Goal: Task Accomplishment & Management: Use online tool/utility

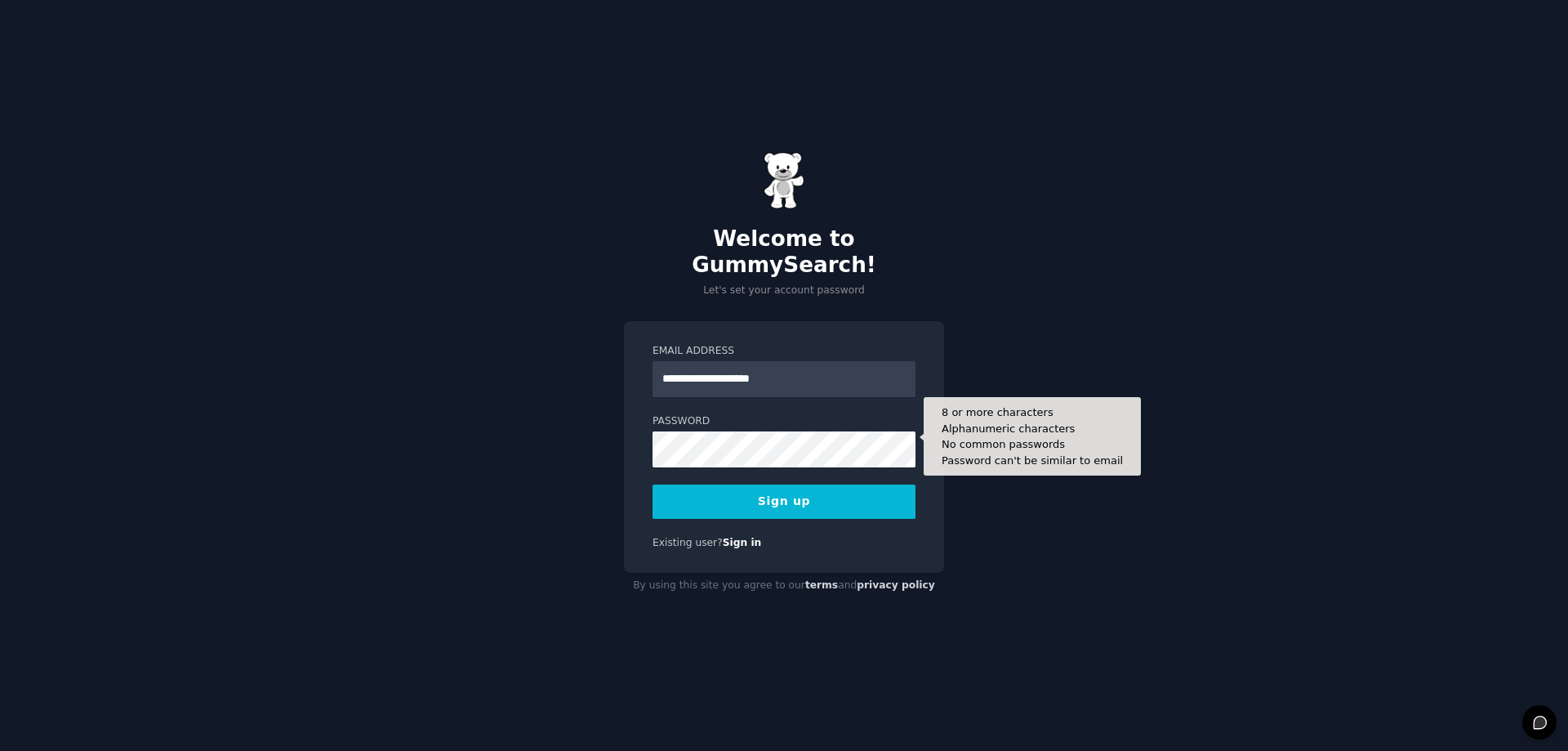
type input "**********"
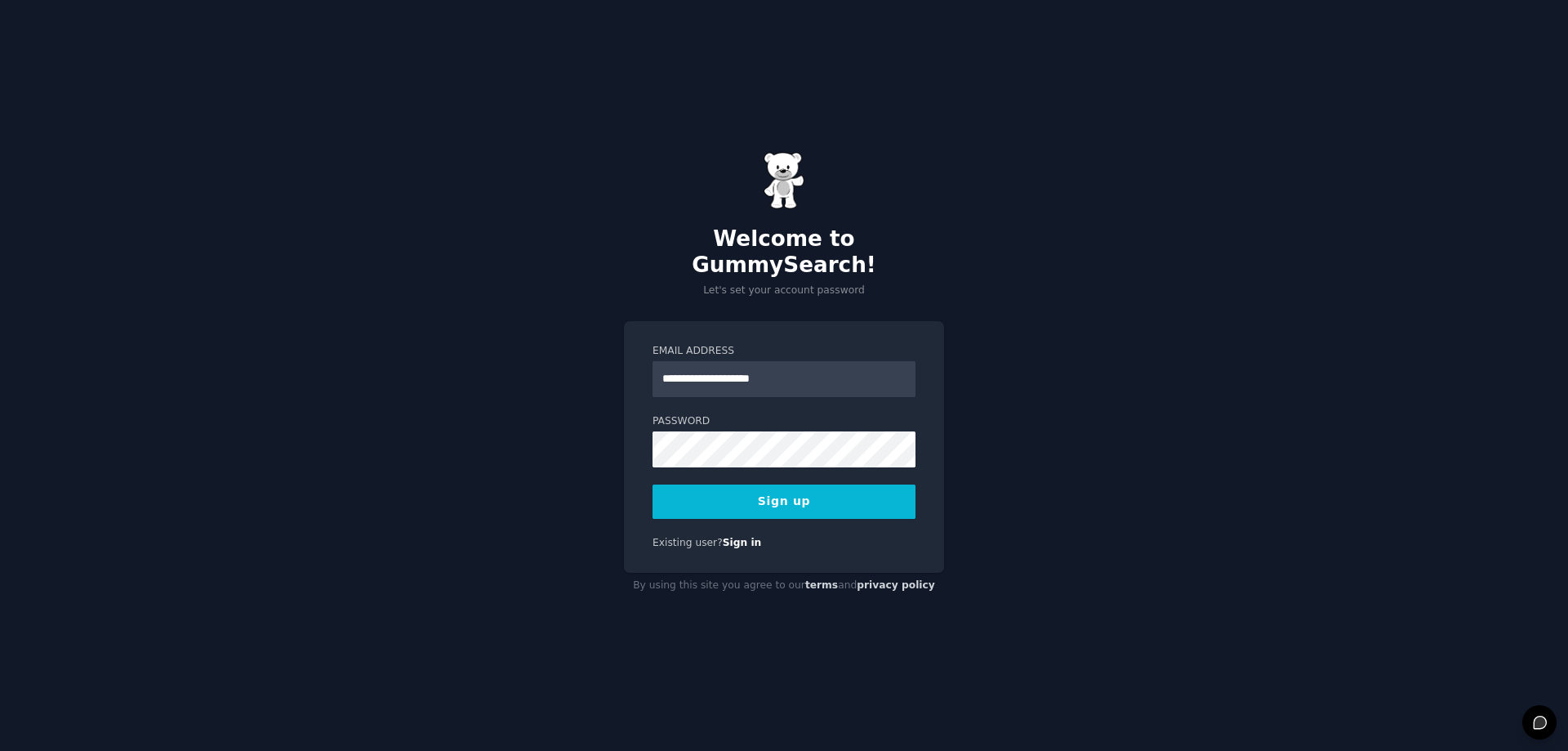
click at [774, 500] on button "Sign up" at bounding box center [784, 501] width 263 height 34
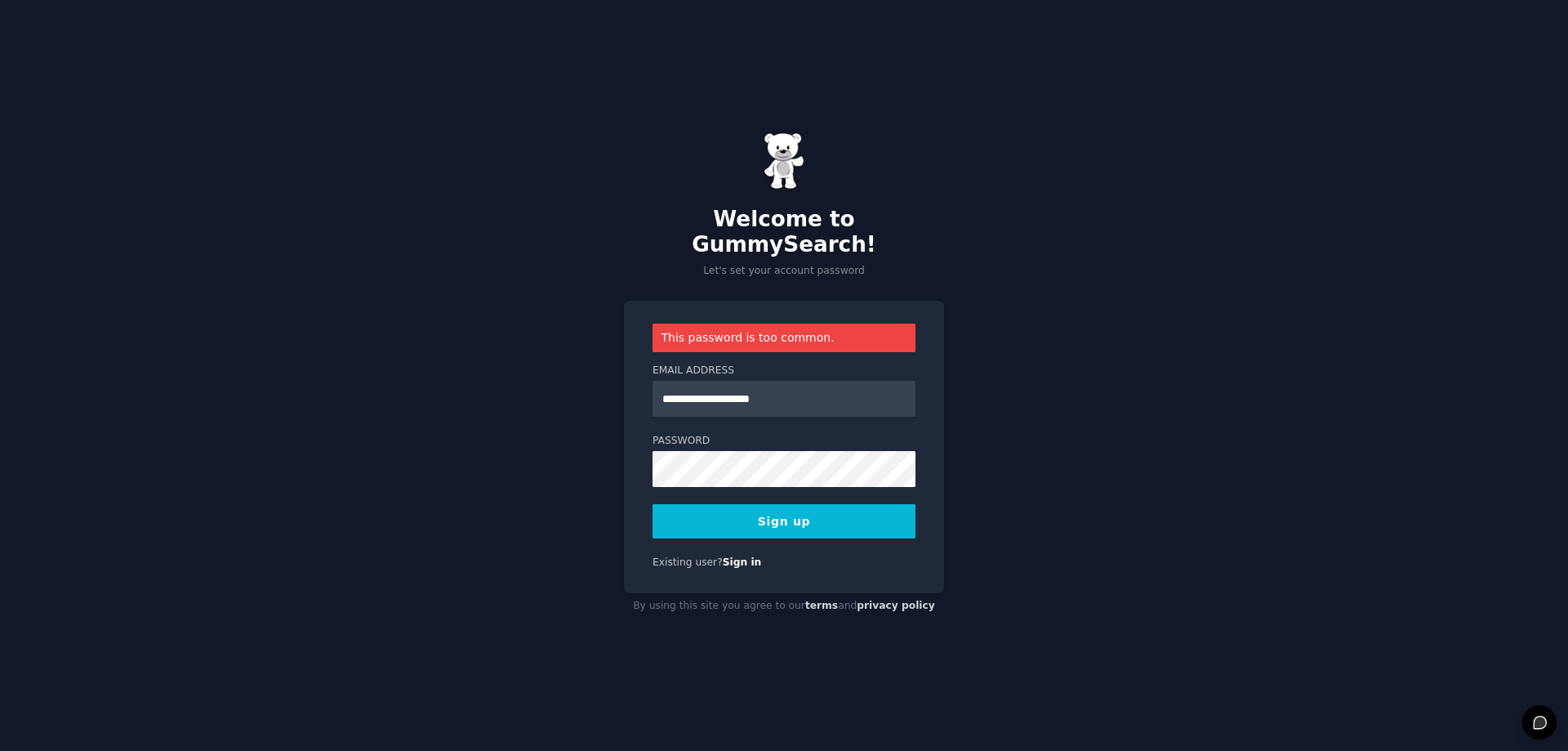
click at [778, 512] on button "Sign up" at bounding box center [784, 521] width 263 height 34
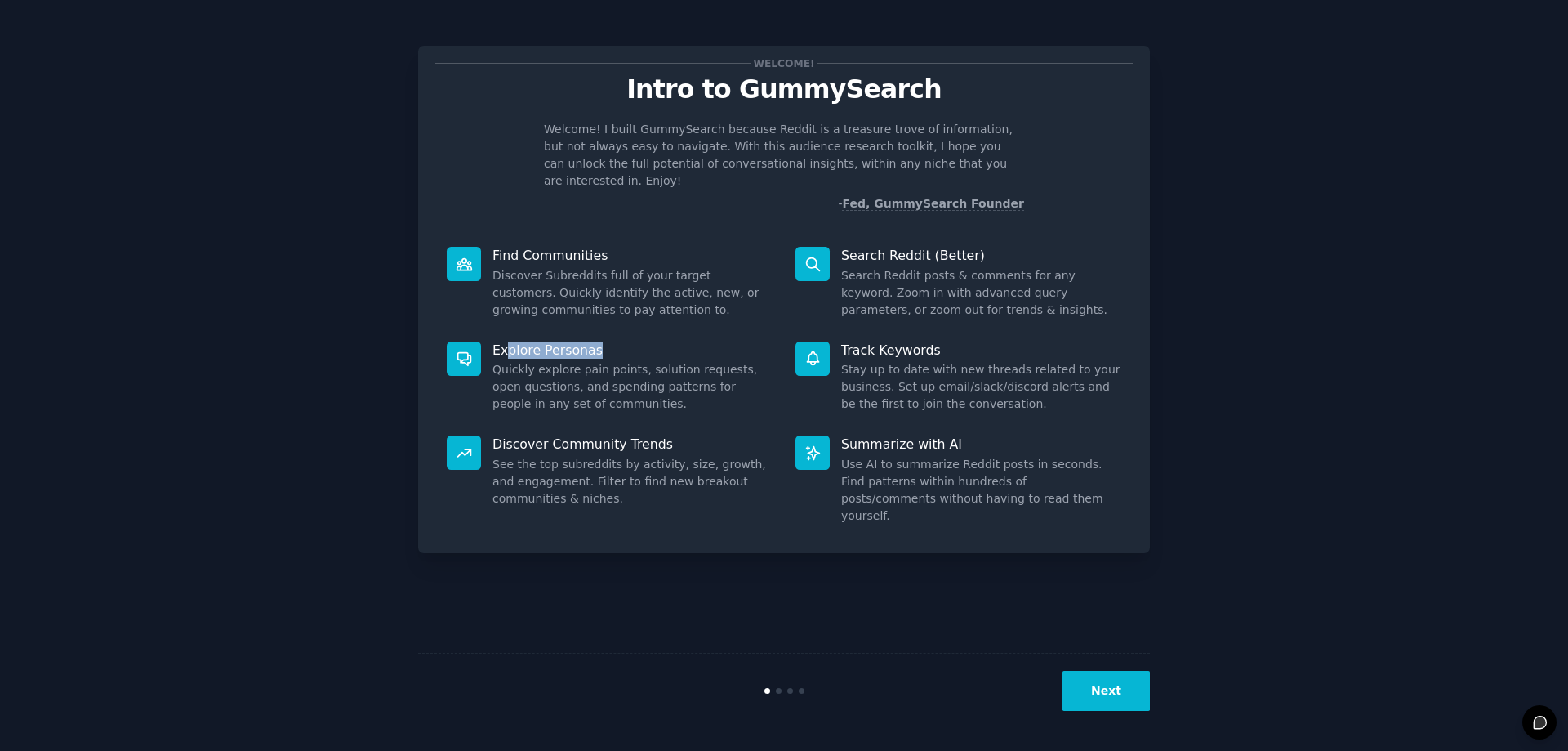
drag, startPoint x: 505, startPoint y: 337, endPoint x: 593, endPoint y: 328, distance: 88.5
click at [593, 341] on p "Explore Personas" at bounding box center [633, 349] width 280 height 17
drag, startPoint x: 509, startPoint y: 357, endPoint x: 625, endPoint y: 375, distance: 117.4
click at [625, 375] on dd "Quickly explore pain points, solution requests, open questions, and spending pa…" at bounding box center [633, 386] width 280 height 51
click at [574, 435] on p "Discover Community Trends" at bounding box center [633, 444] width 280 height 17
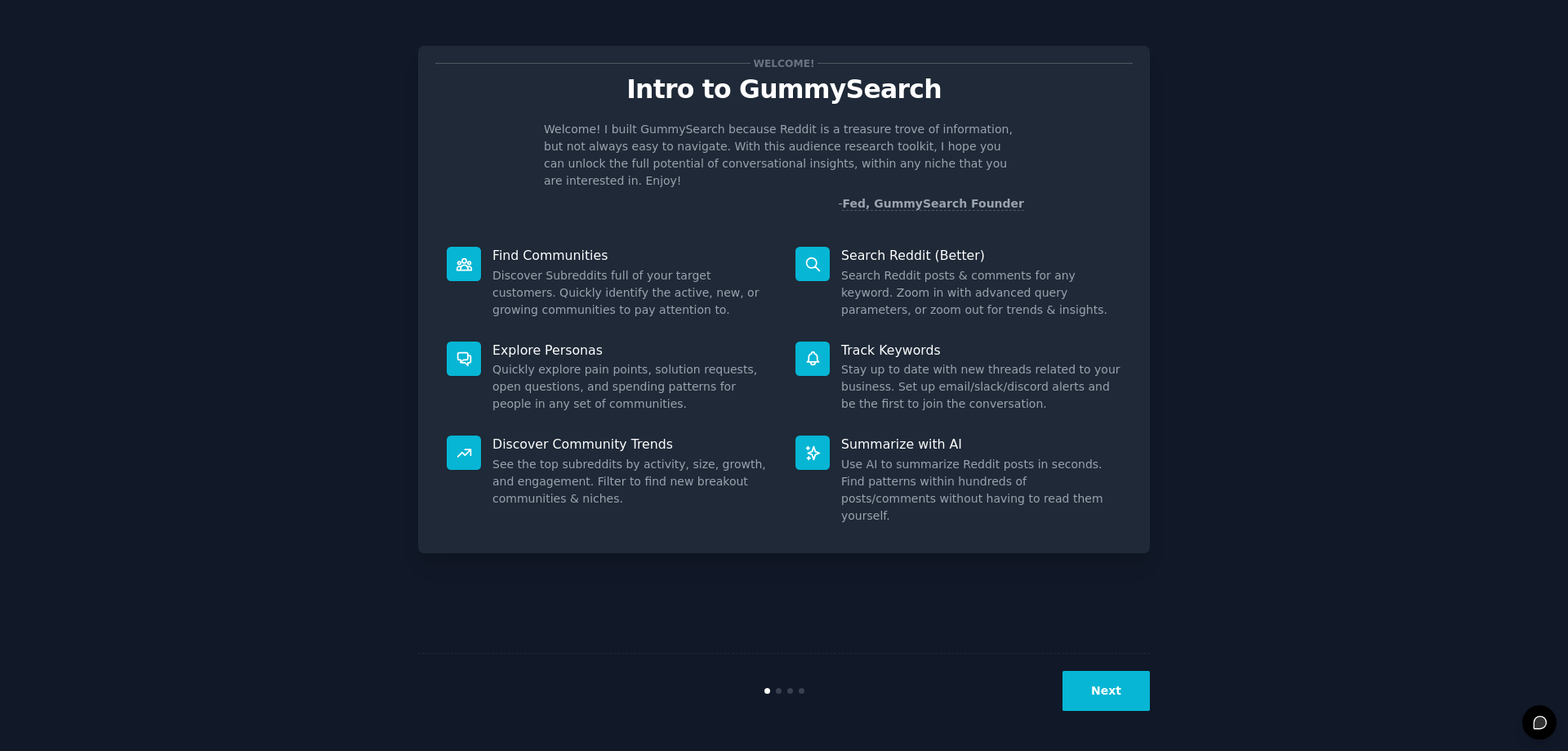
click at [1111, 685] on button "Next" at bounding box center [1106, 690] width 88 height 40
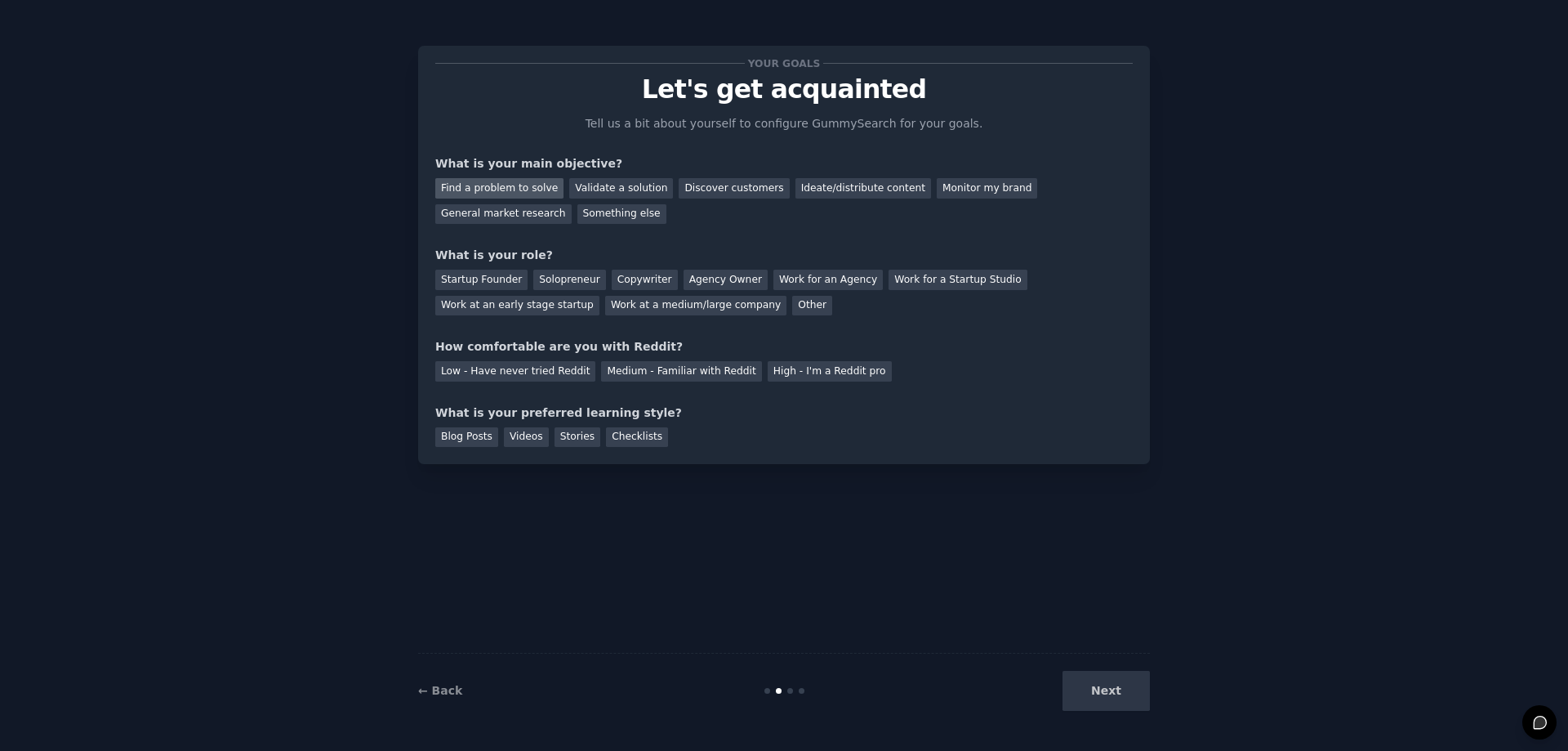
click at [519, 186] on div "Find a problem to solve" at bounding box center [499, 188] width 129 height 20
click at [620, 195] on div "Validate a solution" at bounding box center [620, 188] width 103 height 20
click at [496, 187] on div "Find a problem to solve" at bounding box center [499, 188] width 129 height 20
click at [485, 277] on div "Startup Founder" at bounding box center [481, 280] width 92 height 20
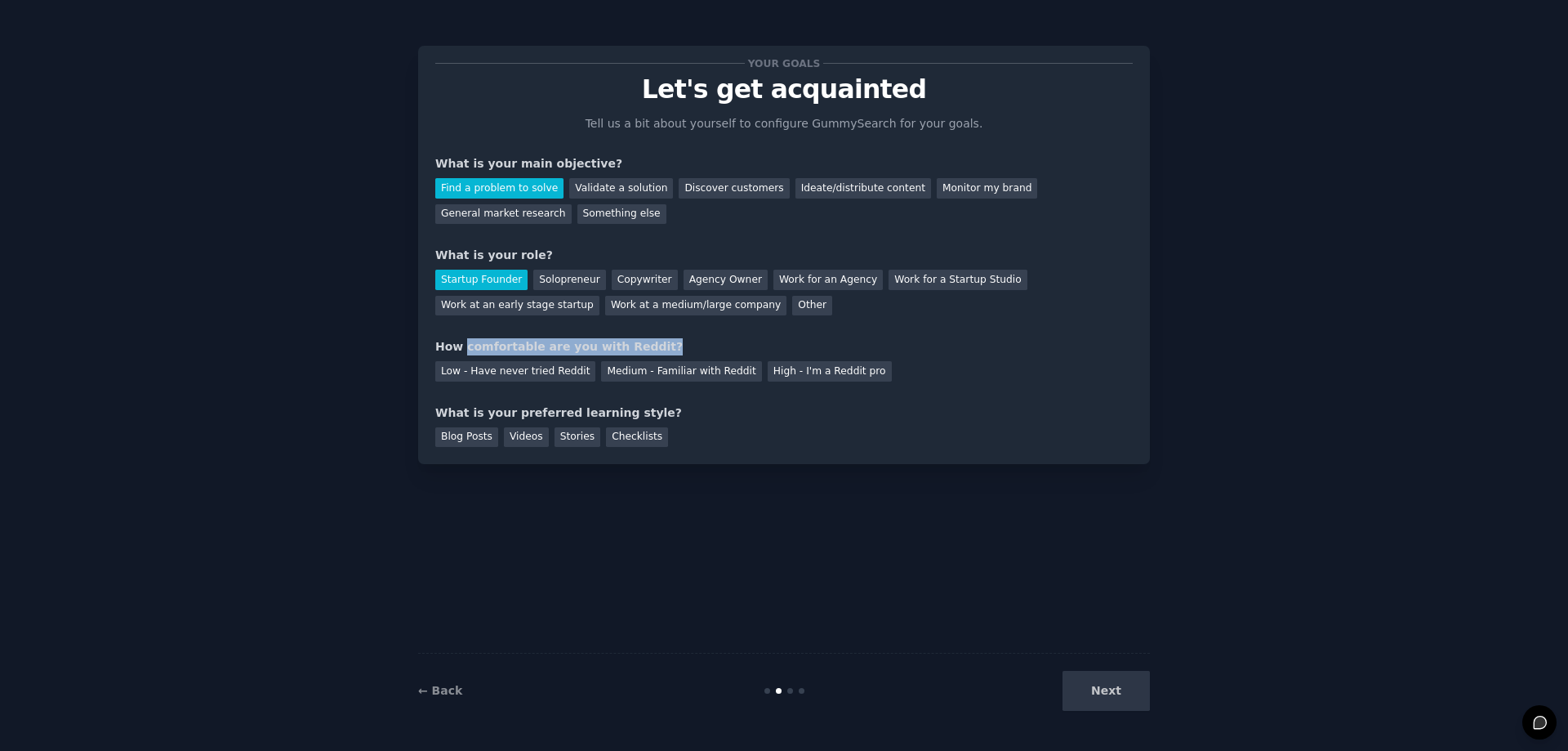
drag, startPoint x: 462, startPoint y: 345, endPoint x: 641, endPoint y: 335, distance: 179.3
click at [641, 335] on div "Your goals Let's get acquainted Tell us a bit about yourself to configure Gummy…" at bounding box center [784, 254] width 698 height 384
click at [472, 371] on div "Low - Have never tried Reddit" at bounding box center [515, 371] width 160 height 20
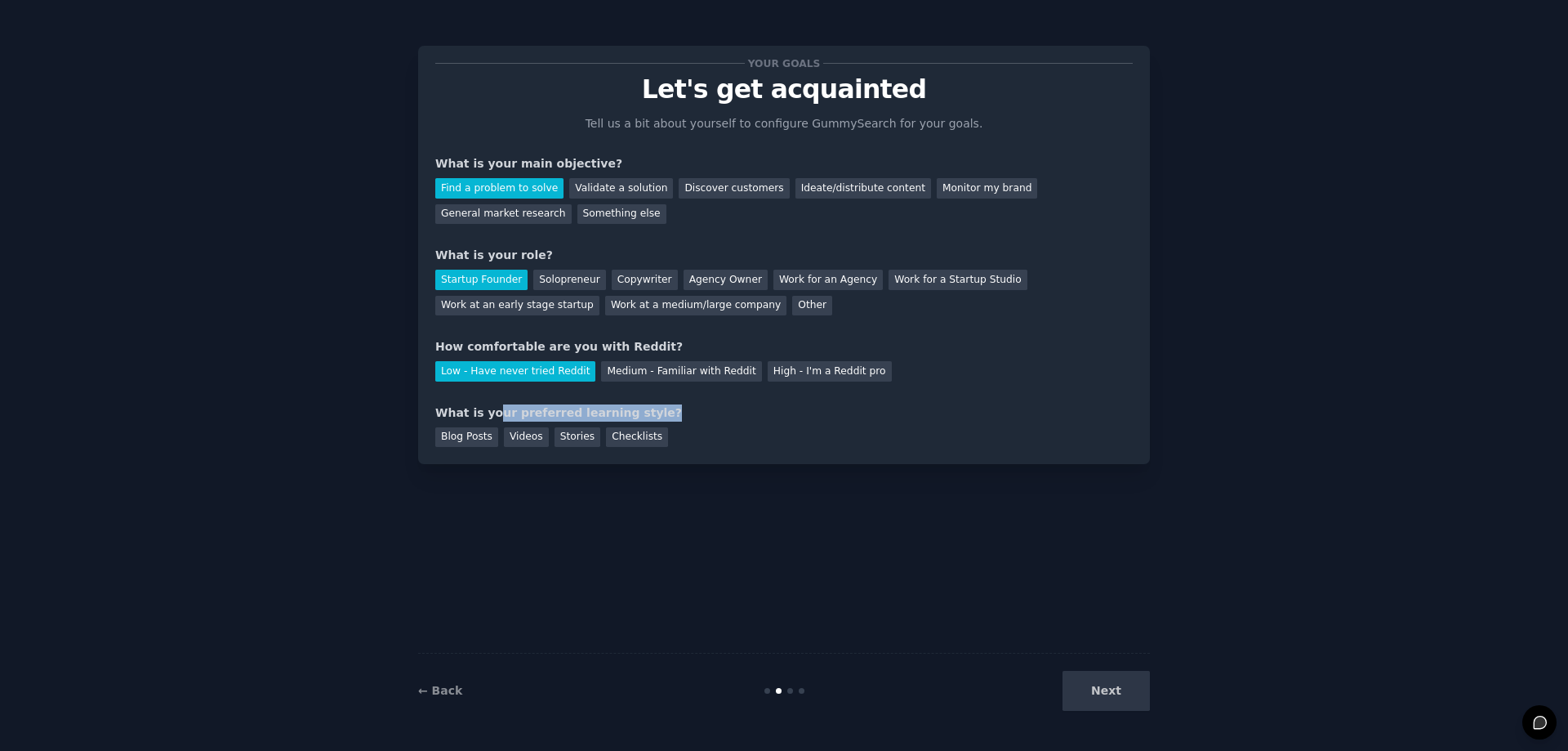
drag, startPoint x: 487, startPoint y: 407, endPoint x: 665, endPoint y: 394, distance: 178.5
click at [665, 394] on div "Your goals Let's get acquainted Tell us a bit about yourself to configure Gummy…" at bounding box center [784, 254] width 698 height 384
drag, startPoint x: 464, startPoint y: 414, endPoint x: 633, endPoint y: 410, distance: 169.0
click at [633, 410] on div "What is your preferred learning style?" at bounding box center [784, 413] width 698 height 17
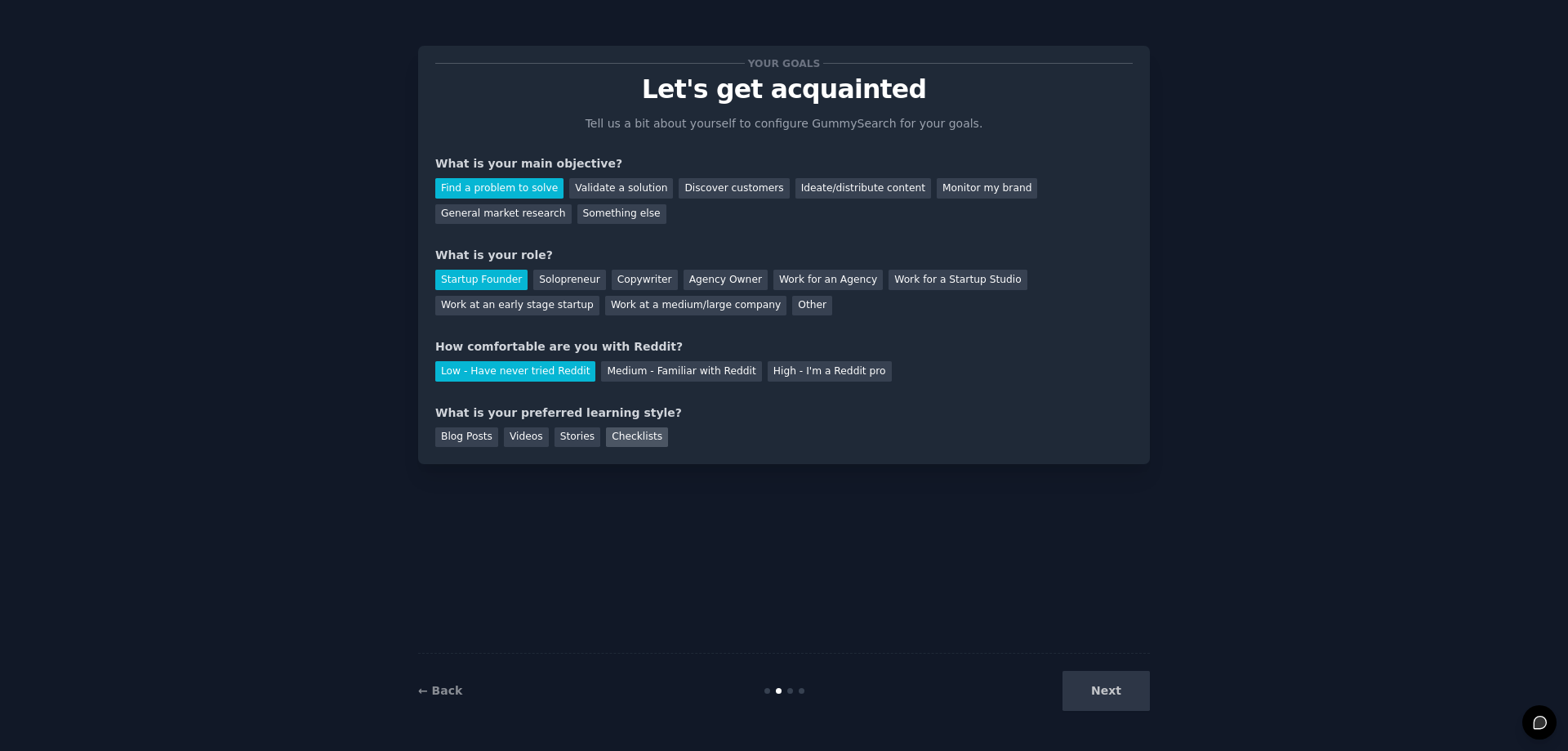
click at [606, 430] on div "Checklists" at bounding box center [636, 437] width 62 height 20
click at [1100, 694] on button "Next" at bounding box center [1106, 690] width 88 height 40
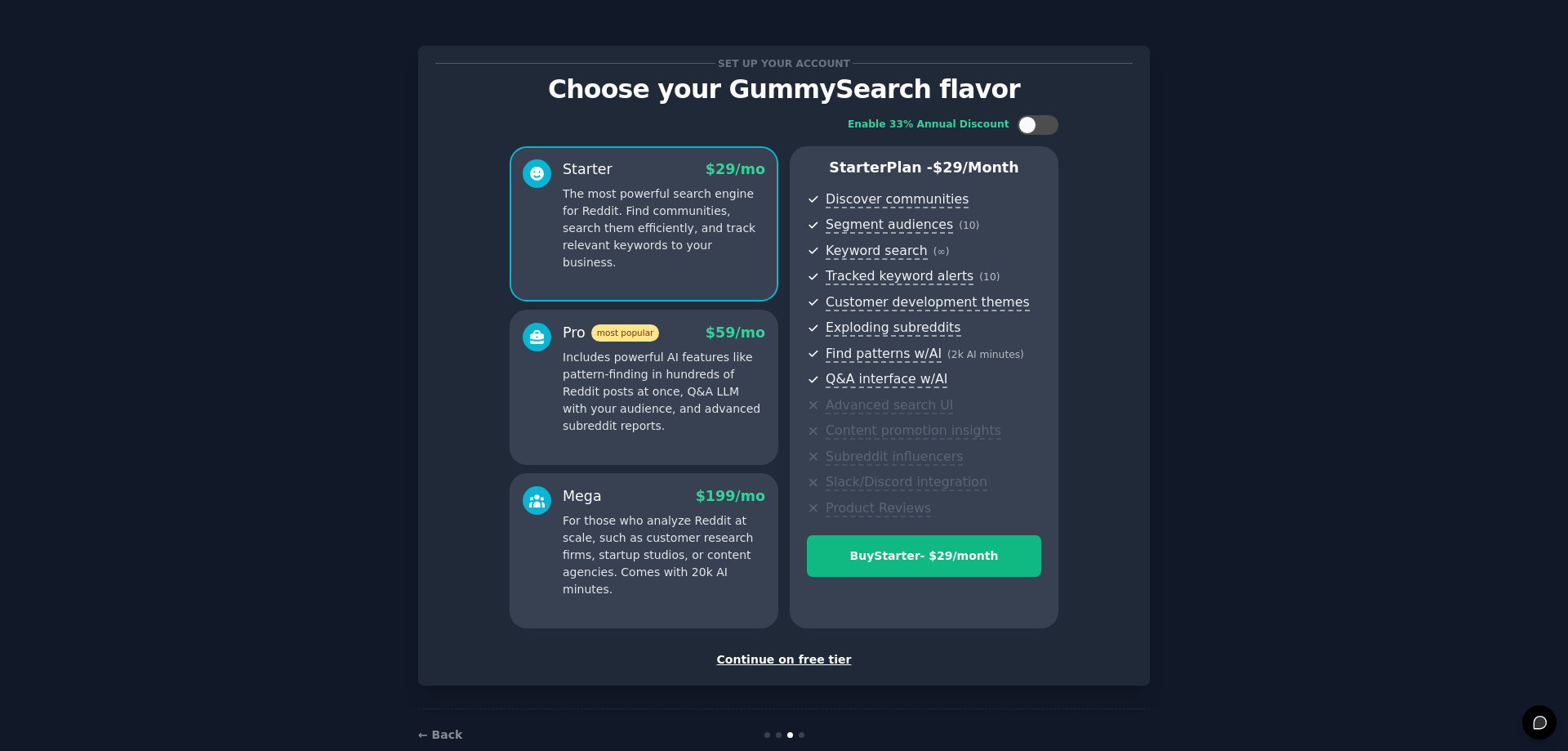
scroll to position [33, 0]
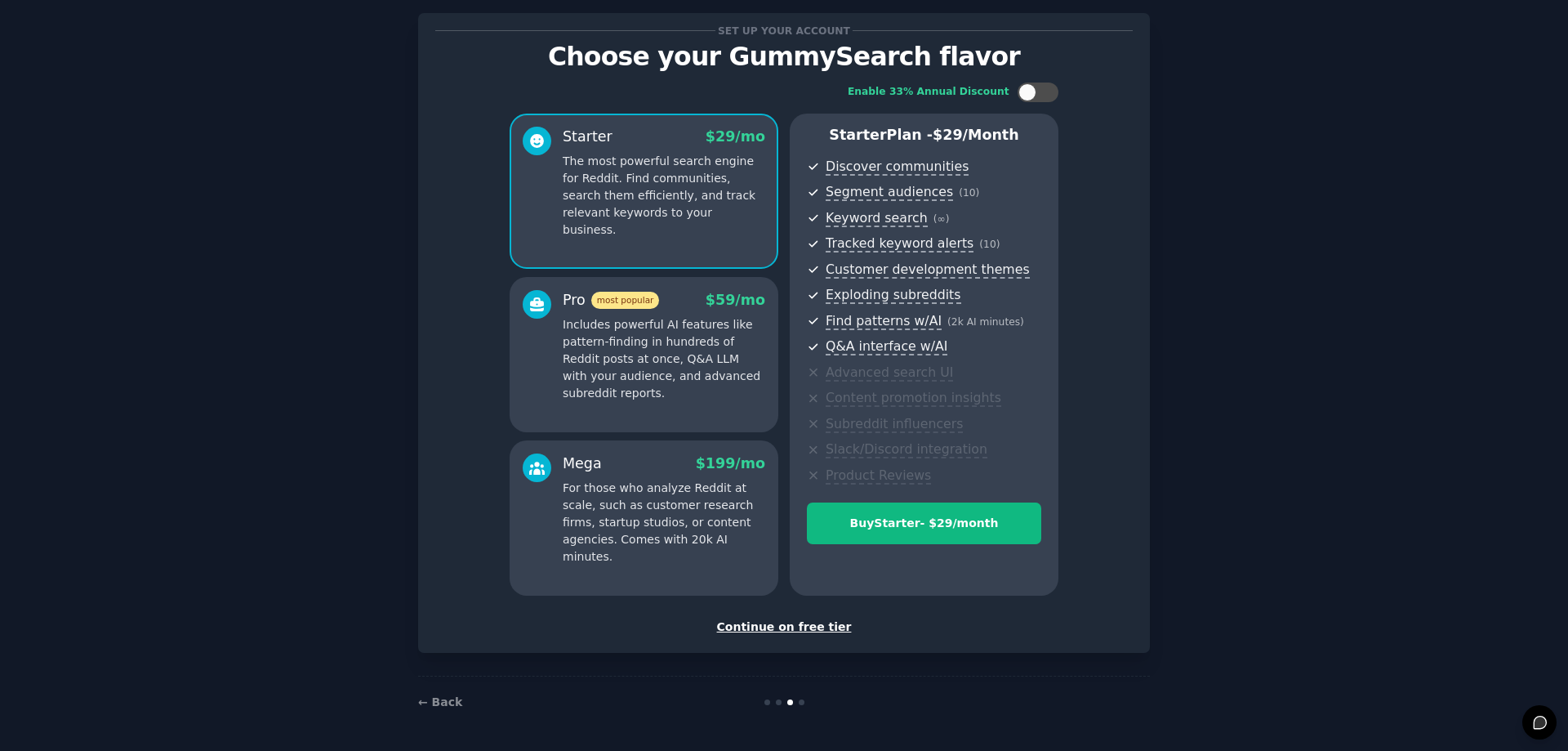
click at [780, 629] on div "Continue on free tier" at bounding box center [784, 627] width 698 height 17
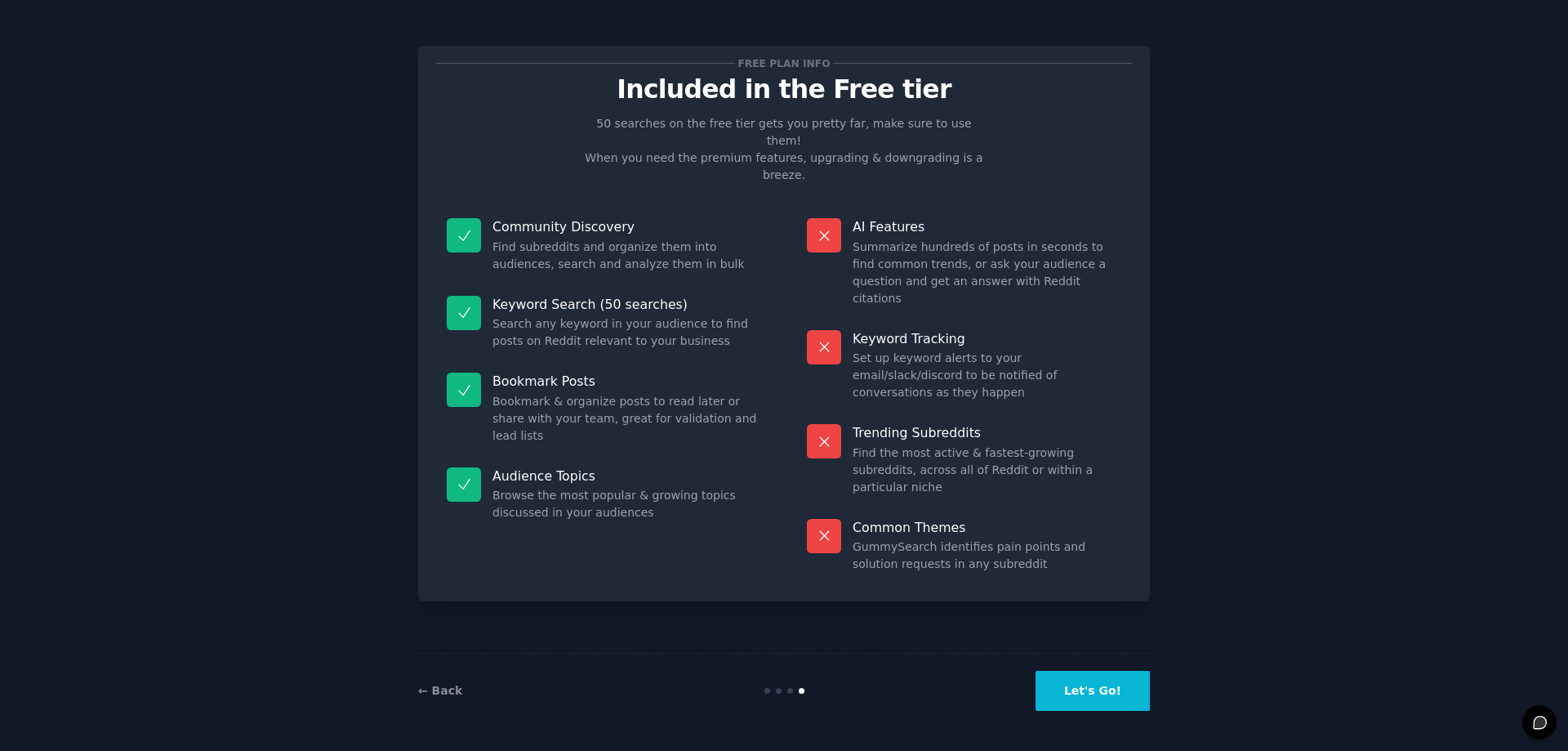
click at [1086, 692] on button "Let's Go!" at bounding box center [1092, 690] width 115 height 40
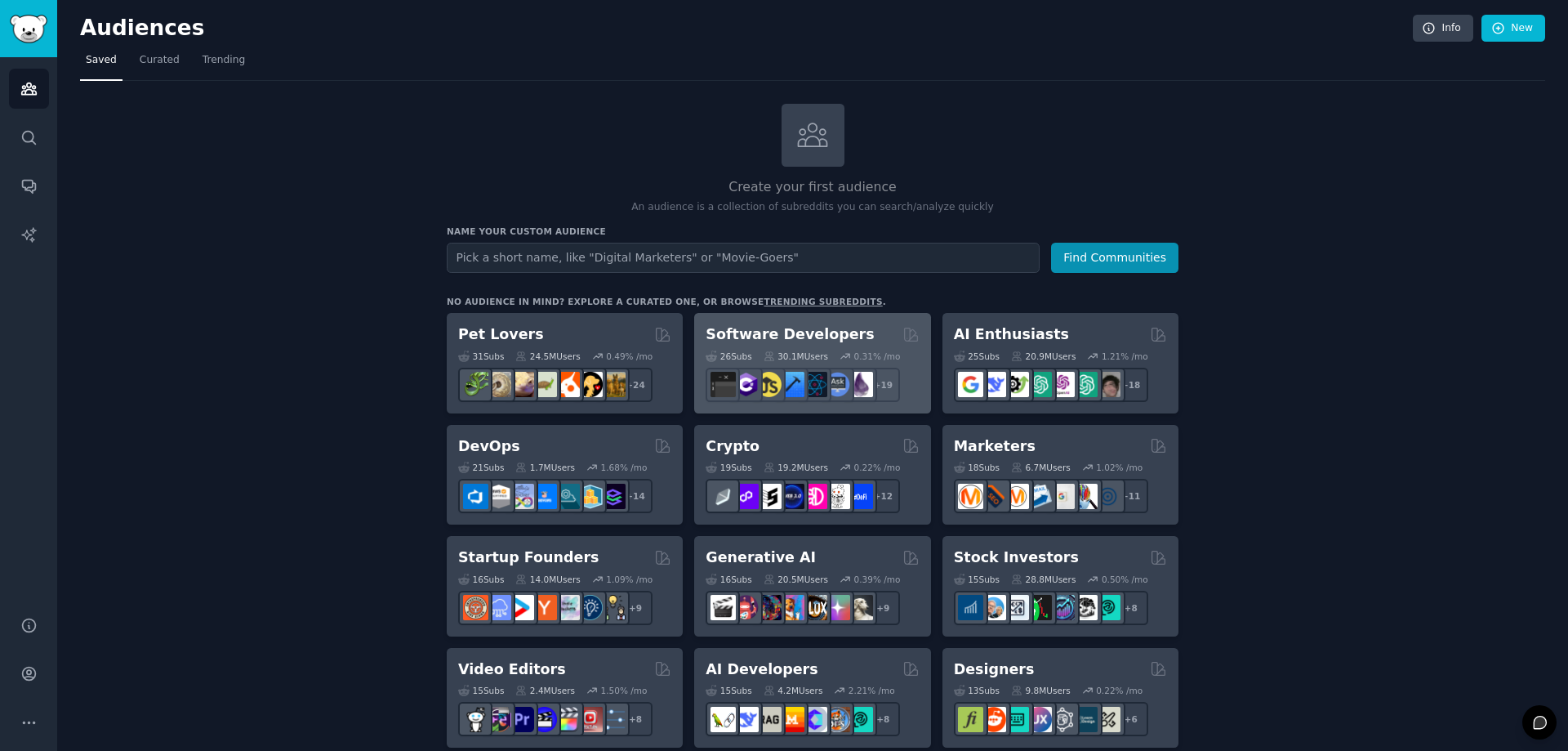
click at [787, 335] on h2 "Software Developers" at bounding box center [789, 335] width 169 height 20
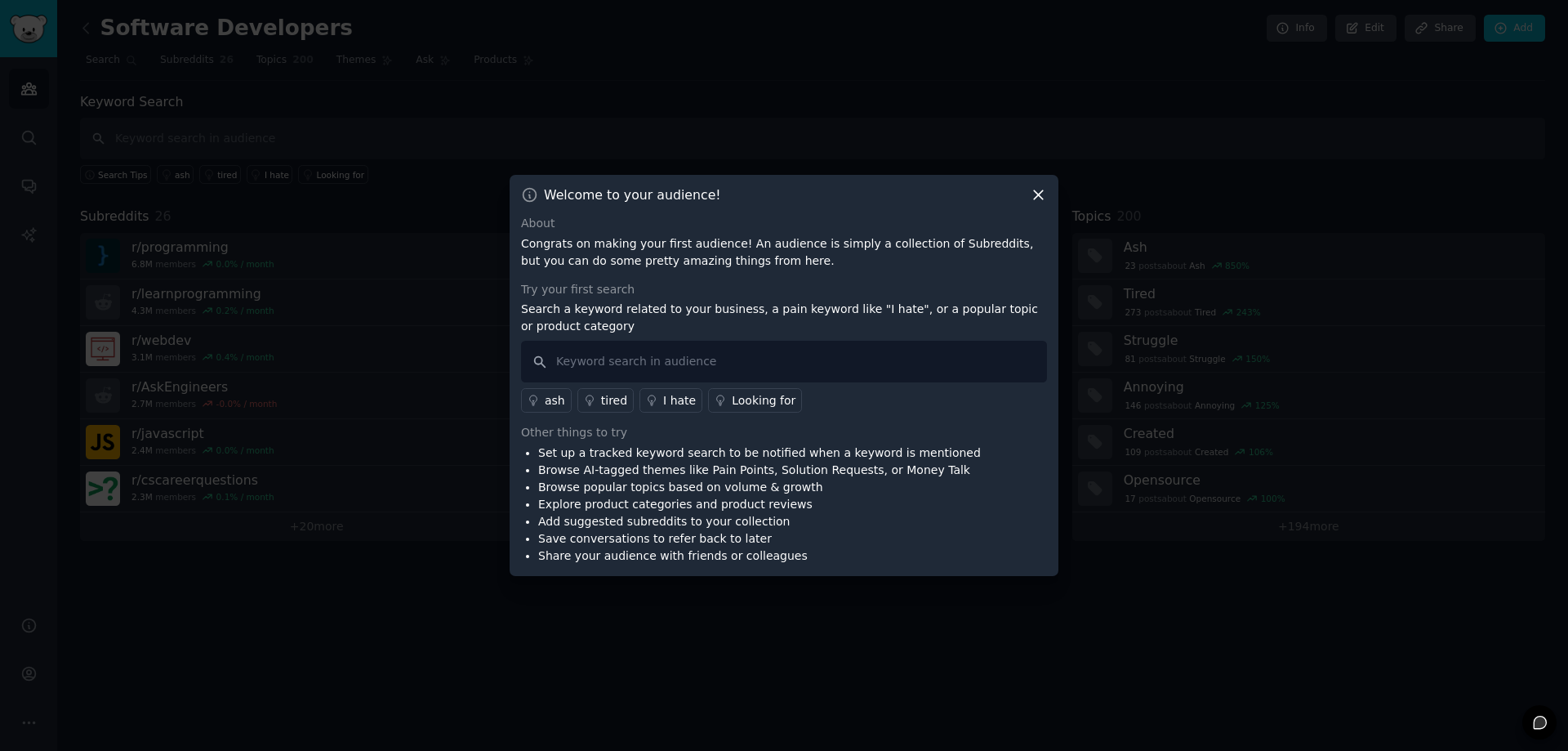
click at [371, 539] on div at bounding box center [784, 376] width 1568 height 751
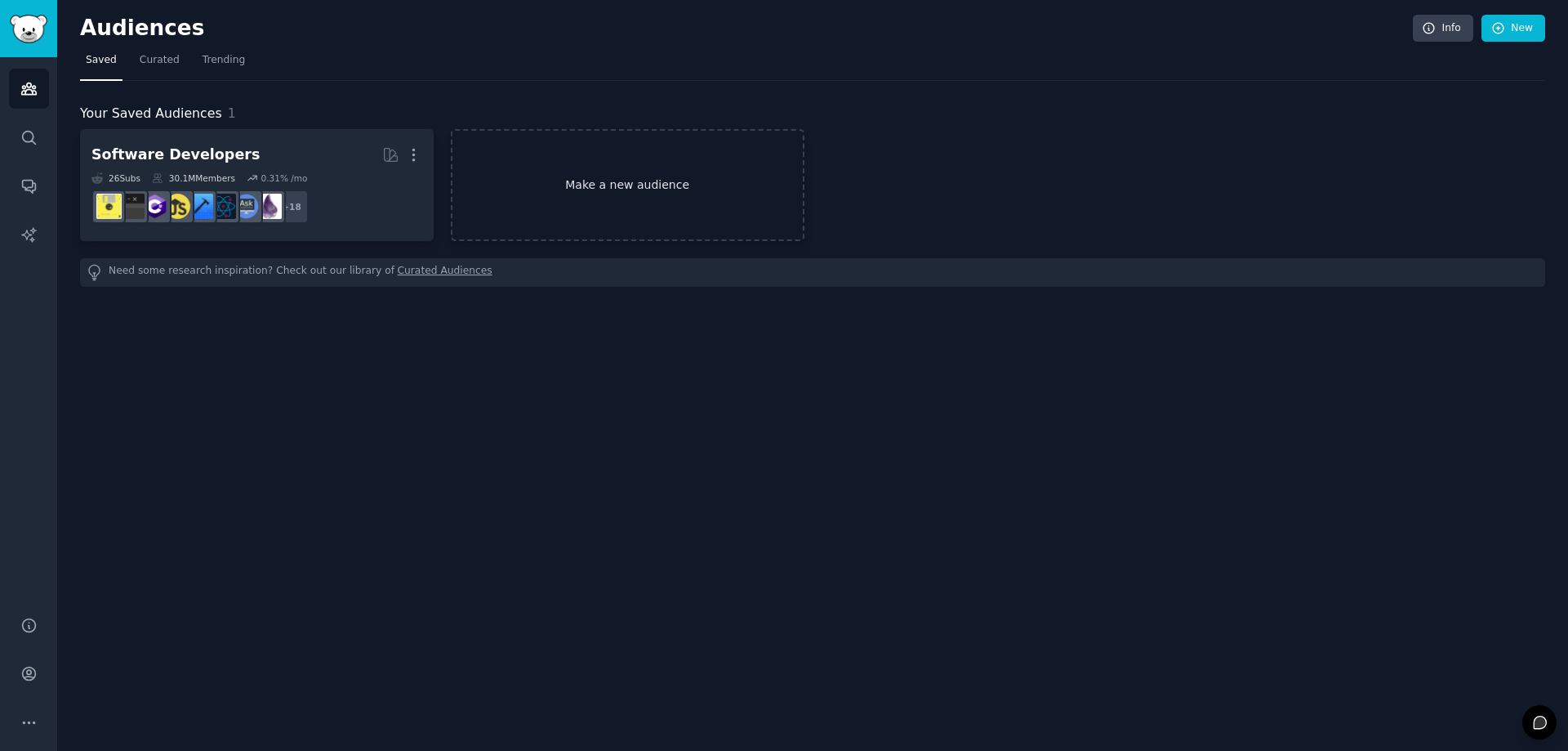
click at [607, 202] on link "Make a new audience" at bounding box center [628, 184] width 354 height 112
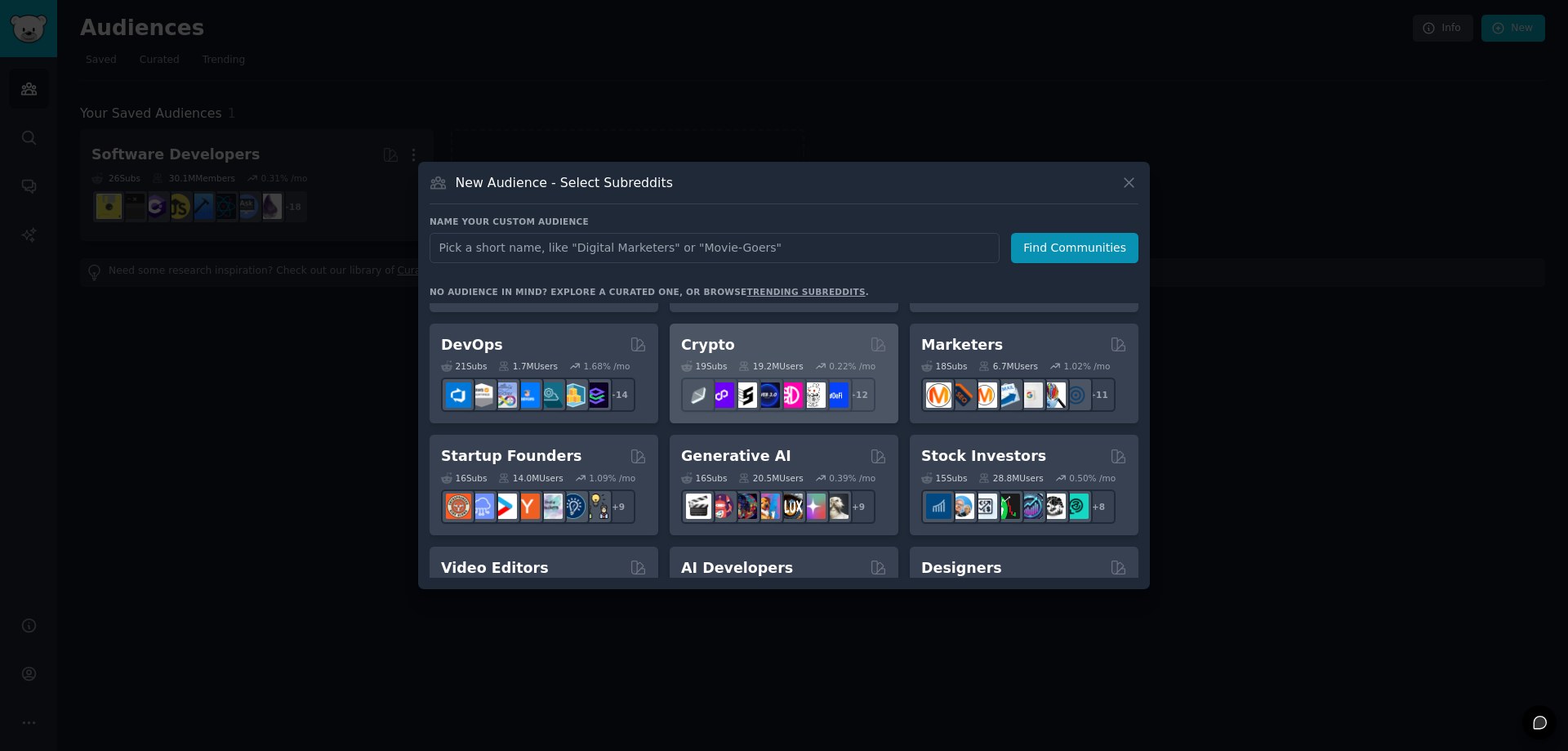
scroll to position [93, 0]
click at [804, 343] on div "Crypto" at bounding box center [784, 344] width 206 height 20
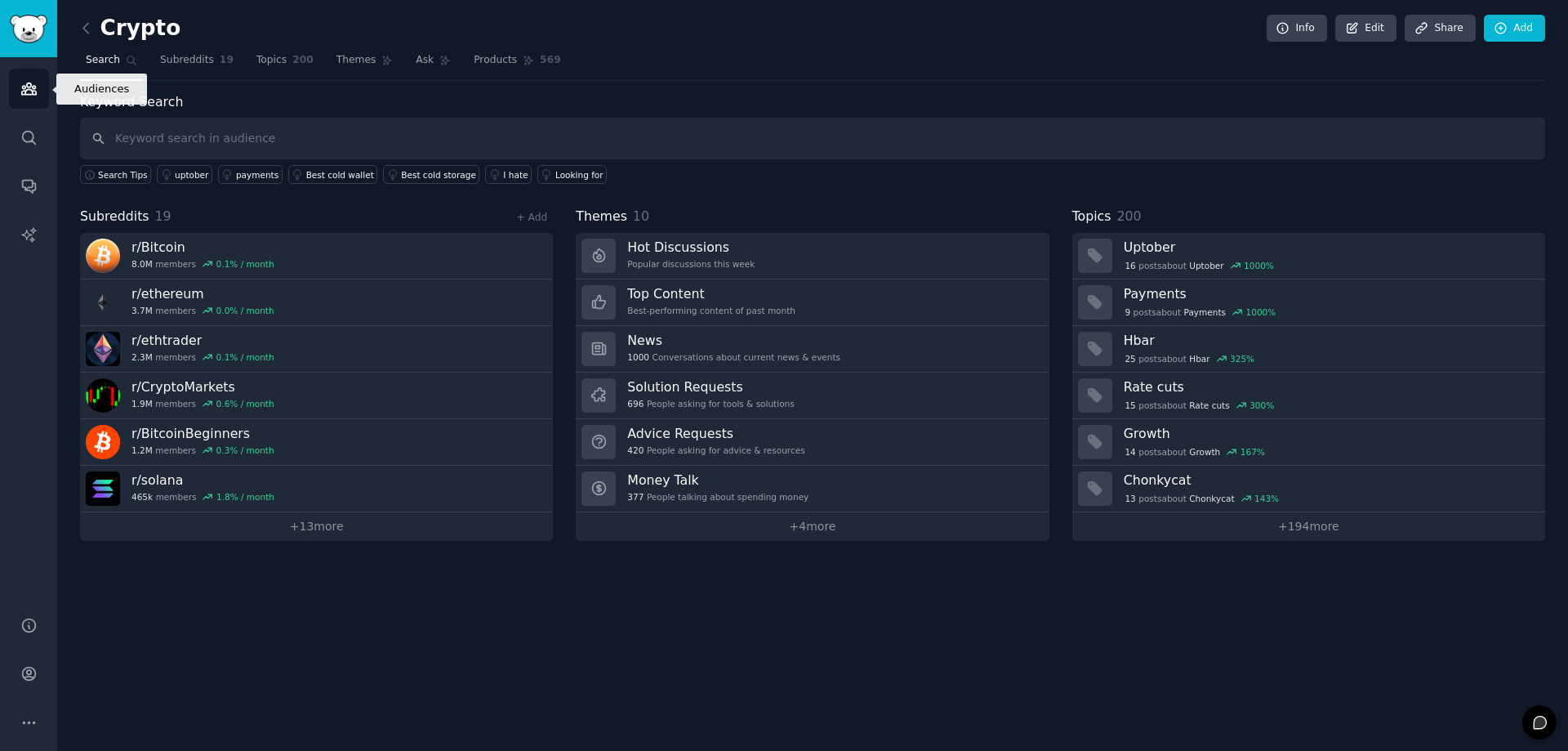
click at [26, 100] on link "Audiences" at bounding box center [29, 89] width 40 height 40
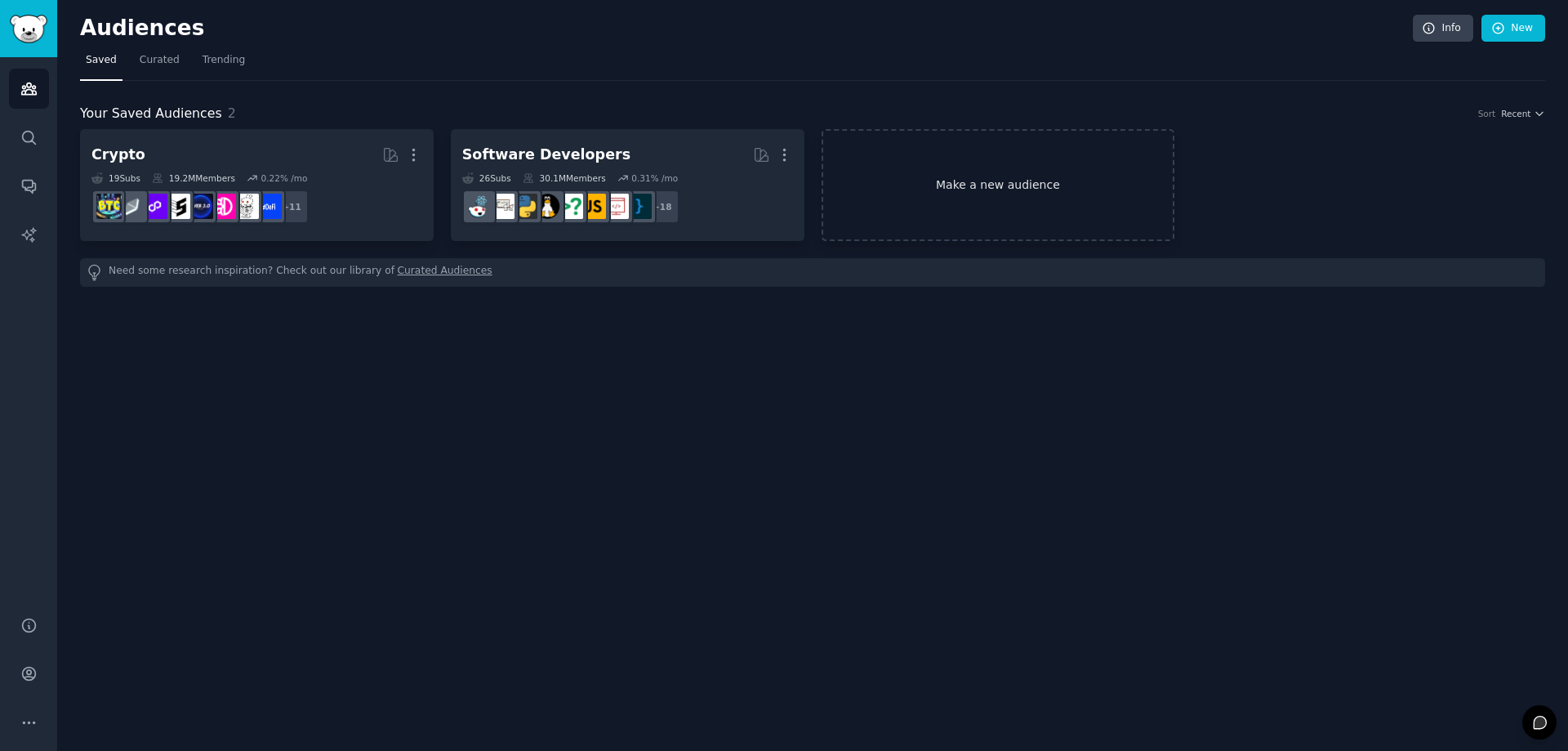
click at [972, 209] on link "Make a new audience" at bounding box center [999, 184] width 354 height 112
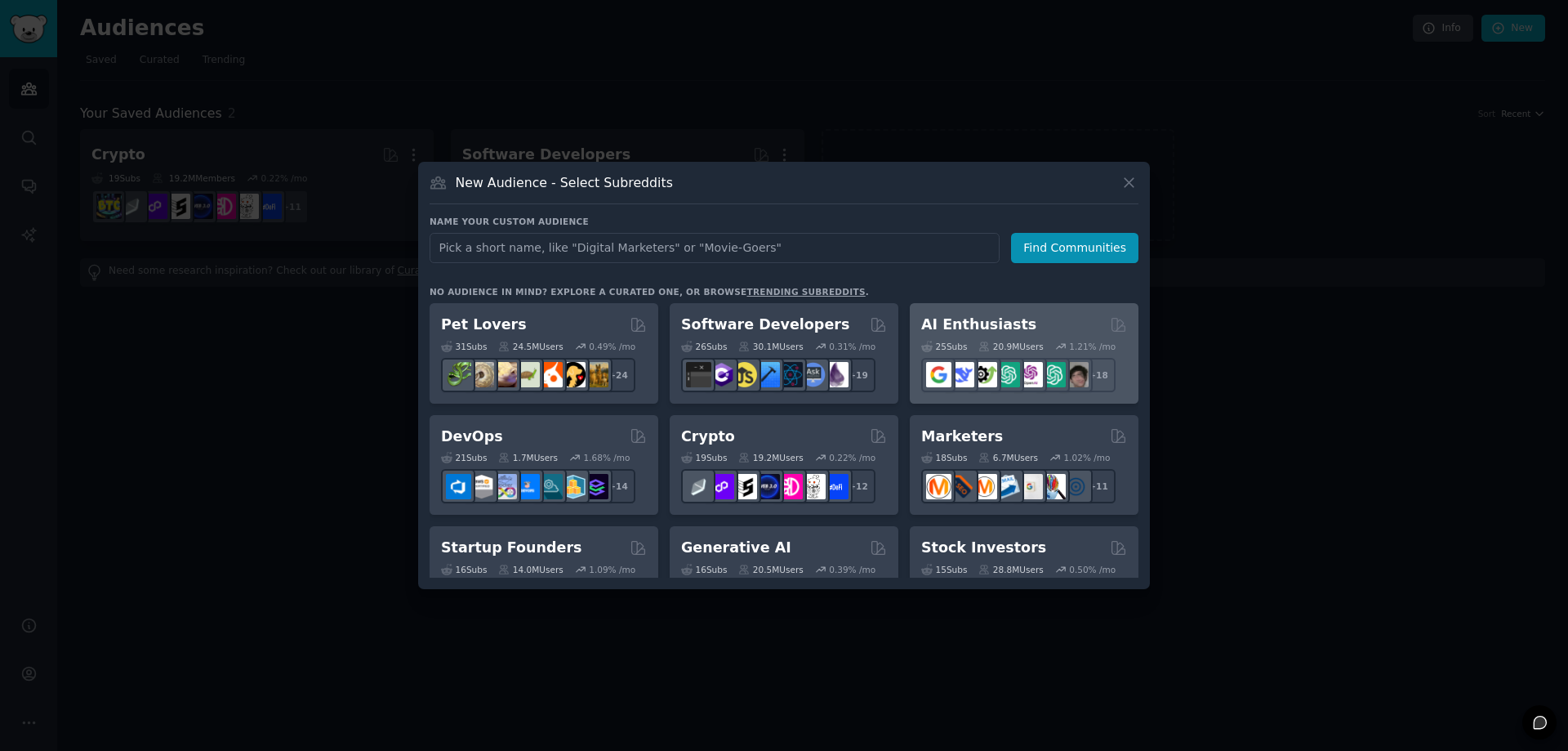
click at [996, 330] on h2 "AI Enthusiasts" at bounding box center [979, 324] width 116 height 20
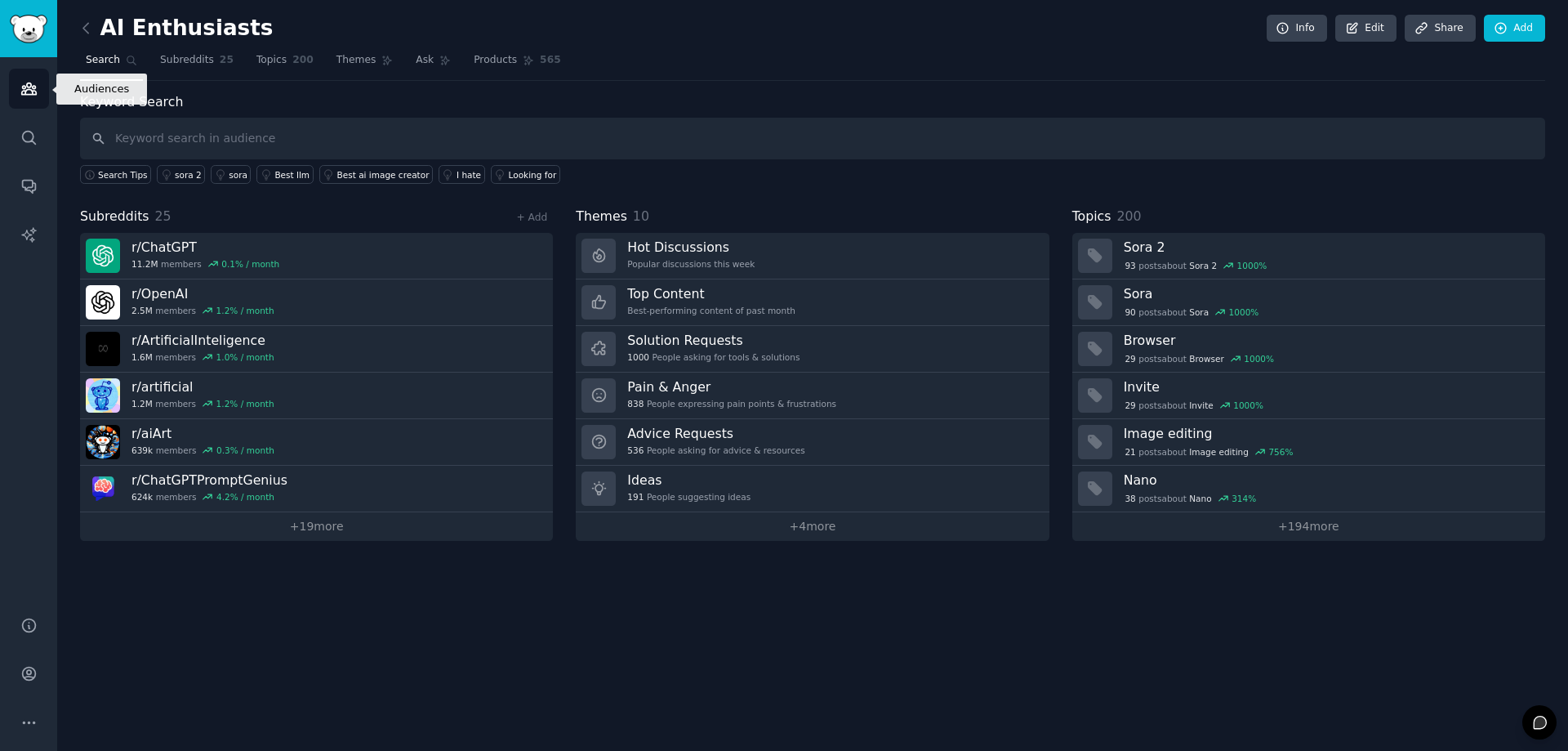
click at [30, 84] on icon "Sidebar" at bounding box center [29, 89] width 17 height 17
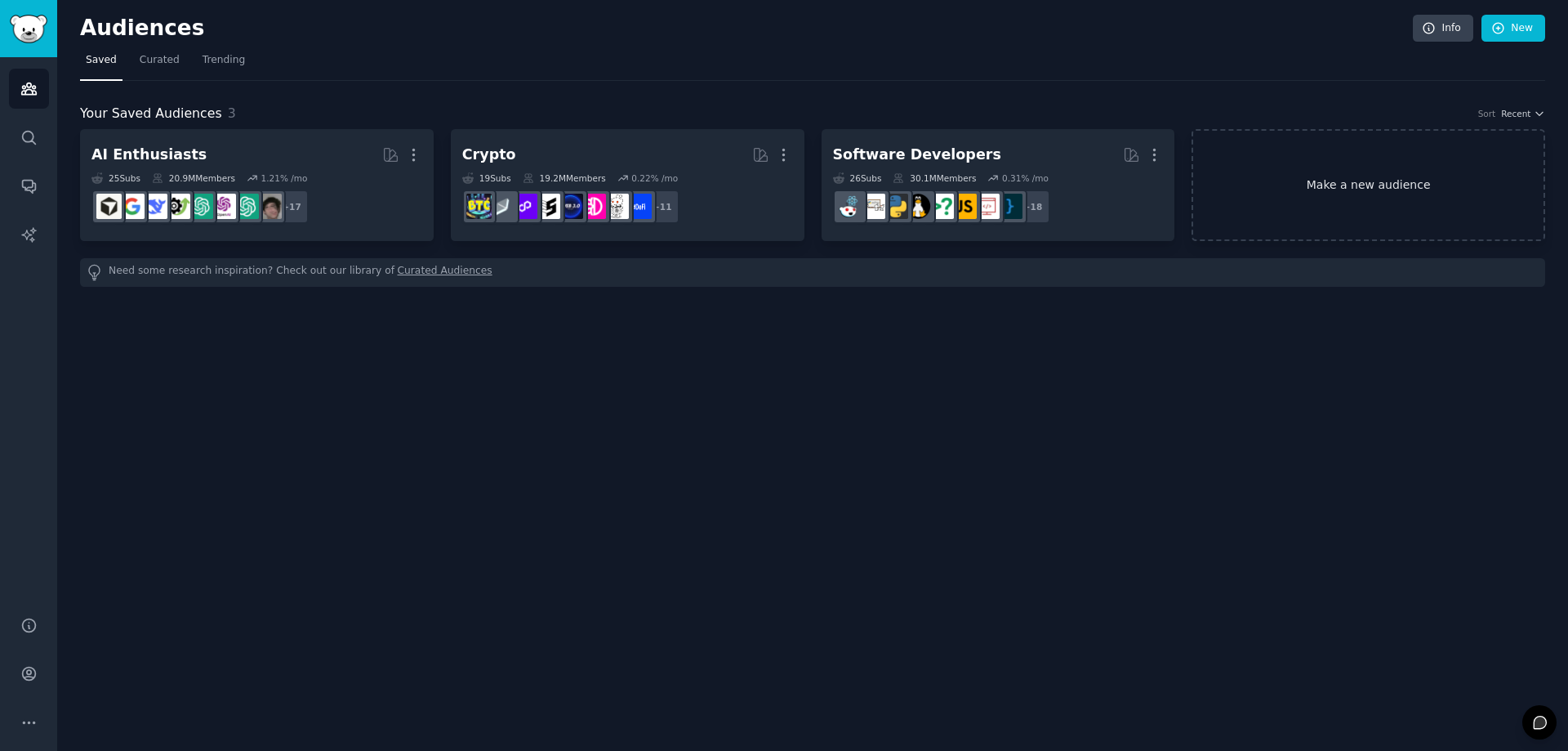
click at [1280, 191] on link "Make a new audience" at bounding box center [1369, 184] width 354 height 112
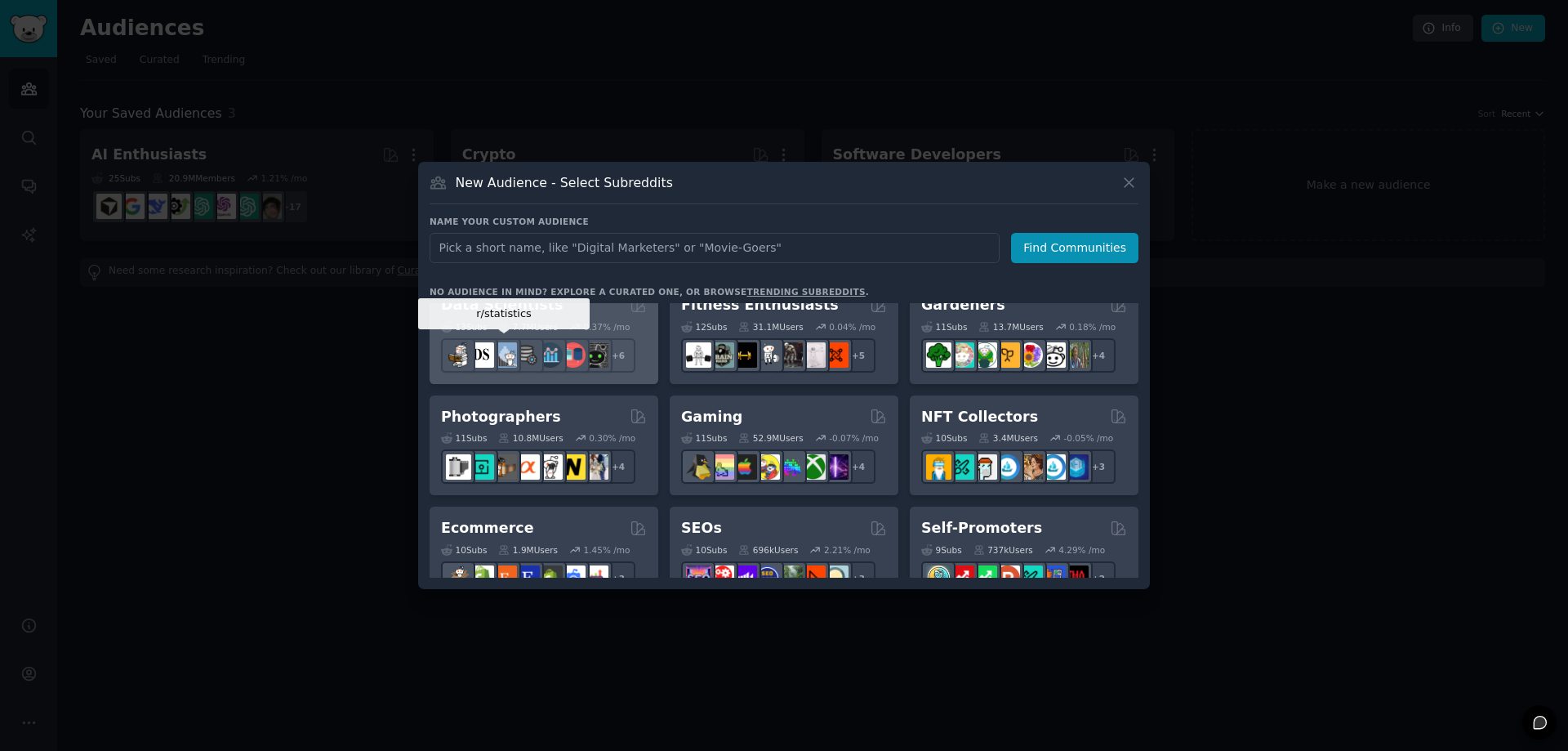
scroll to position [373, 0]
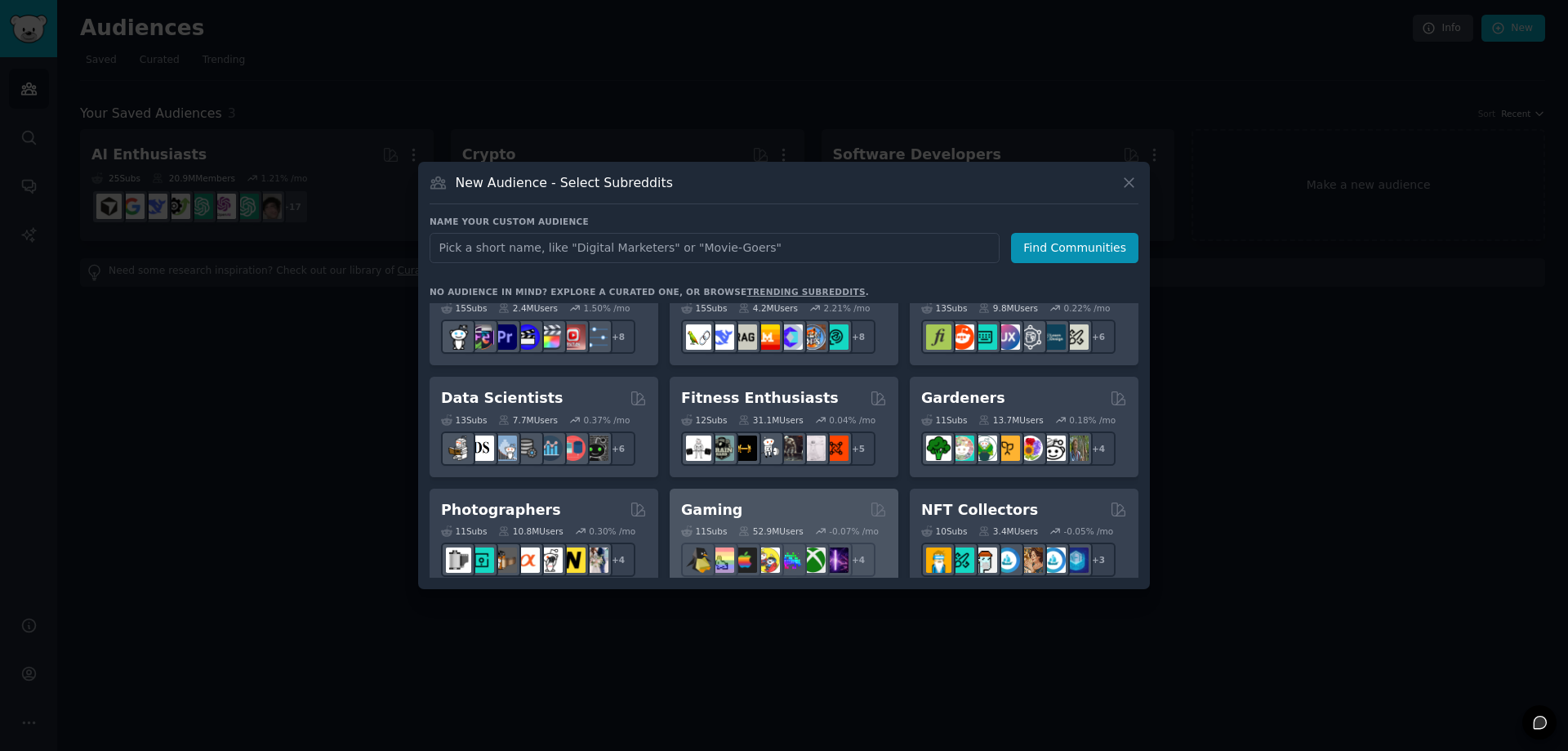
click at [800, 506] on div "Gaming" at bounding box center [784, 510] width 206 height 20
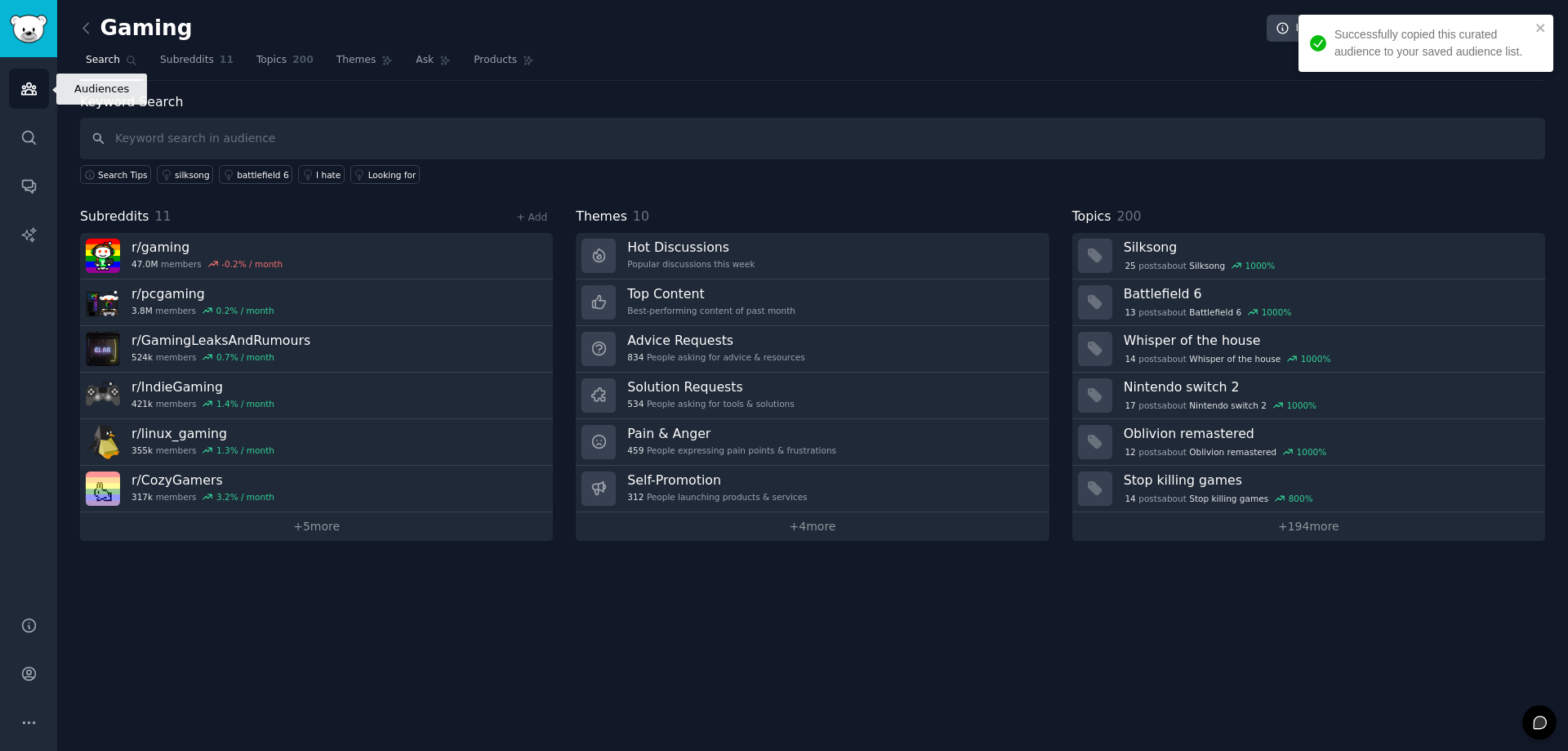
click at [19, 76] on link "Audiences" at bounding box center [29, 89] width 40 height 40
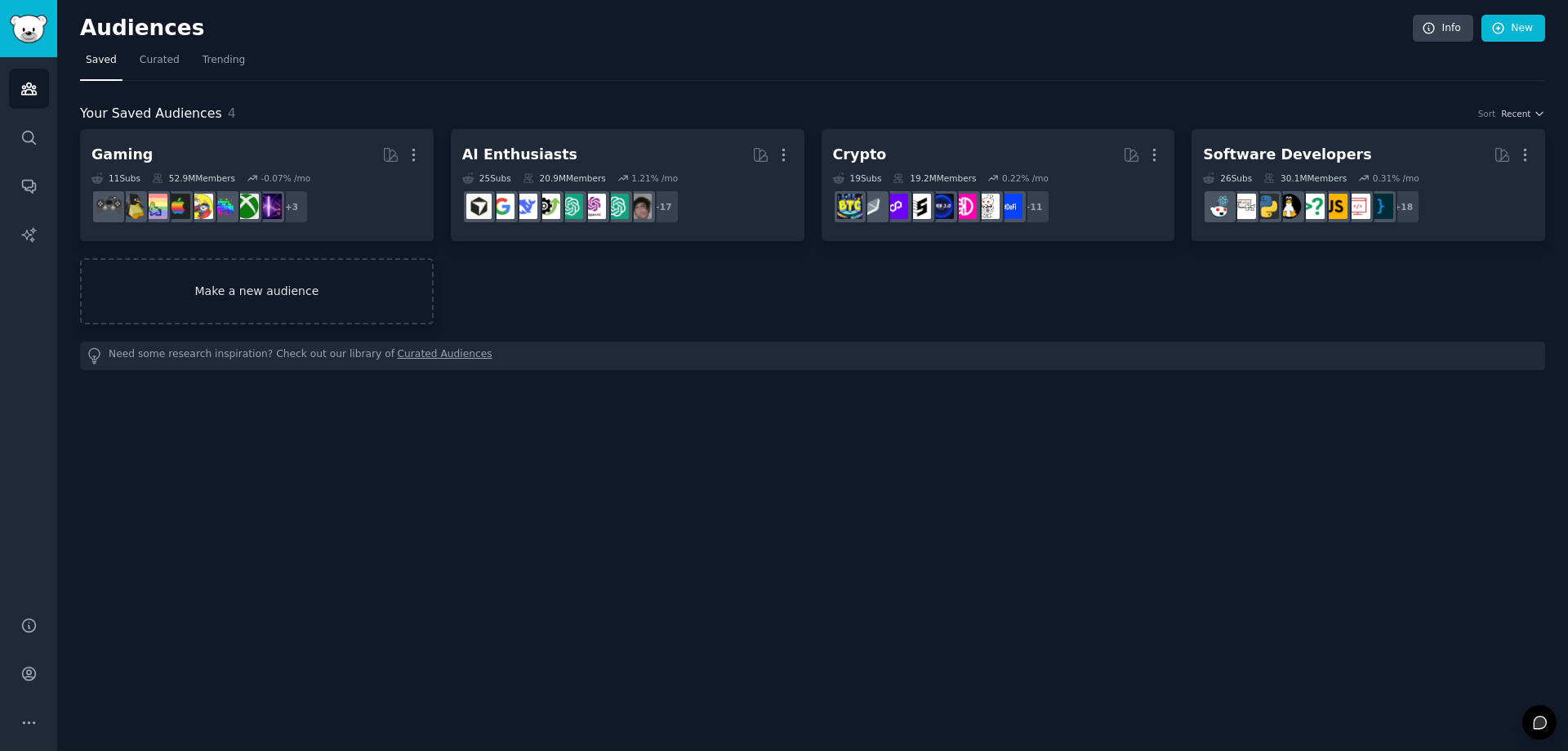
click at [277, 293] on link "Make a new audience" at bounding box center [257, 291] width 354 height 66
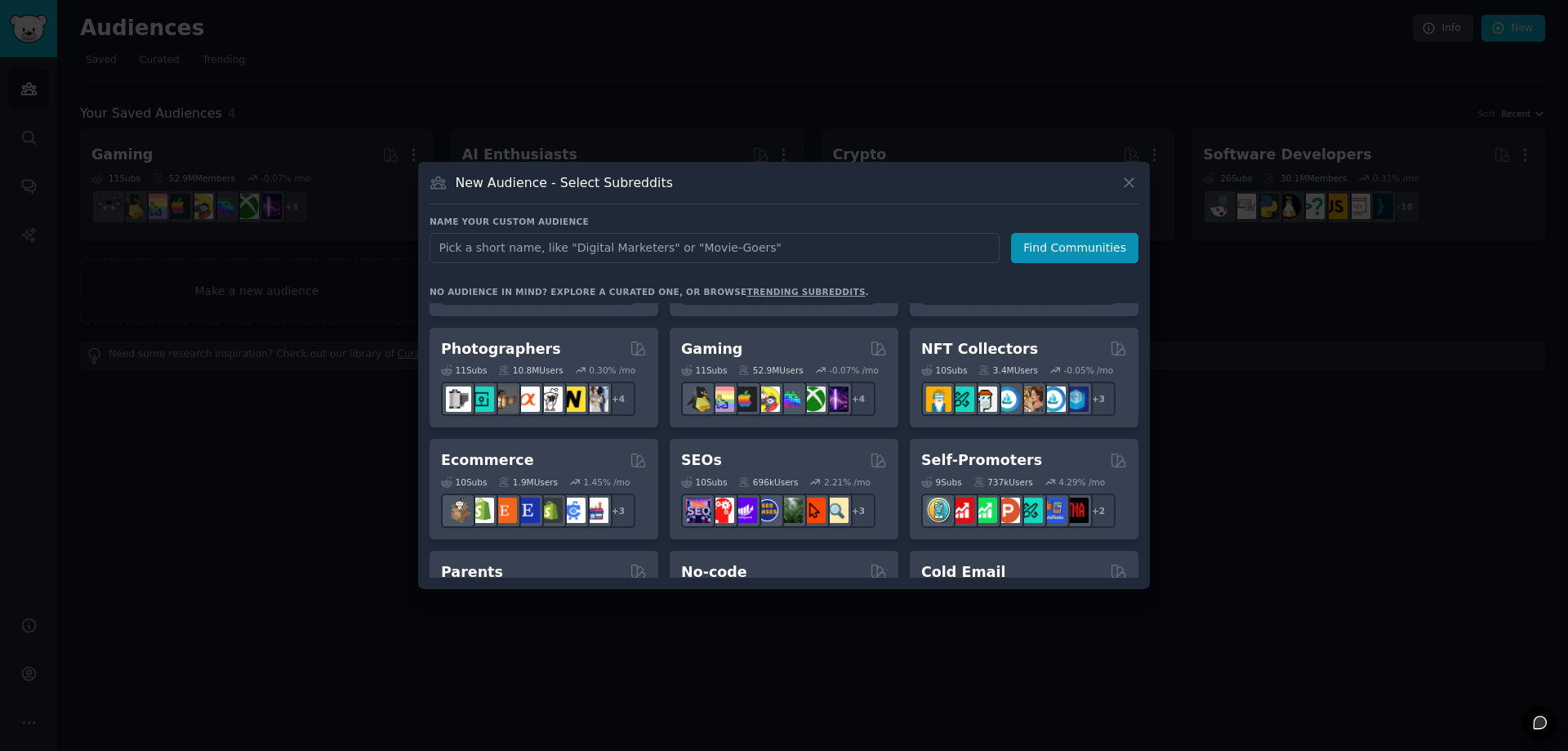
scroll to position [559, 0]
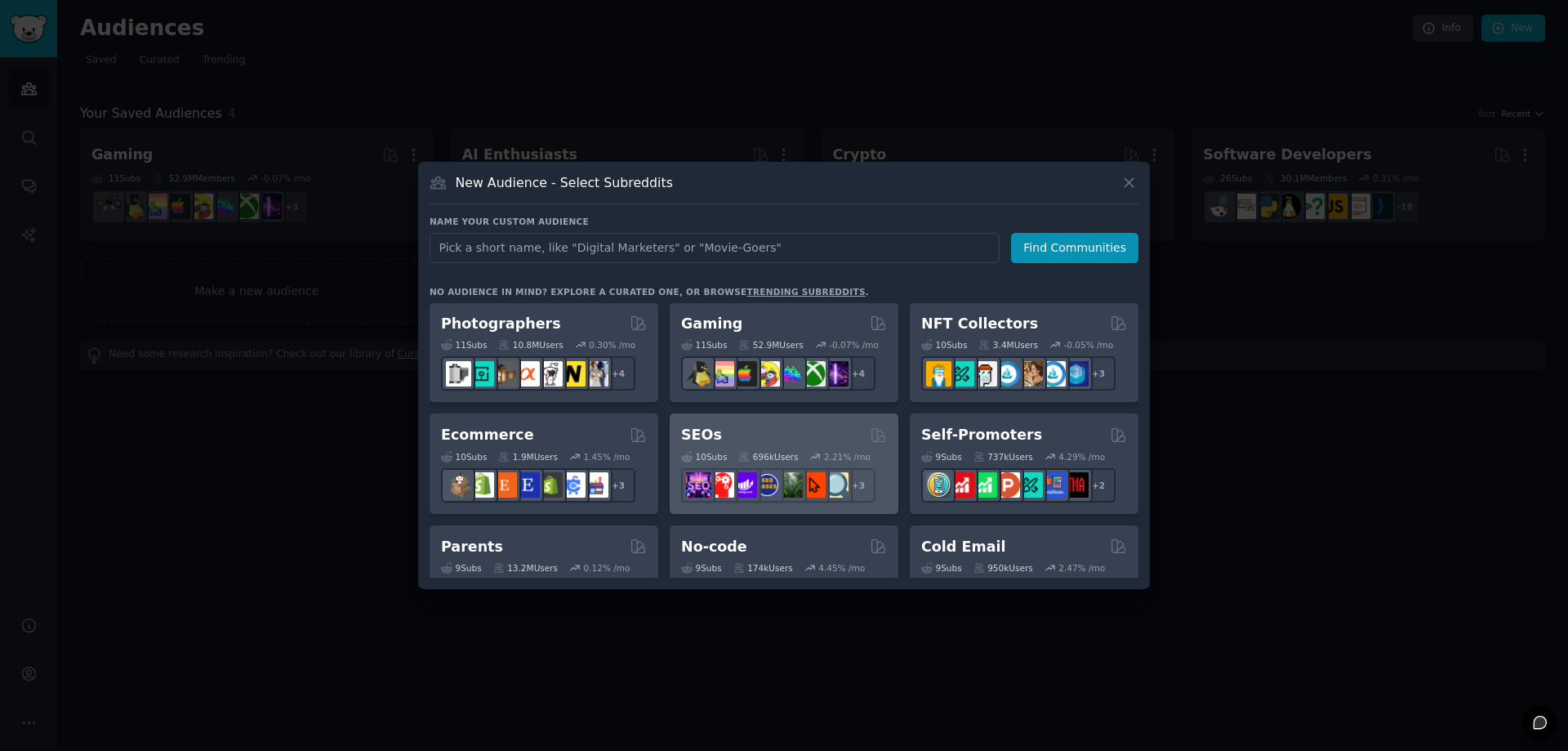
click at [752, 434] on div "SEOs" at bounding box center [784, 435] width 206 height 20
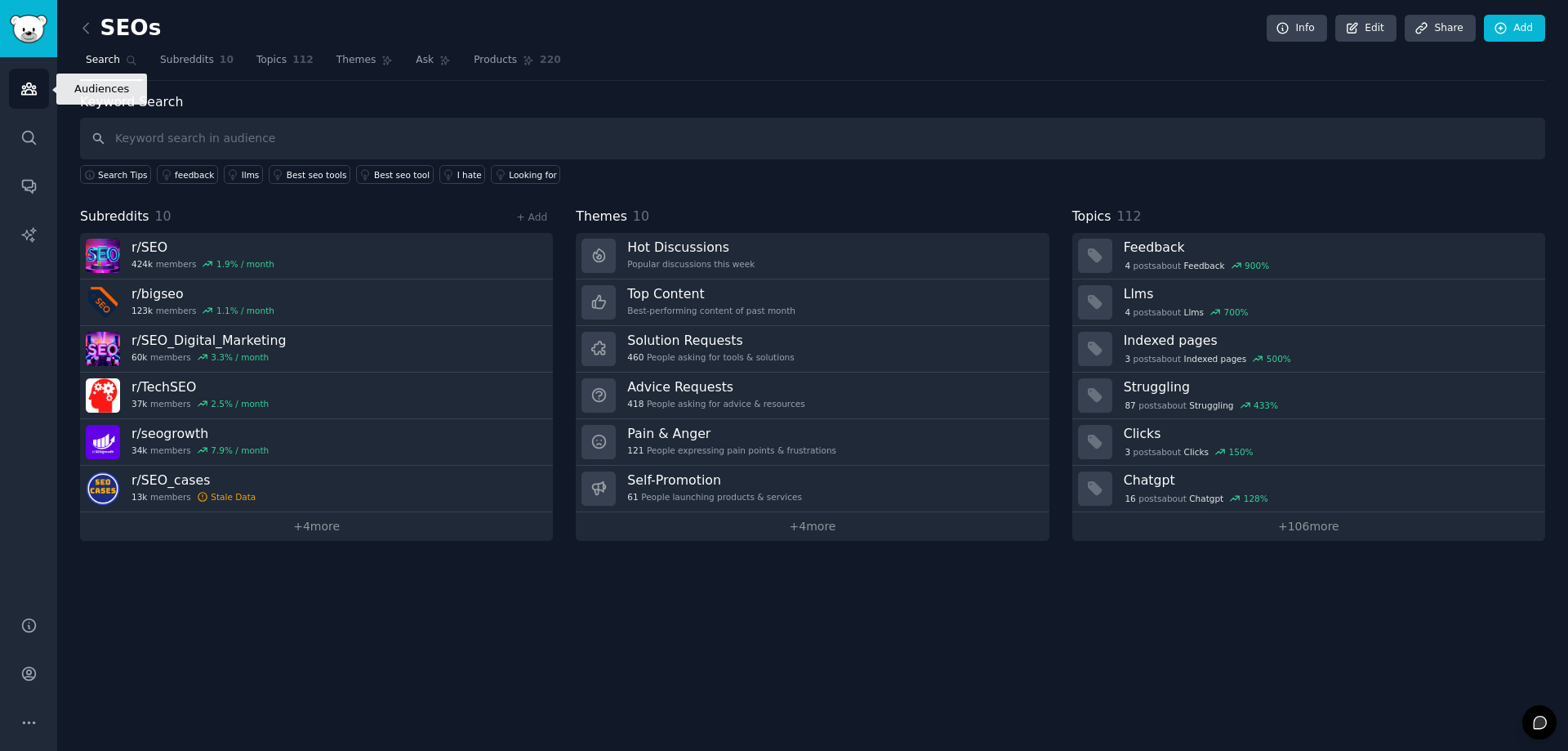
click at [26, 83] on icon "Sidebar" at bounding box center [29, 89] width 17 height 17
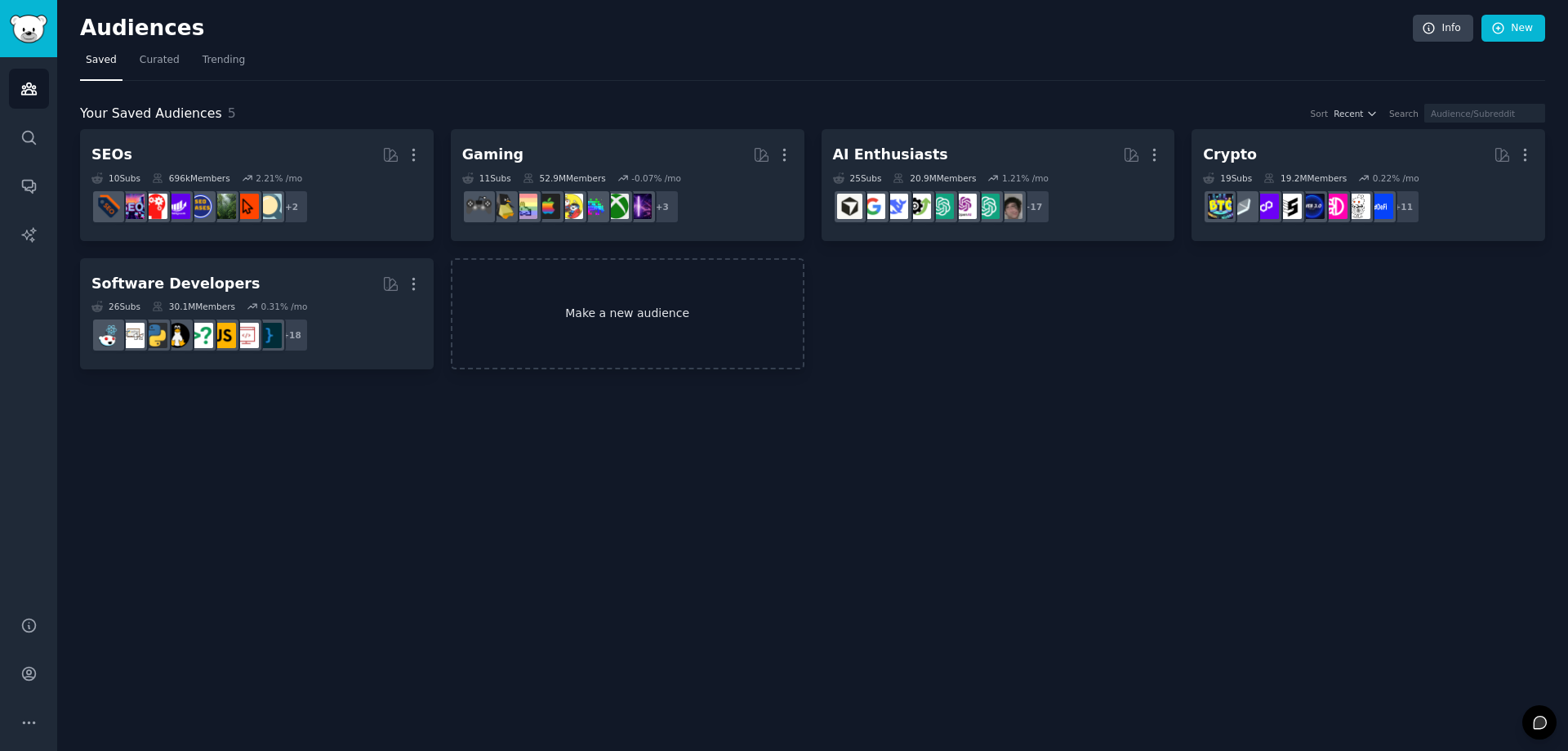
click at [606, 331] on link "Make a new audience" at bounding box center [628, 314] width 354 height 112
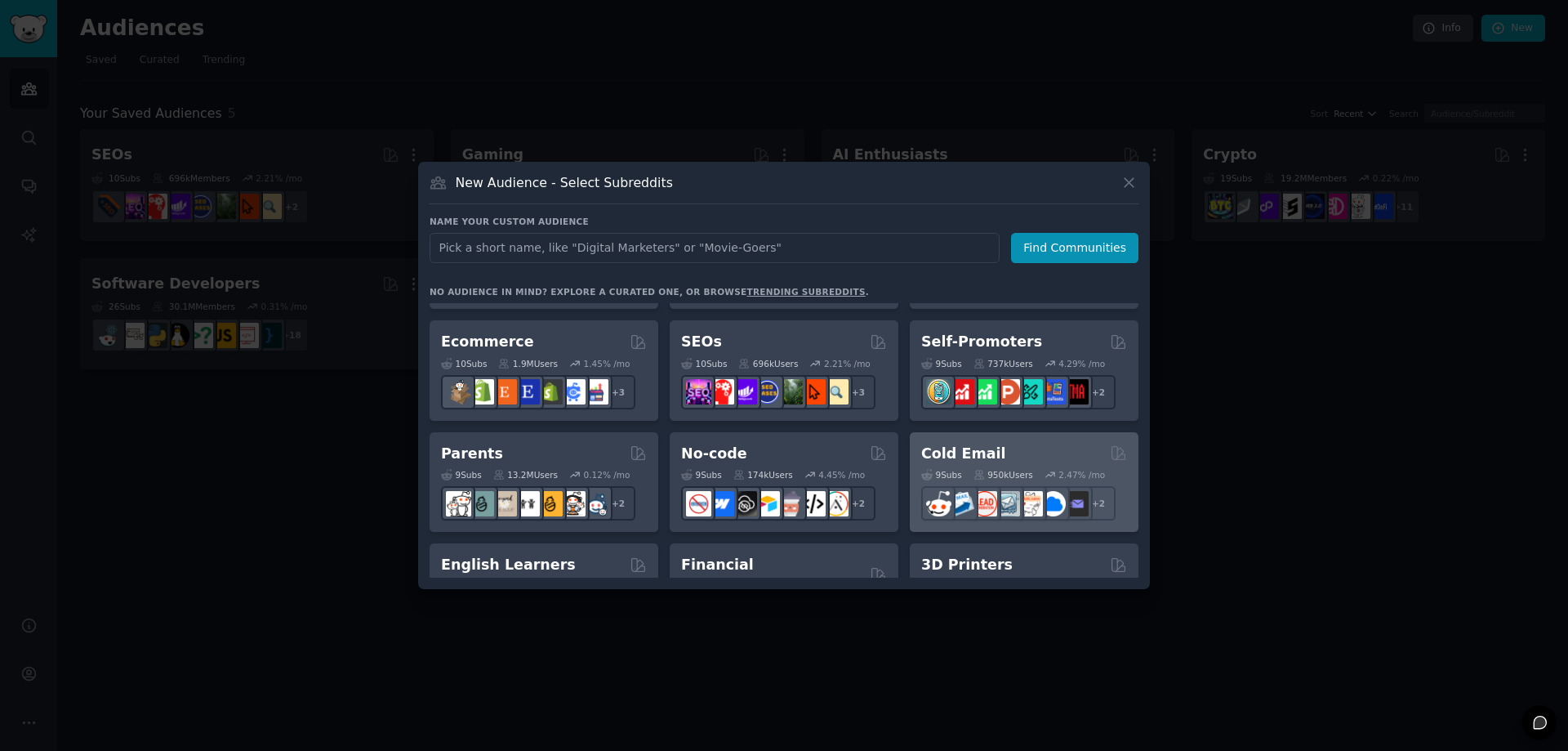
scroll to position [744, 0]
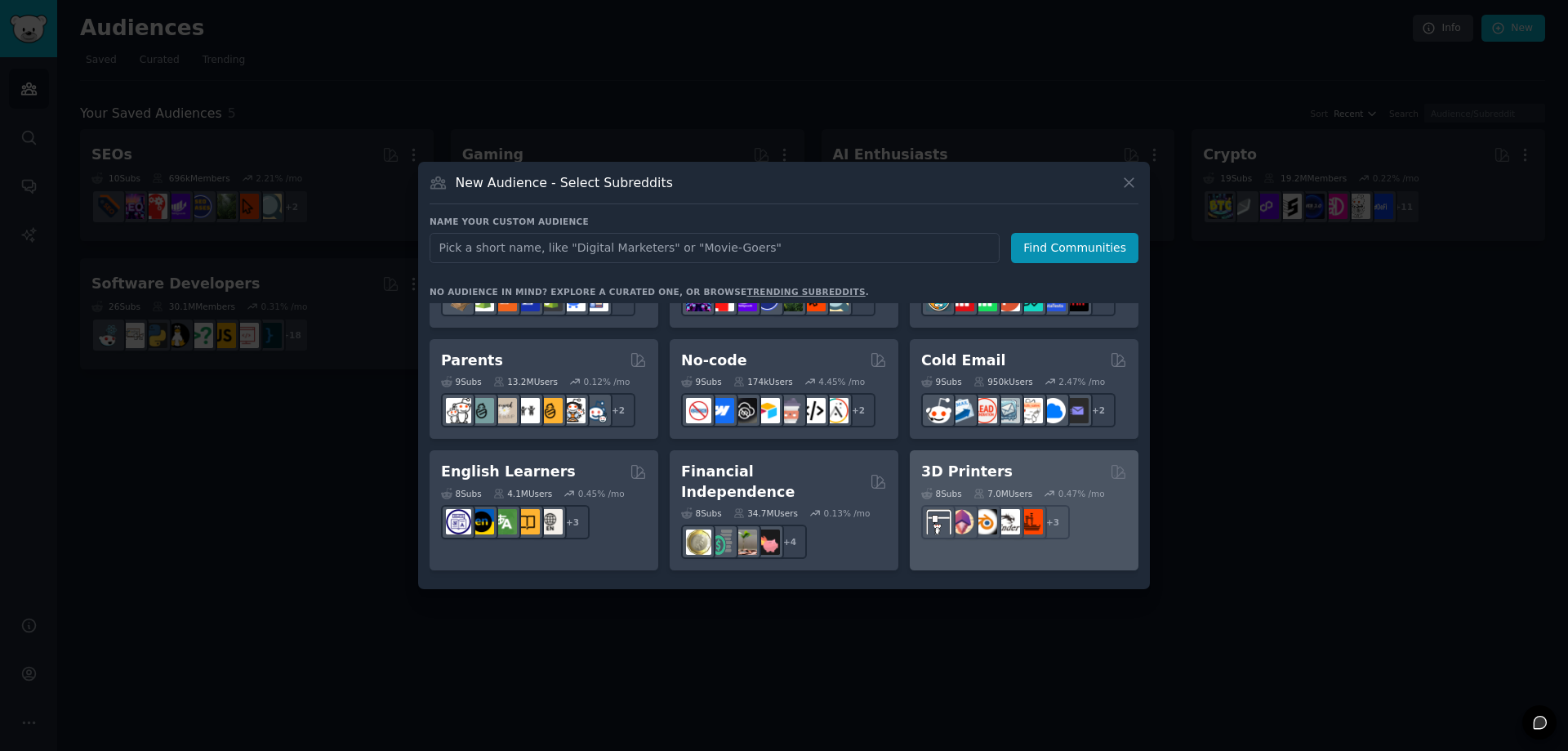
click at [985, 468] on h2 "3D Printers" at bounding box center [967, 471] width 91 height 20
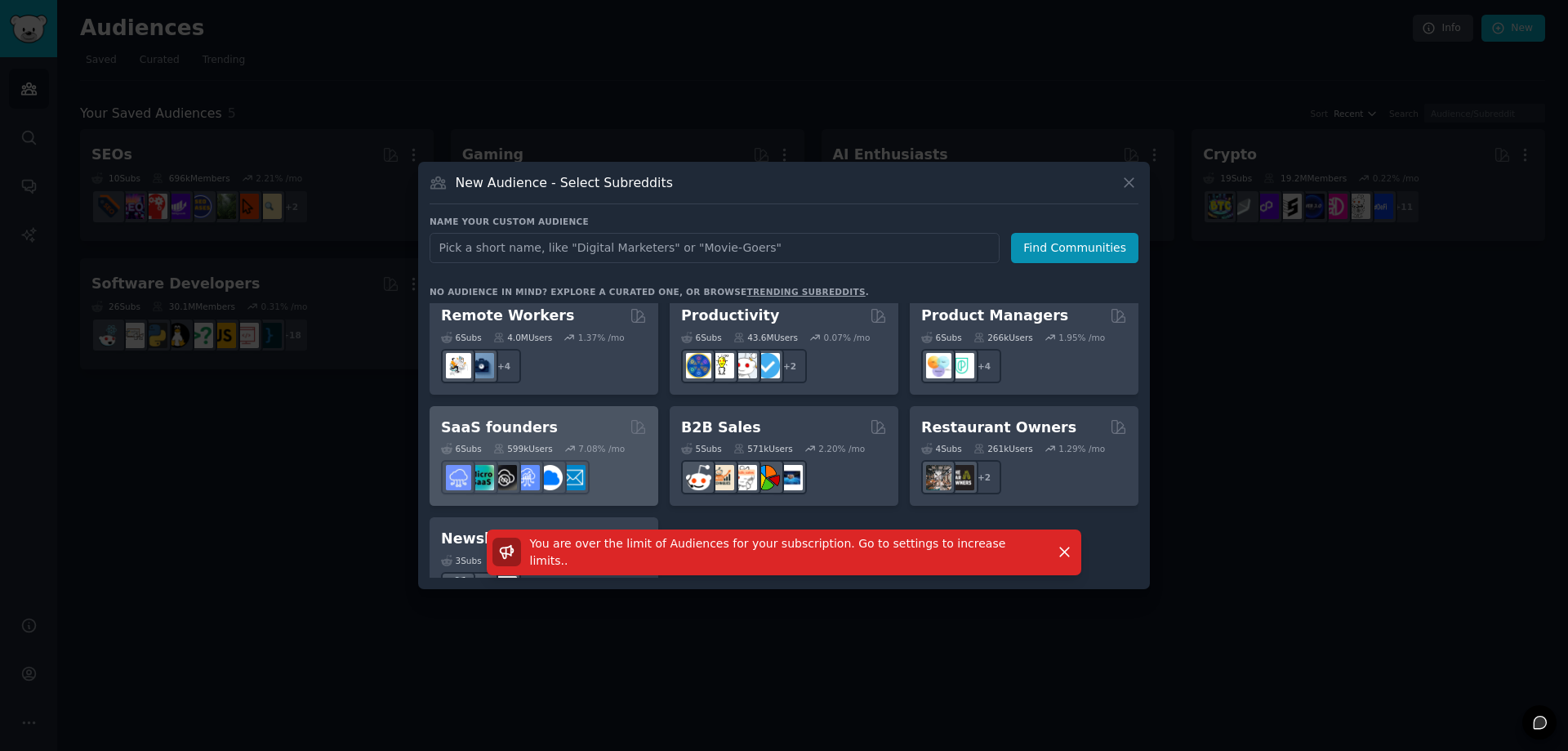
scroll to position [1275, 0]
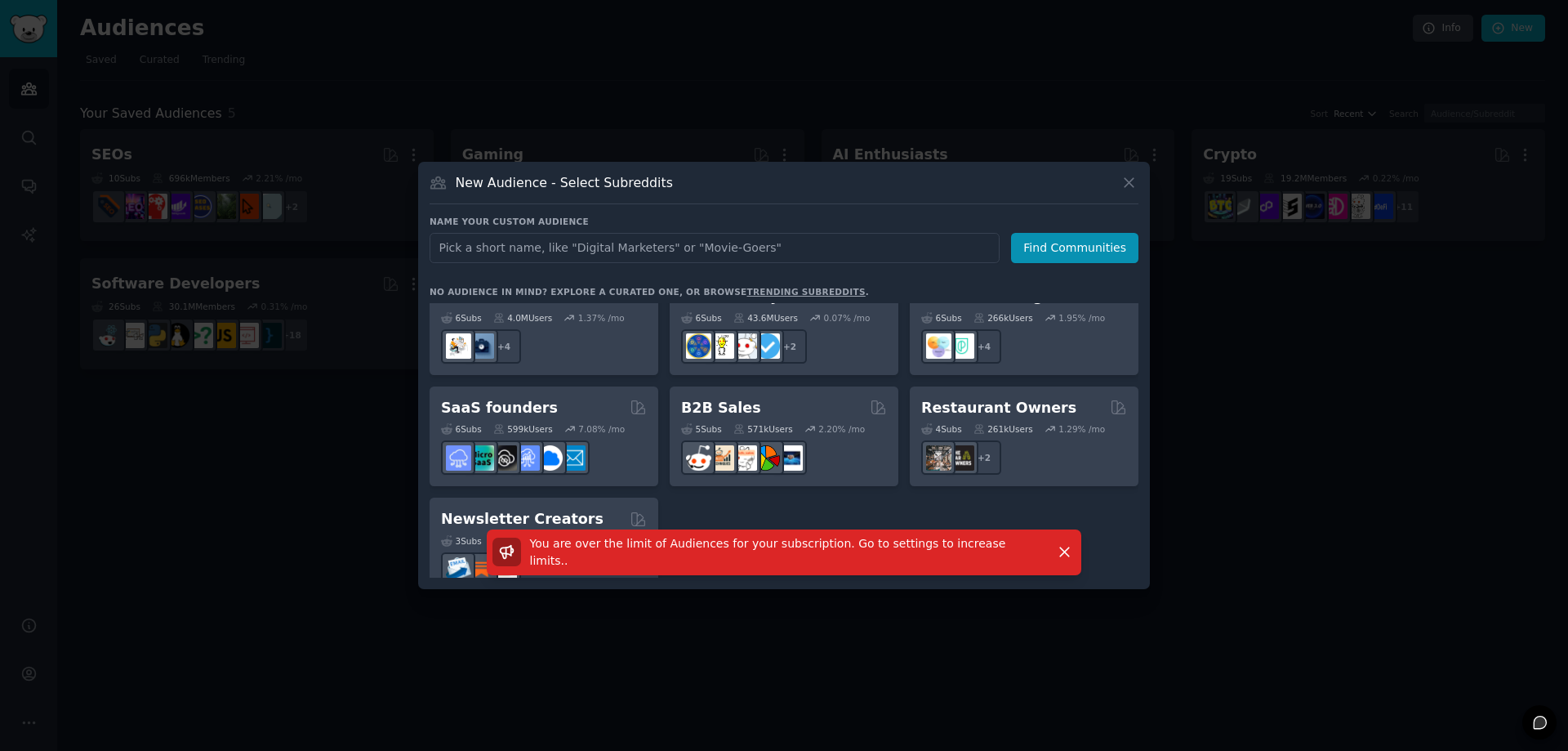
click at [341, 578] on div at bounding box center [784, 376] width 1568 height 751
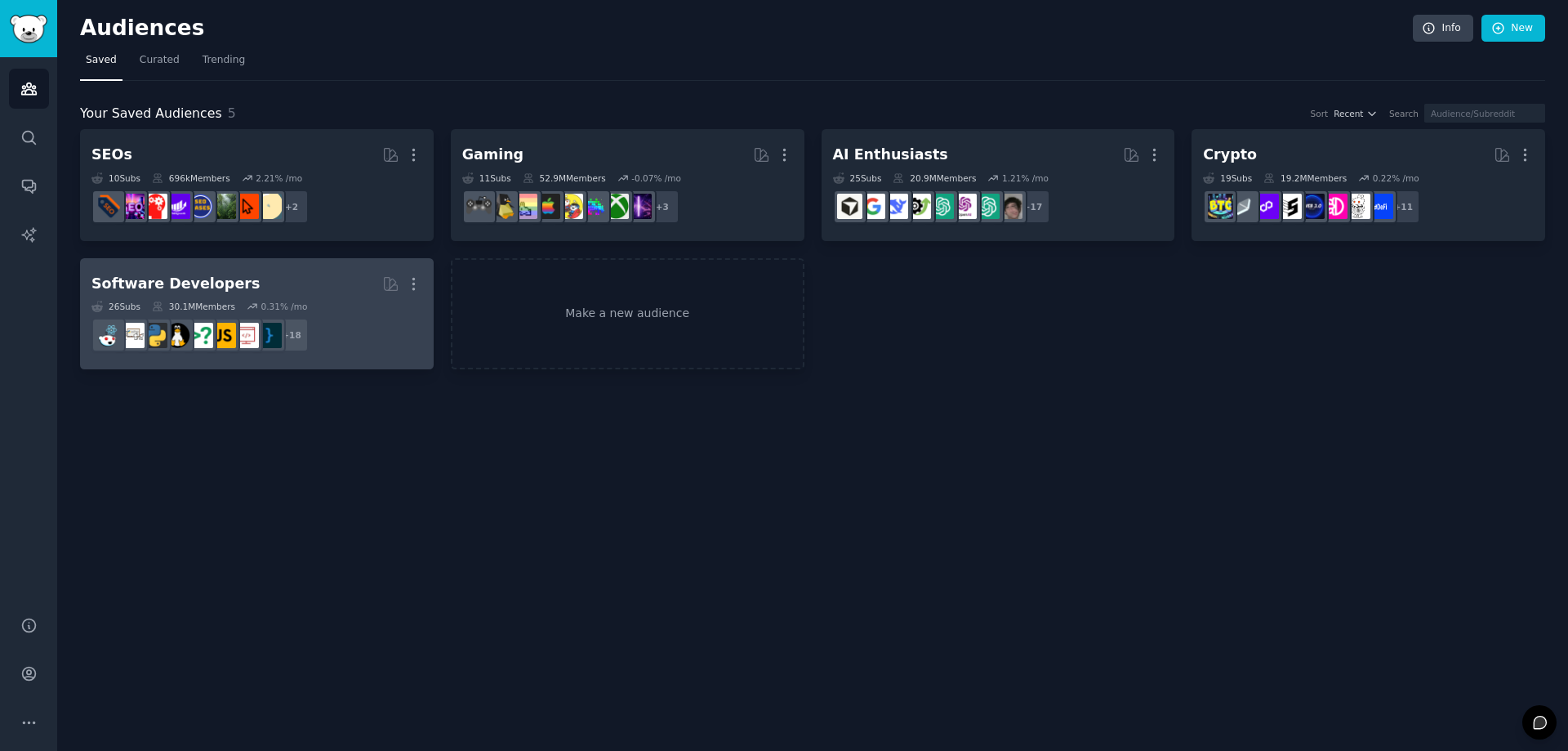
click at [314, 281] on h2 "Software Developers More" at bounding box center [256, 283] width 331 height 29
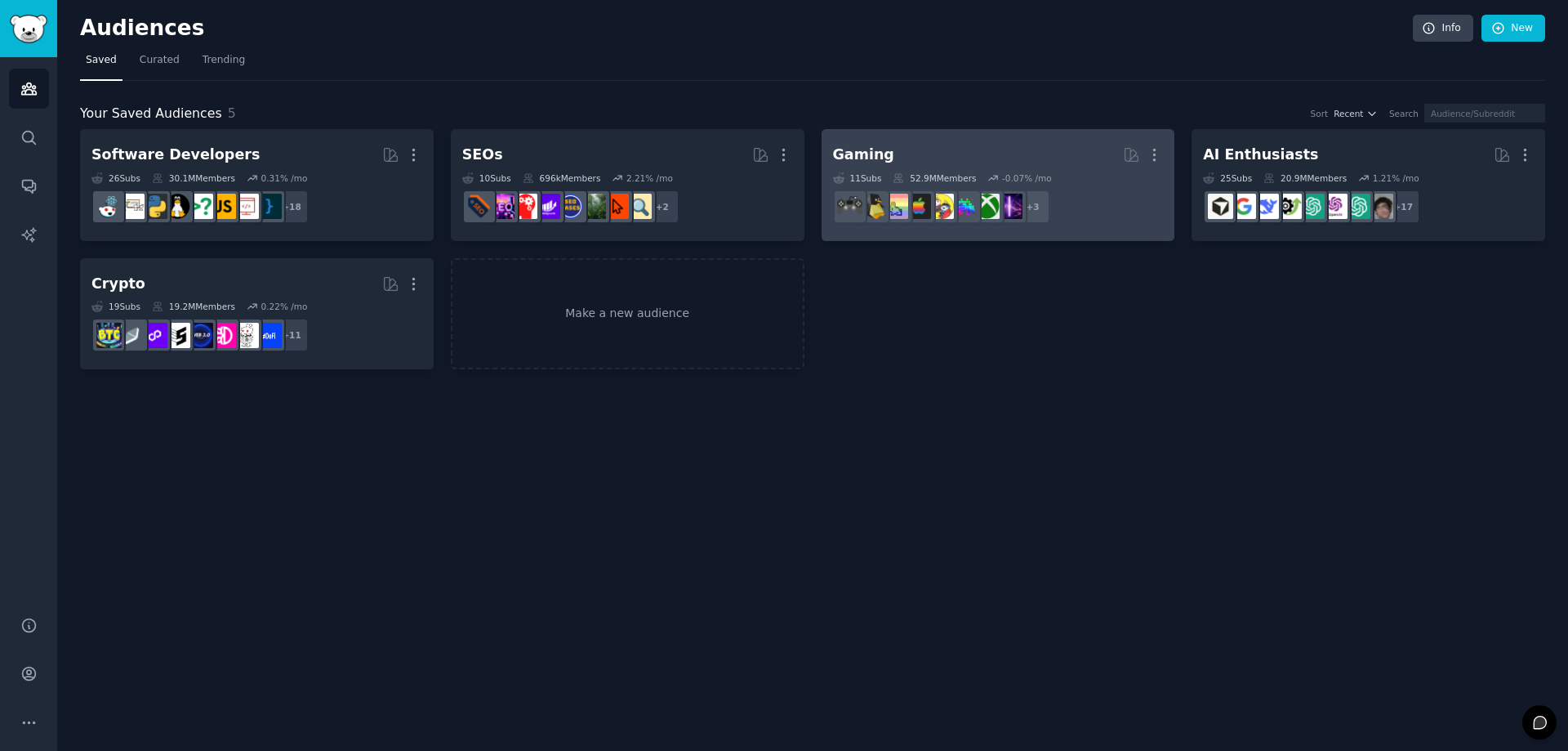
click at [1022, 152] on h2 "Gaming More" at bounding box center [998, 155] width 331 height 29
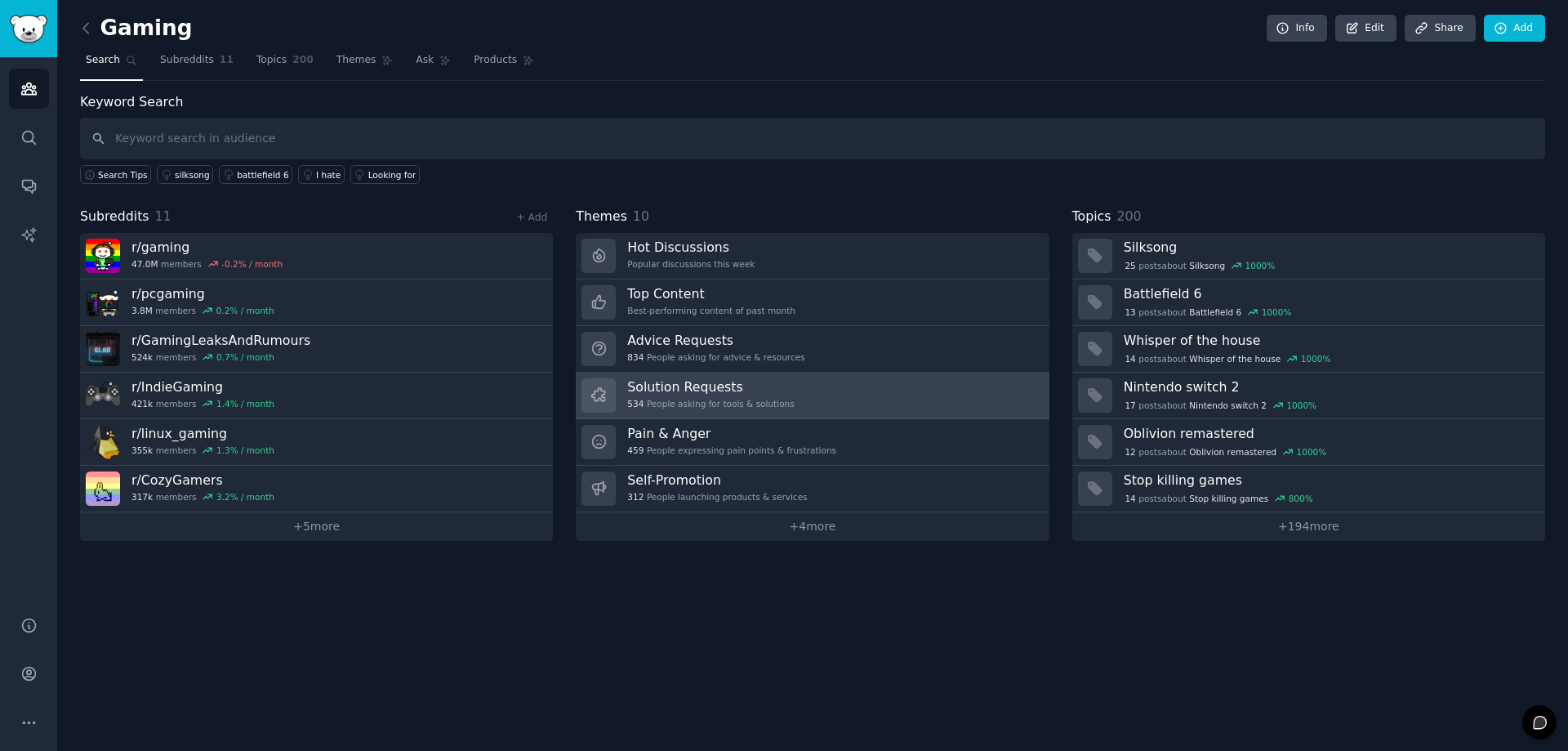
click at [744, 394] on h3 "Solution Requests" at bounding box center [710, 387] width 167 height 17
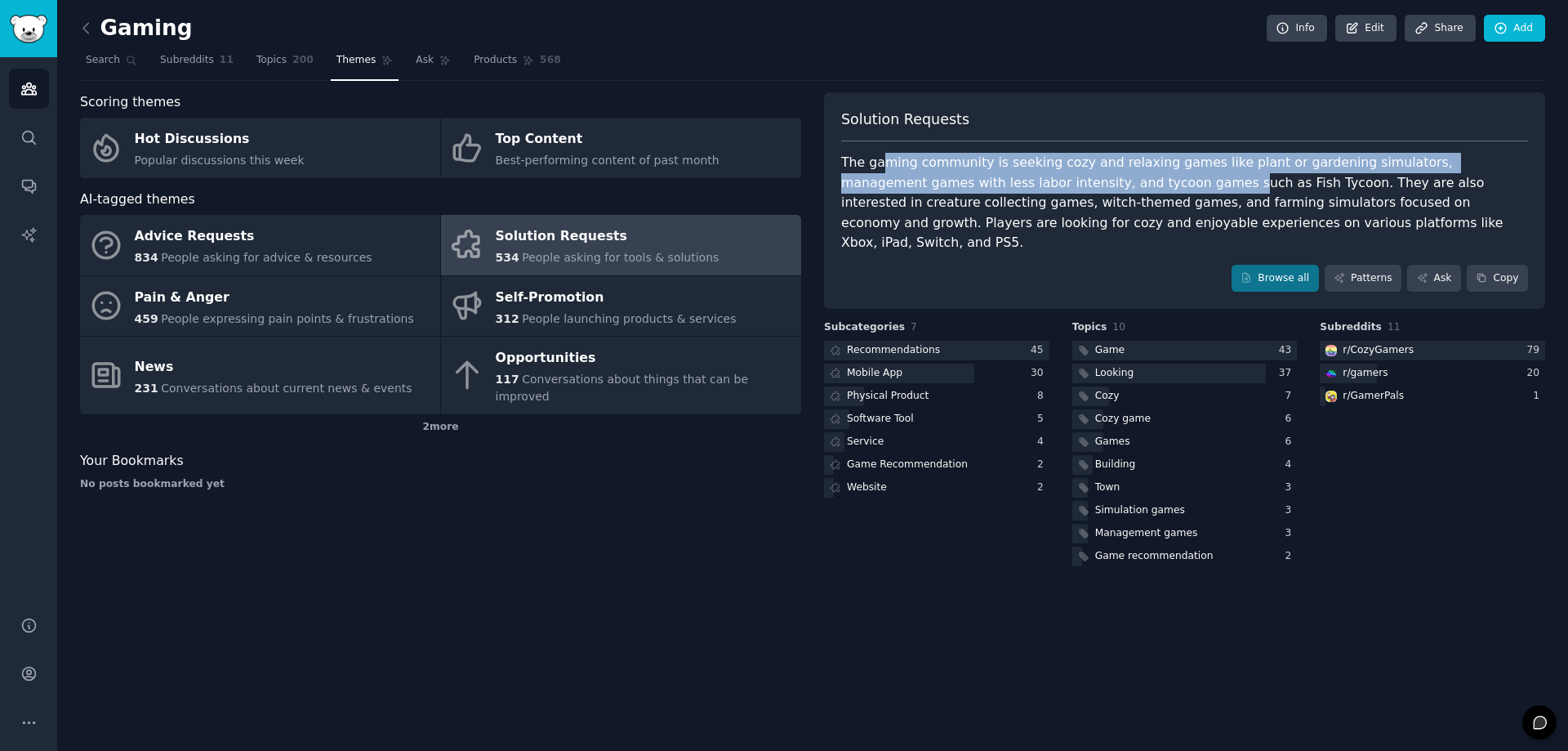
drag, startPoint x: 877, startPoint y: 160, endPoint x: 1065, endPoint y: 192, distance: 190.7
click at [1065, 192] on div "The gaming community is seeking cozy and relaxing games like plant or gardening…" at bounding box center [1184, 203] width 687 height 101
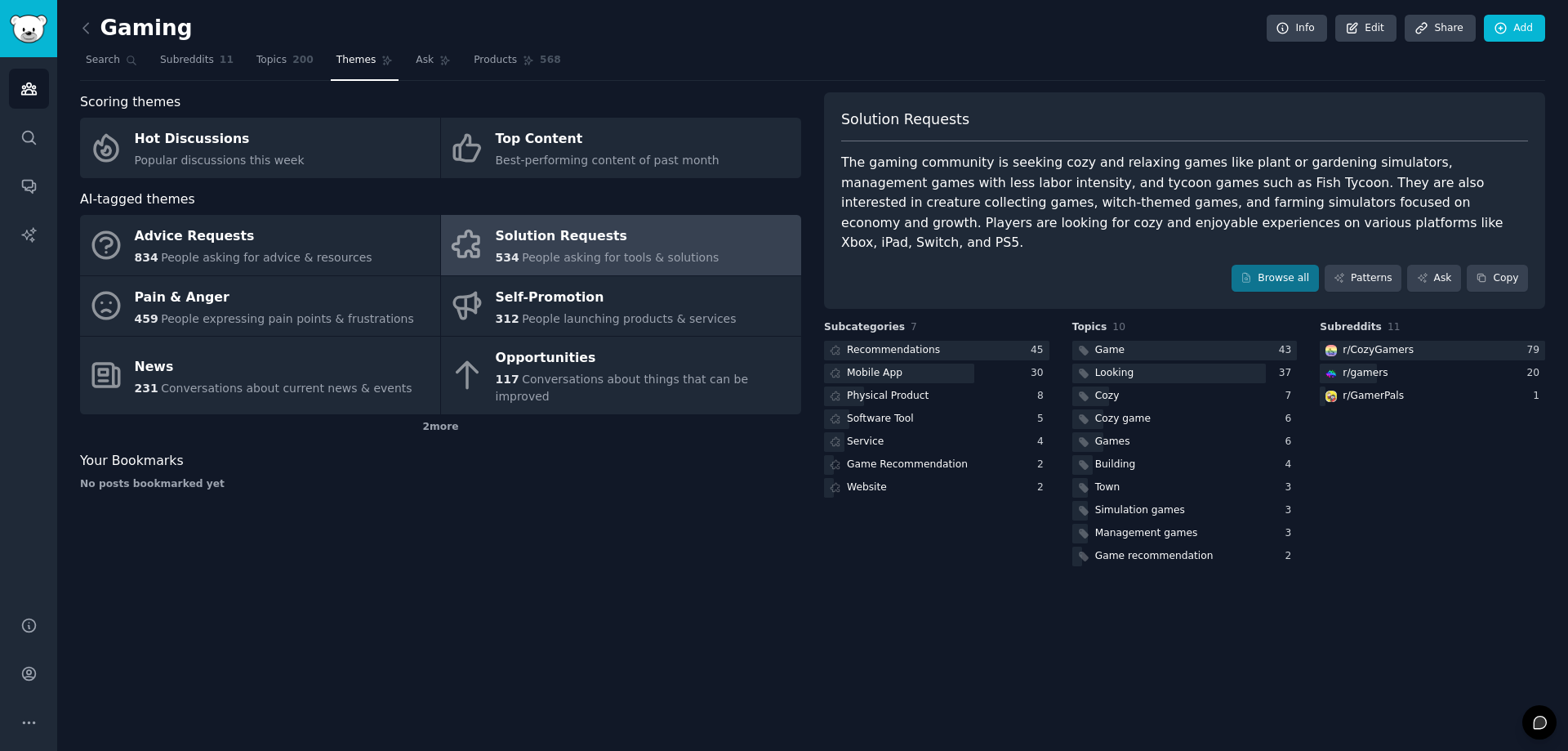
click at [1136, 221] on div "The gaming community is seeking cozy and relaxing games like plant or gardening…" at bounding box center [1184, 203] width 687 height 101
click at [1497, 266] on button "Copy" at bounding box center [1497, 279] width 61 height 28
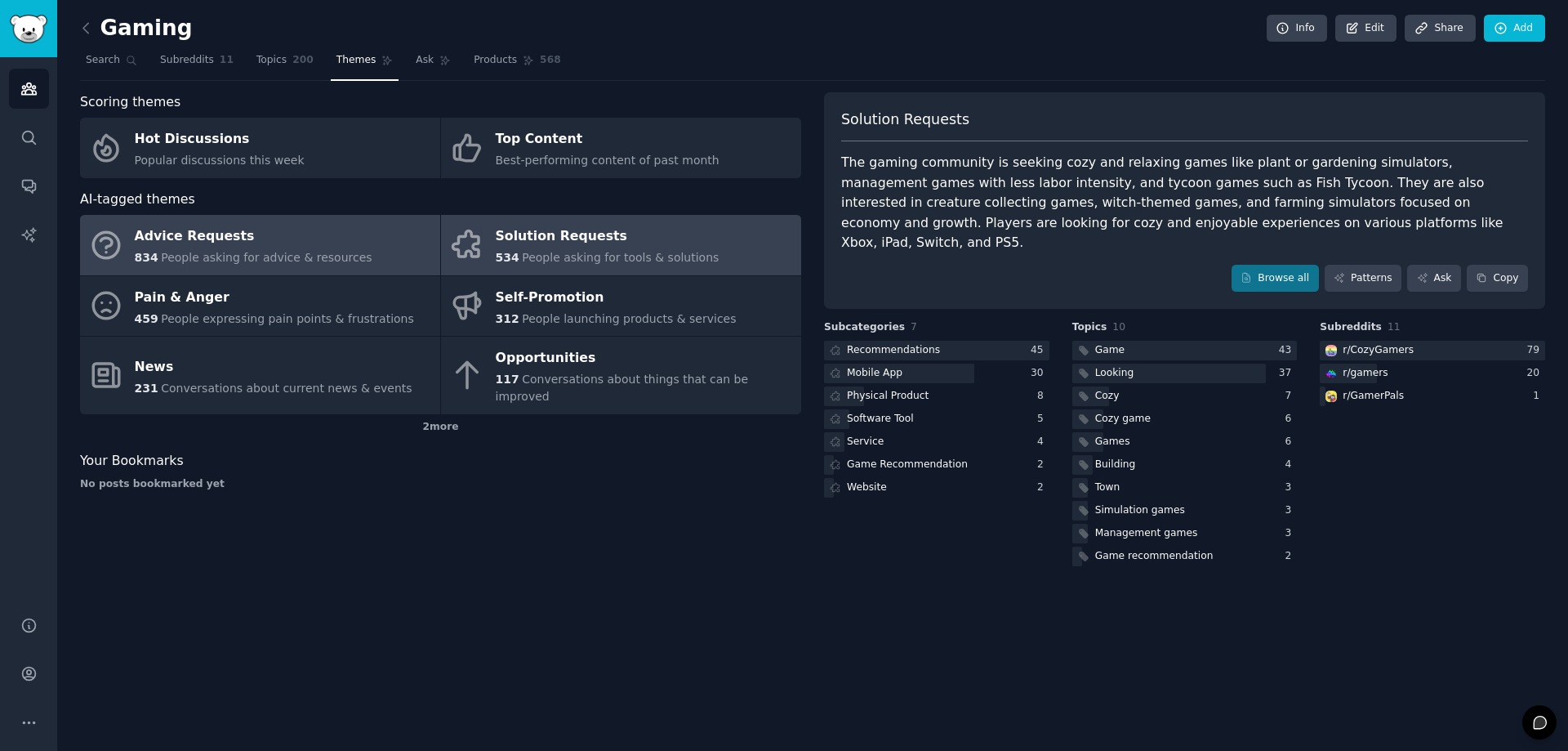
click at [275, 246] on div "Advice Requests" at bounding box center [253, 237] width 238 height 26
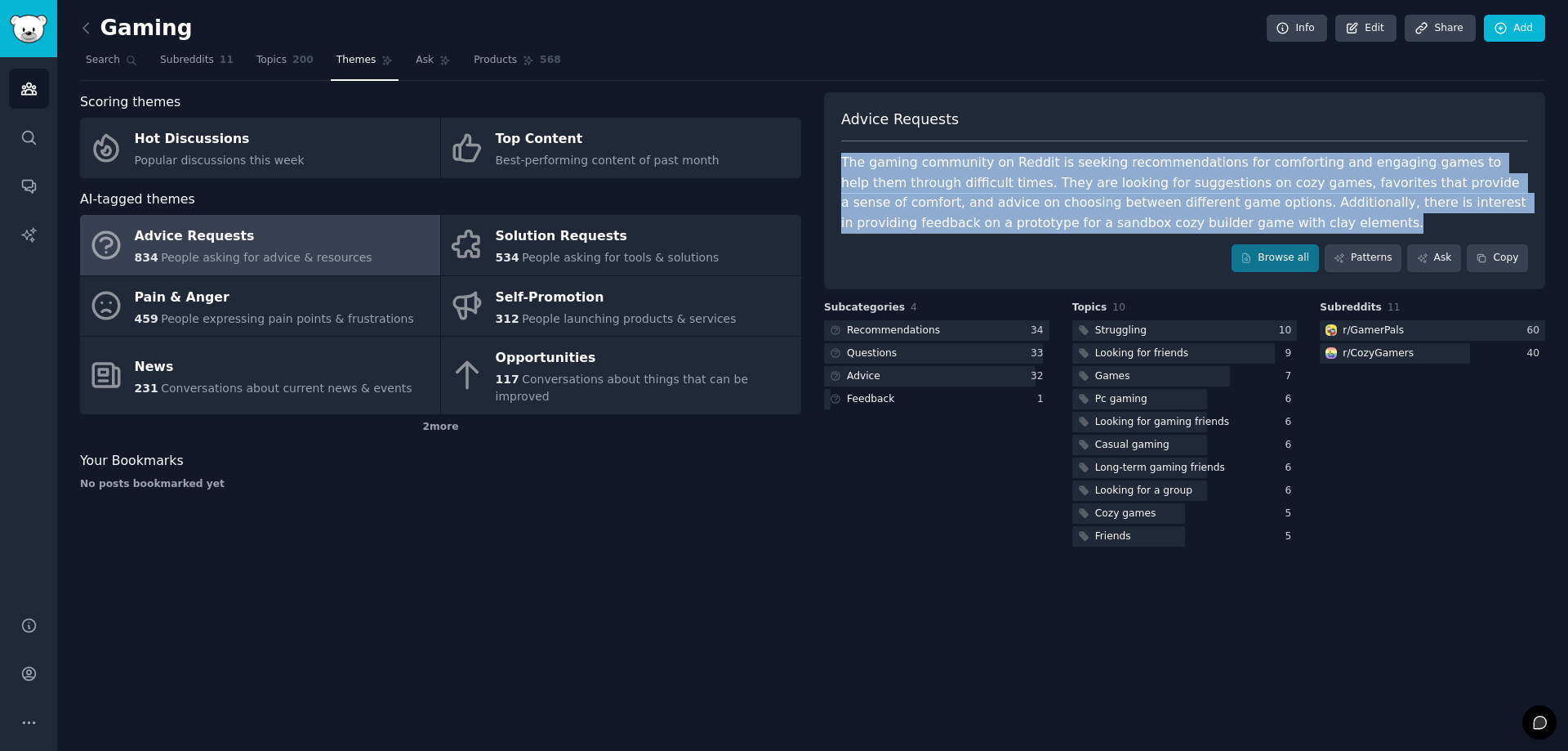
drag, startPoint x: 843, startPoint y: 162, endPoint x: 1239, endPoint y: 228, distance: 401.5
click at [1239, 228] on div "The gaming community on Reddit is seeking recommendations for comforting and en…" at bounding box center [1184, 193] width 687 height 80
copy div "The gaming community on Reddit is seeking recommendations for comforting and en…"
click at [29, 91] on icon "Sidebar" at bounding box center [29, 89] width 17 height 17
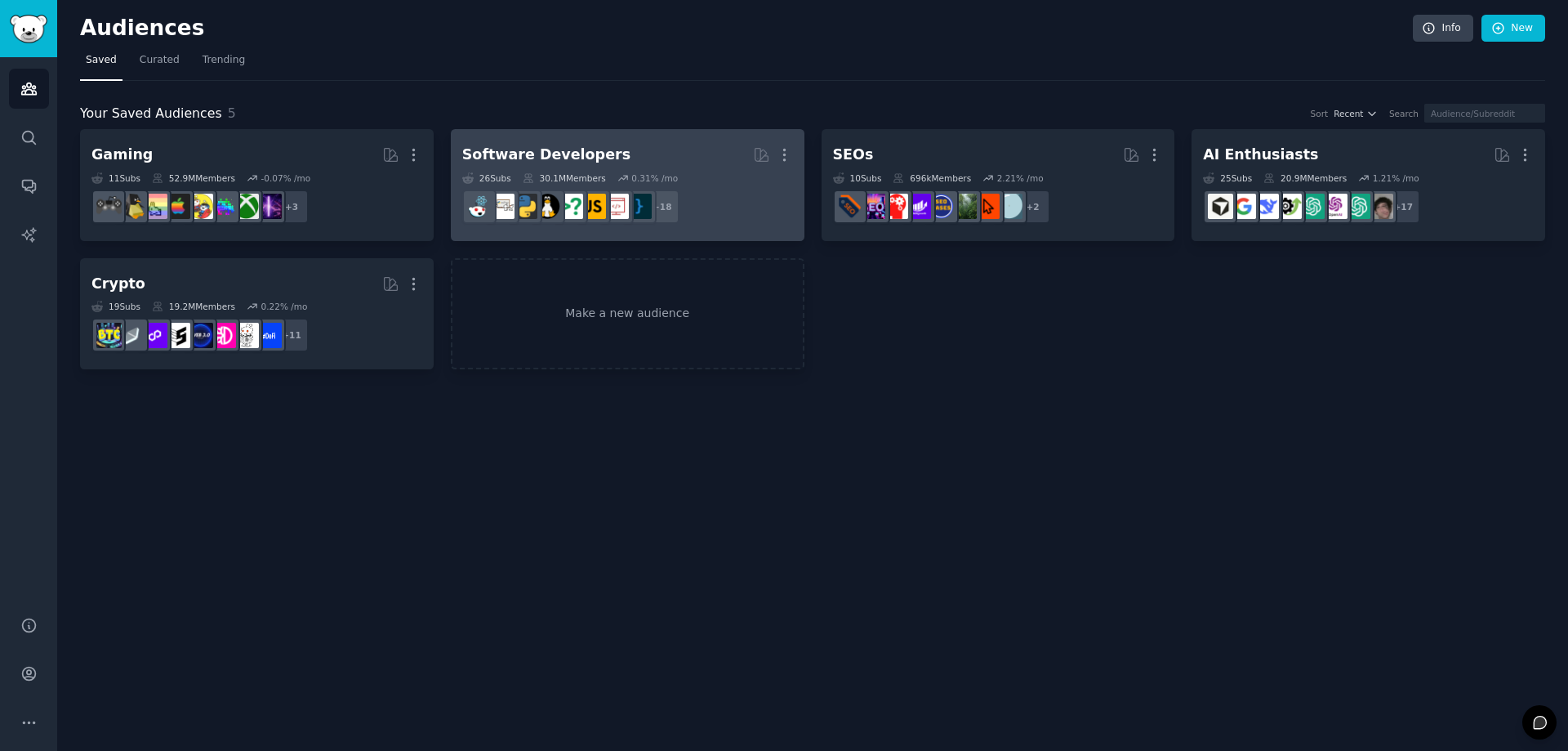
click at [656, 153] on h2 "Software Developers More" at bounding box center [627, 155] width 331 height 29
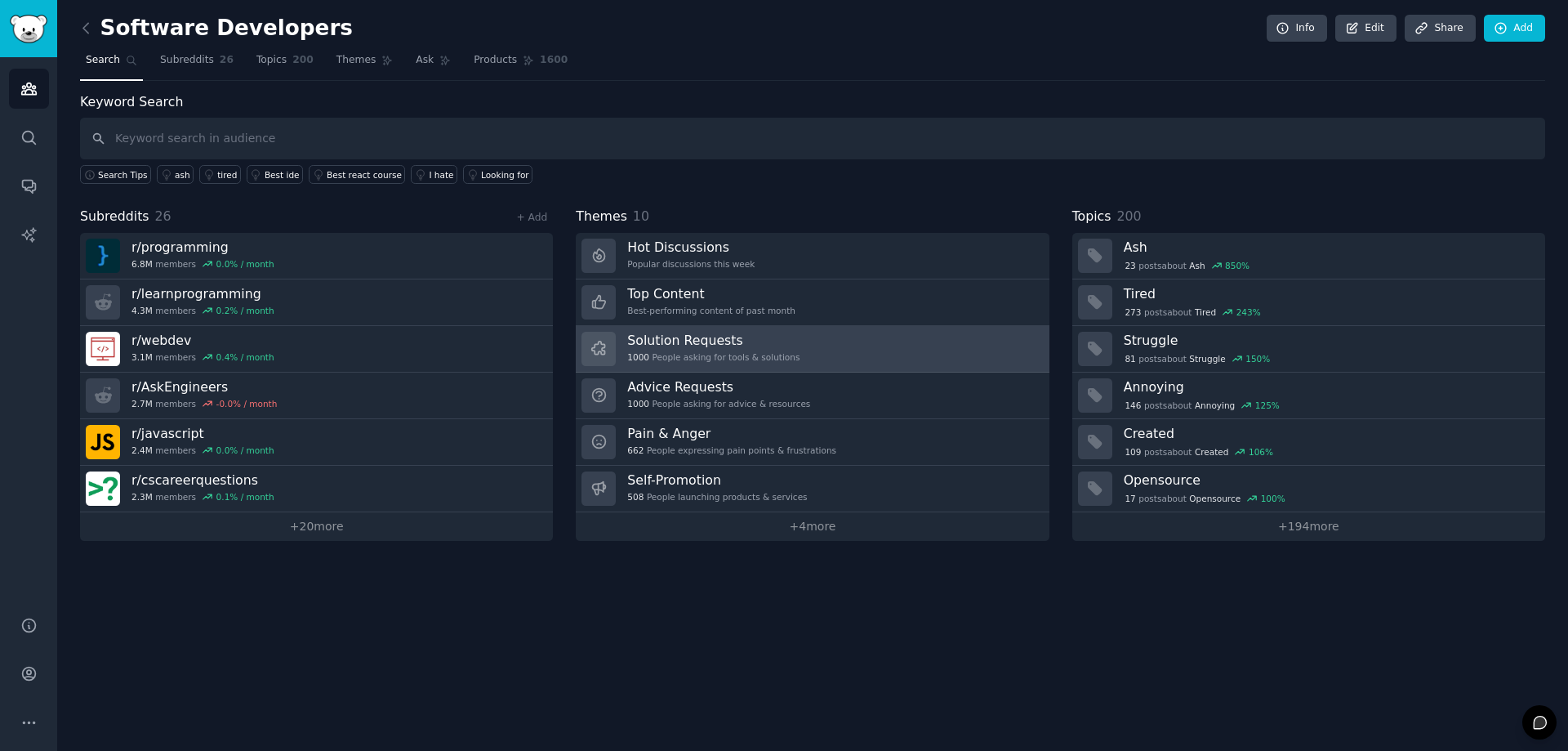
click at [698, 348] on div "Solution Requests 1000 People asking for tools & solutions" at bounding box center [713, 348] width 172 height 34
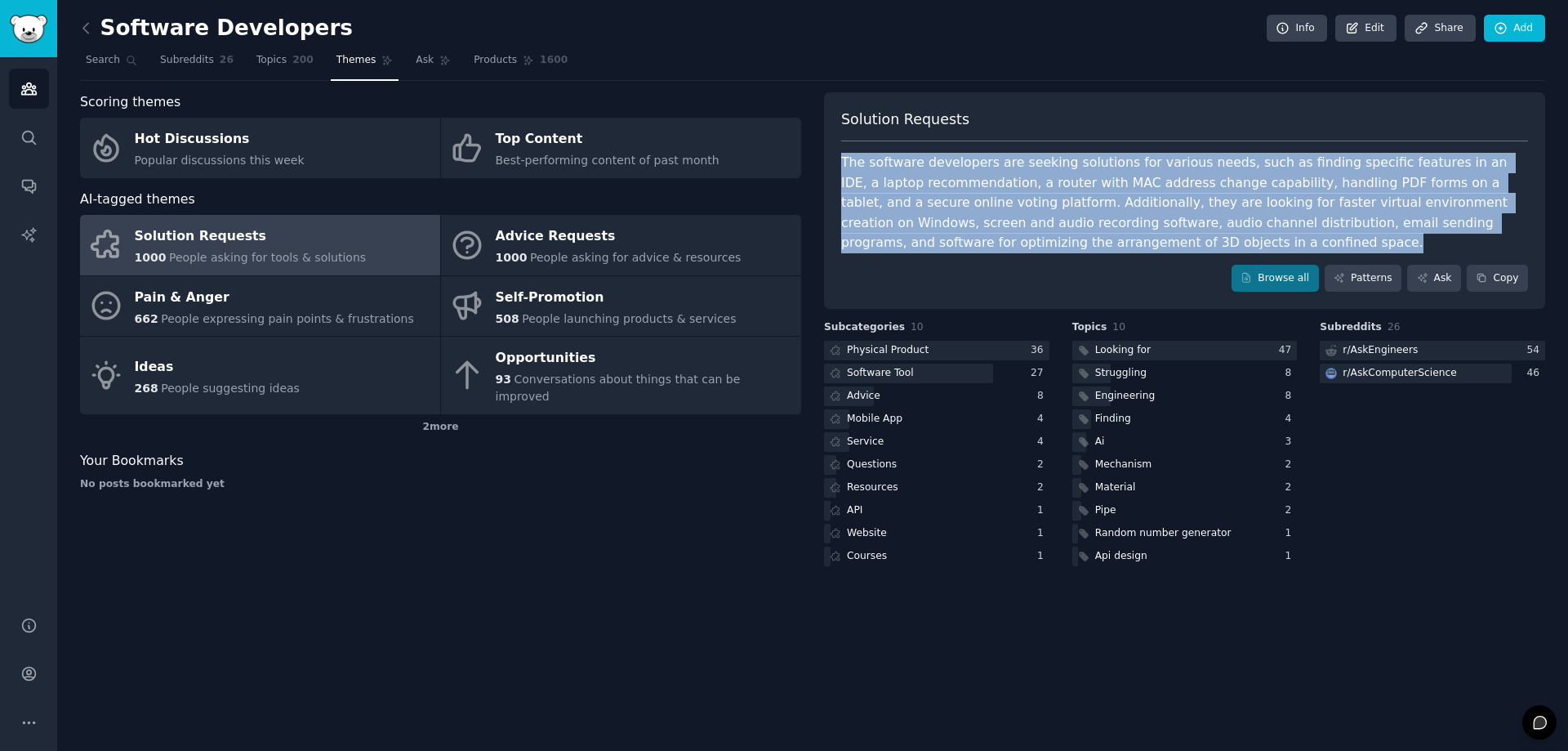
drag, startPoint x: 843, startPoint y: 162, endPoint x: 1086, endPoint y: 236, distance: 254.0
click at [1086, 236] on div "The software developers are seeking solutions for various needs, such as findin…" at bounding box center [1184, 203] width 687 height 101
copy div "The software developers are seeking solutions for various needs, such as findin…"
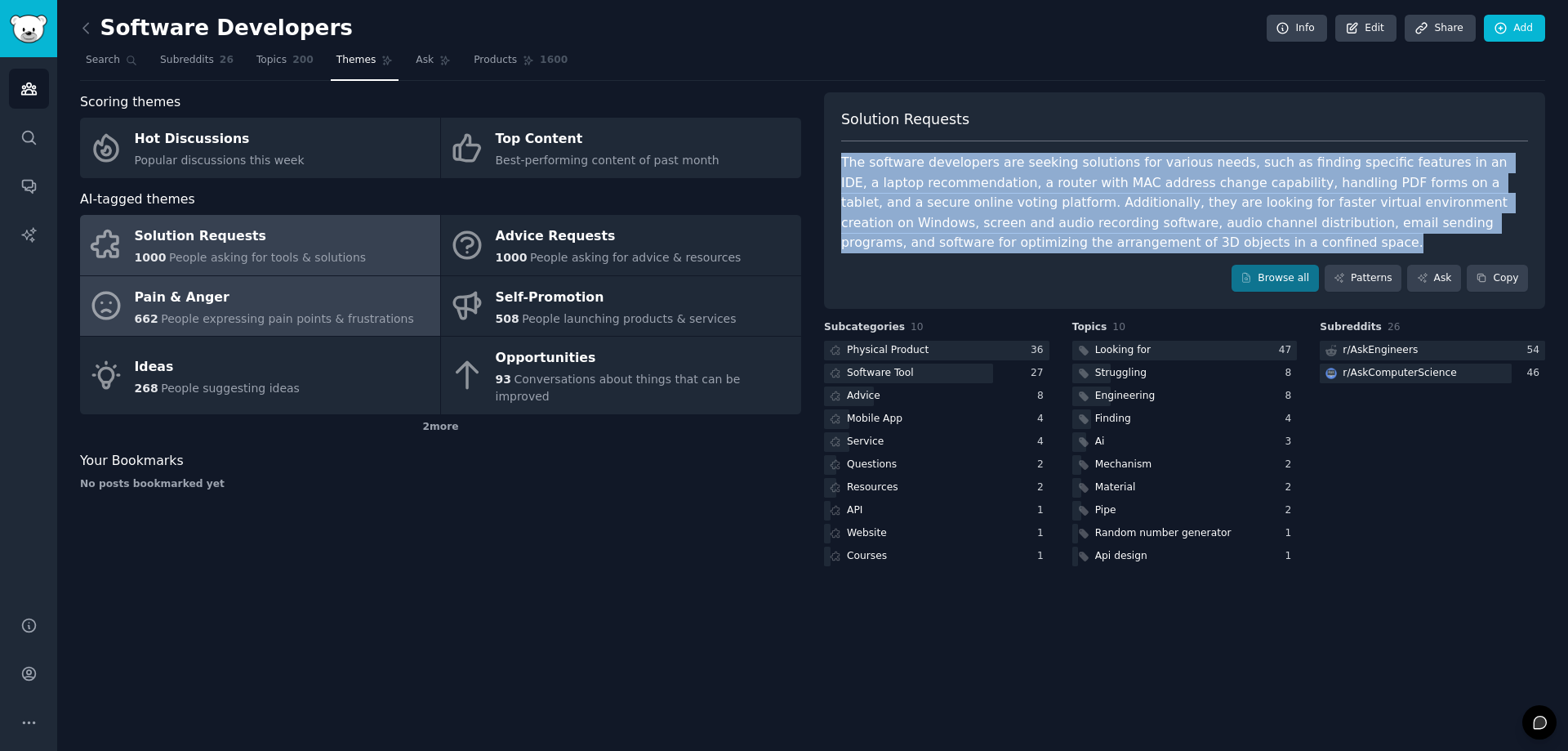
click at [248, 301] on div "Pain & Anger" at bounding box center [275, 297] width 280 height 26
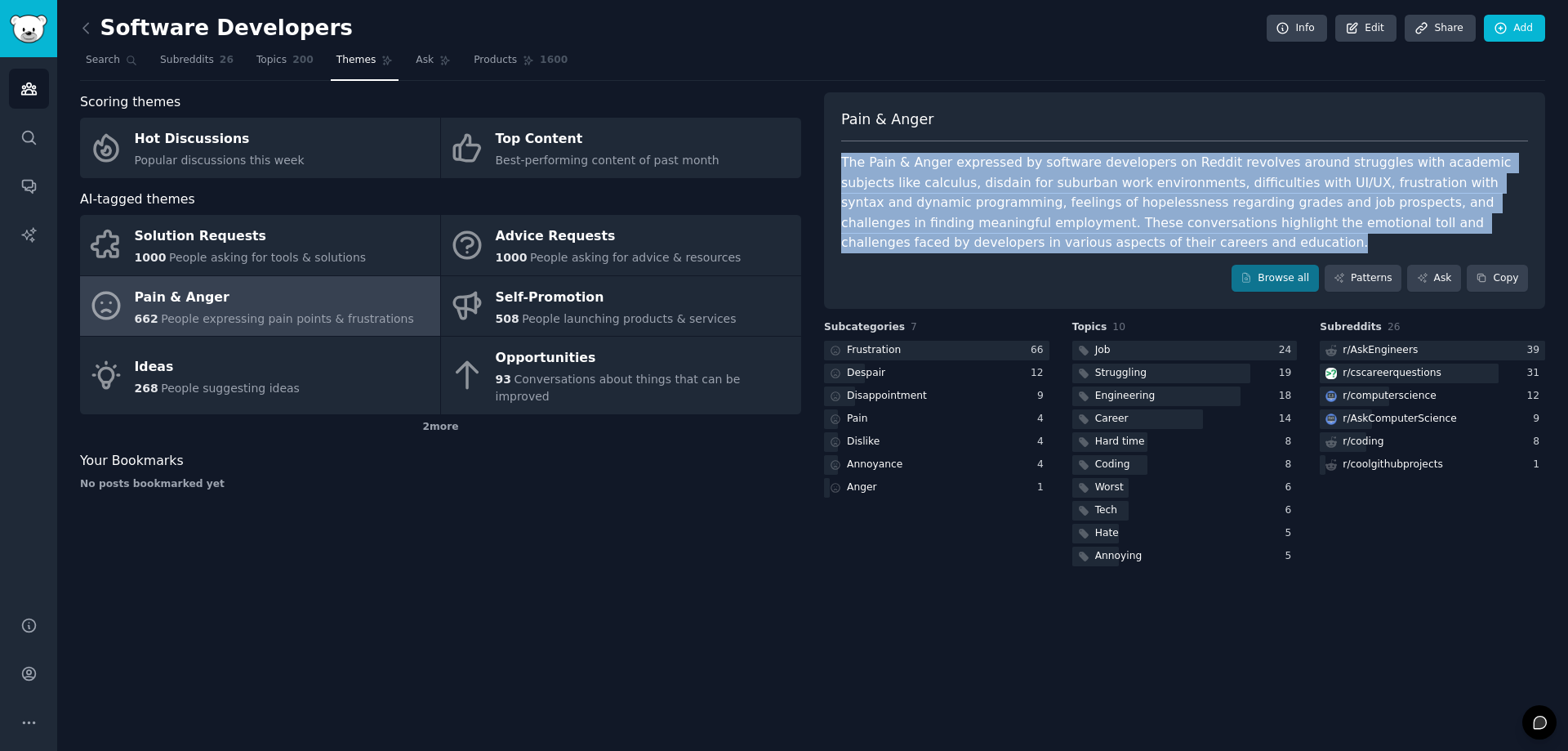
drag, startPoint x: 843, startPoint y: 157, endPoint x: 1034, endPoint y: 241, distance: 208.7
click at [1034, 241] on div "The Pain & Anger expressed by software developers on Reddit revolves around str…" at bounding box center [1184, 203] width 687 height 101
copy div "The Pain & Anger expressed by software developers on Reddit revolves around str…"
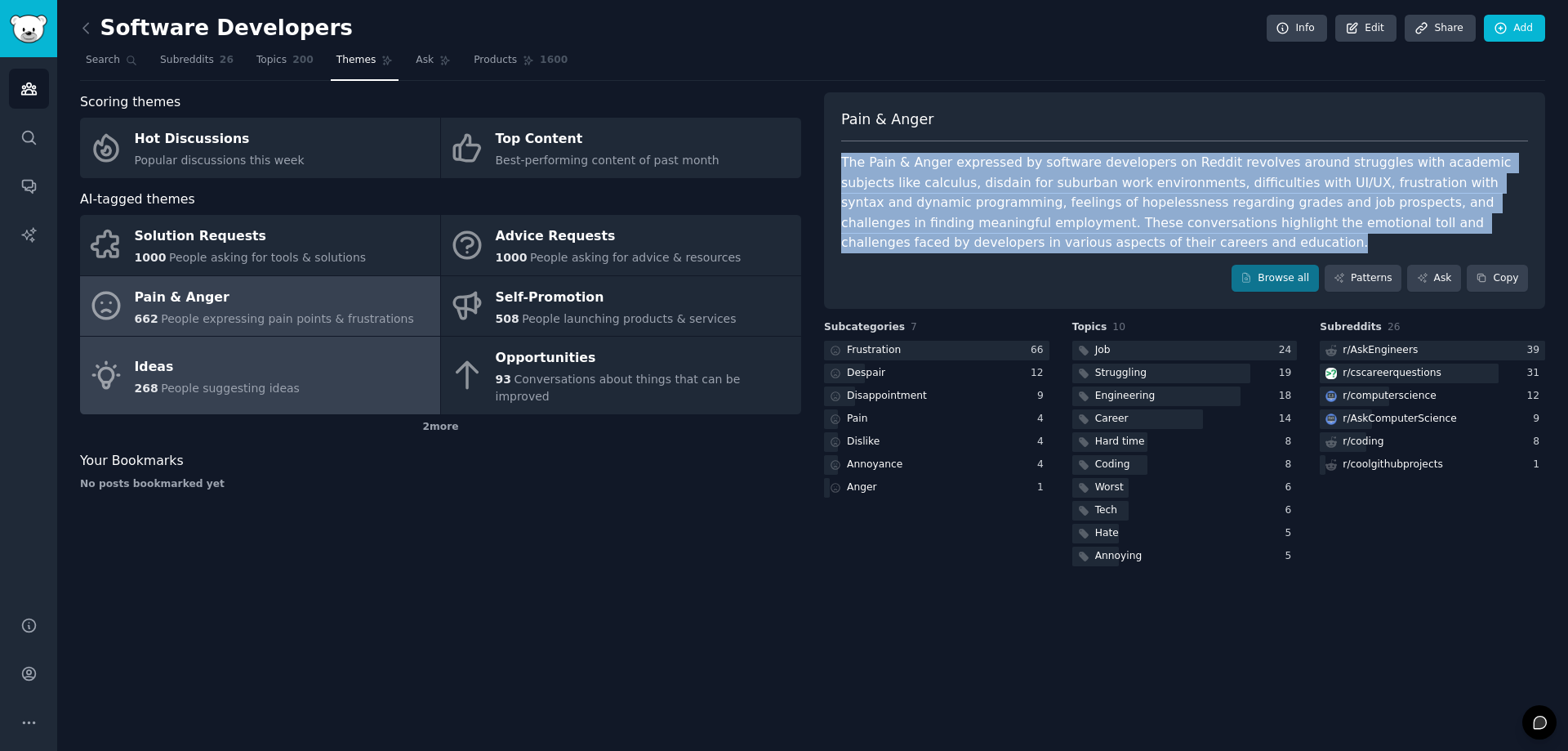
click at [264, 360] on div "Ideas" at bounding box center [217, 367] width 165 height 26
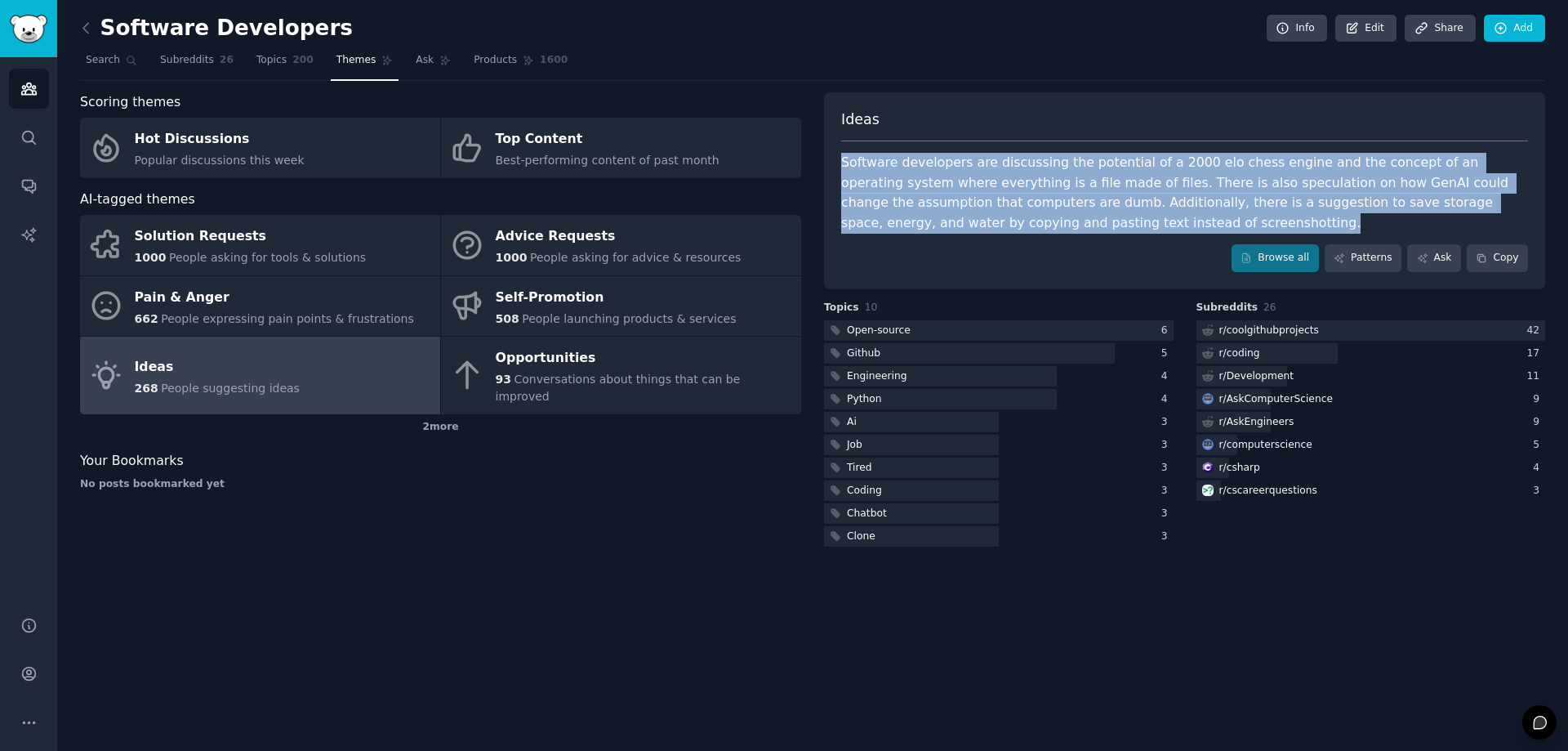
drag, startPoint x: 839, startPoint y: 171, endPoint x: 1093, endPoint y: 226, distance: 259.9
click at [1094, 226] on div "Ideas Software developers are discussing the potential of a 2000 elo chess engi…" at bounding box center [1184, 190] width 721 height 197
copy div "Software developers are discussing the potential of a 2000 elo chess engine and…"
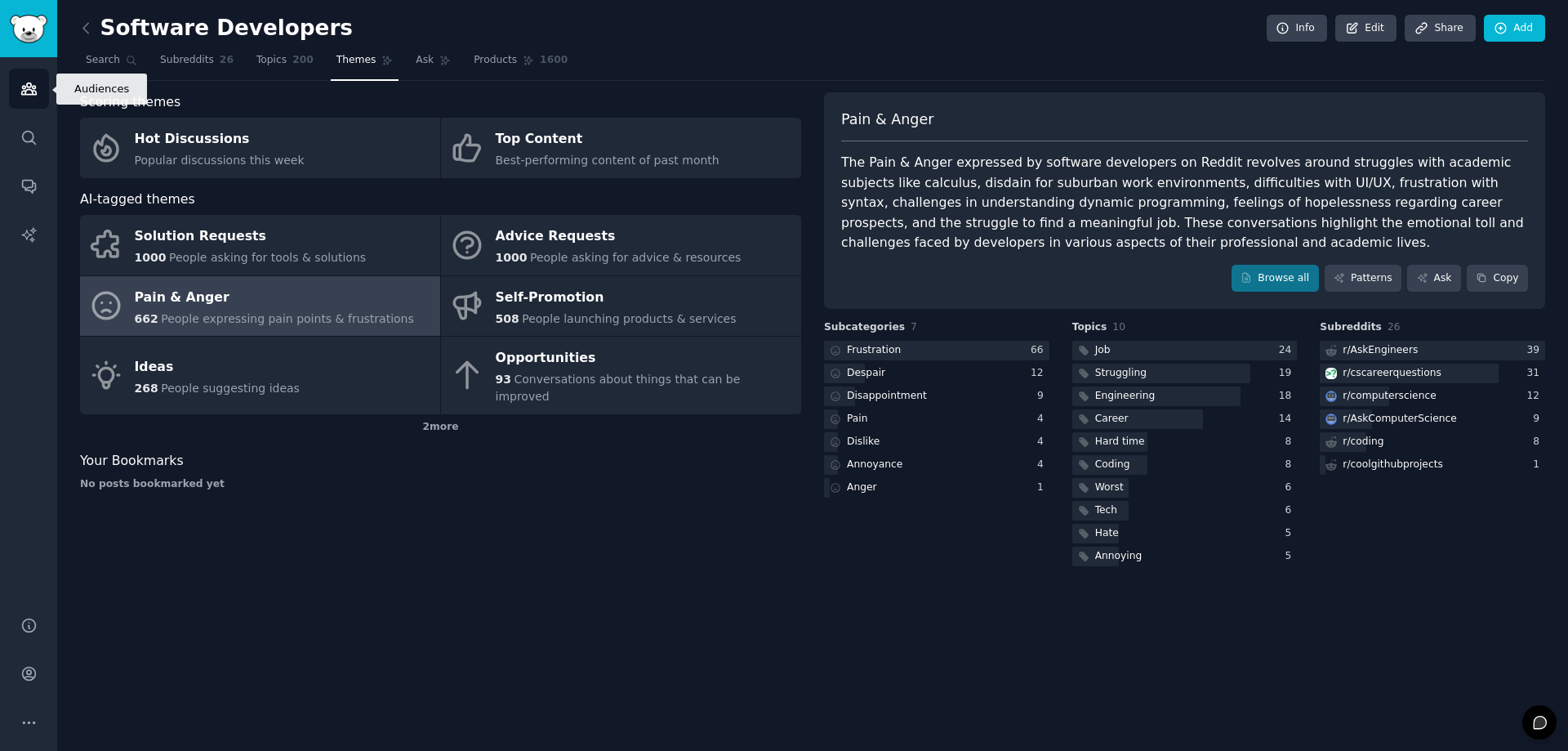
click at [26, 89] on icon "Sidebar" at bounding box center [29, 89] width 15 height 11
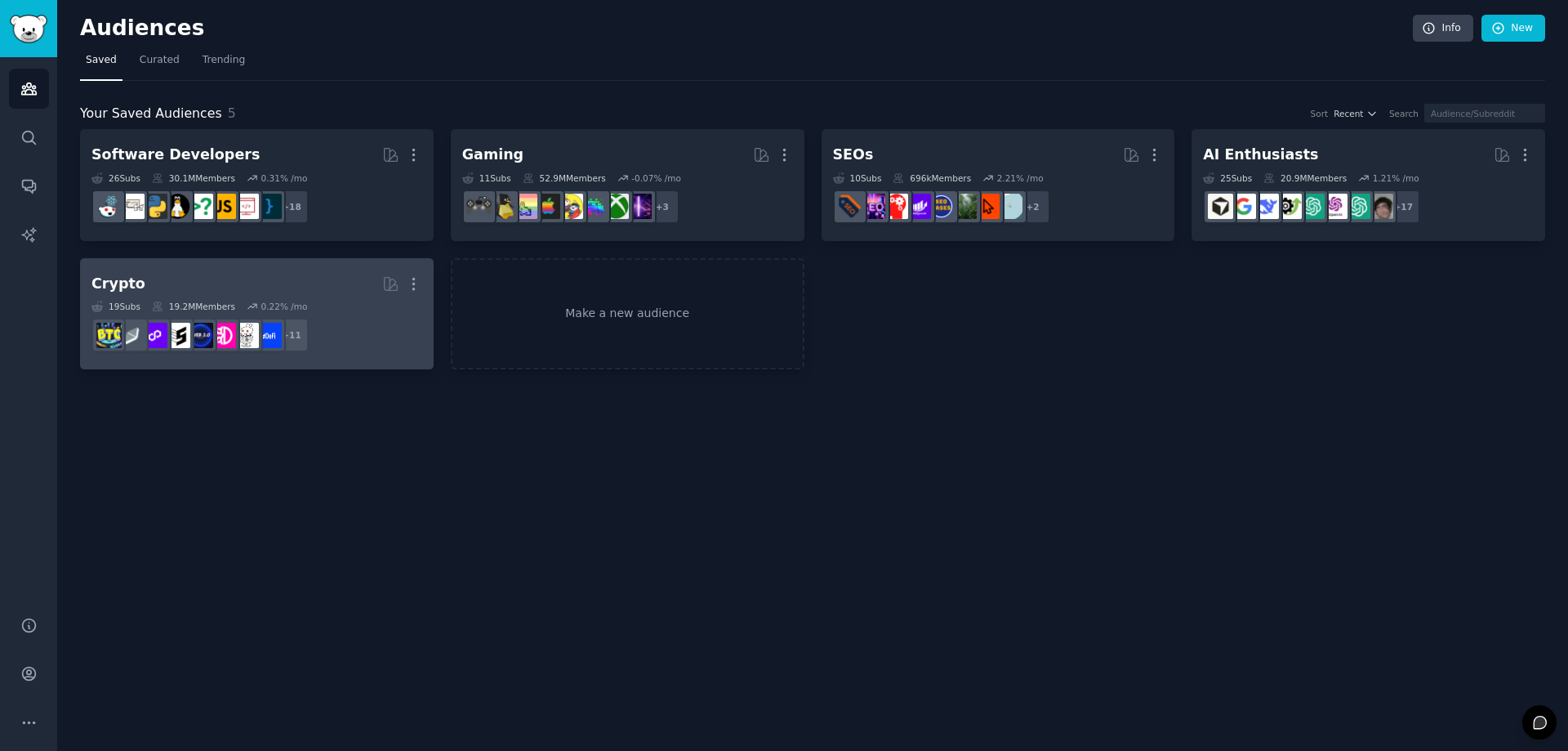
click at [327, 288] on h2 "Crypto More" at bounding box center [256, 283] width 331 height 29
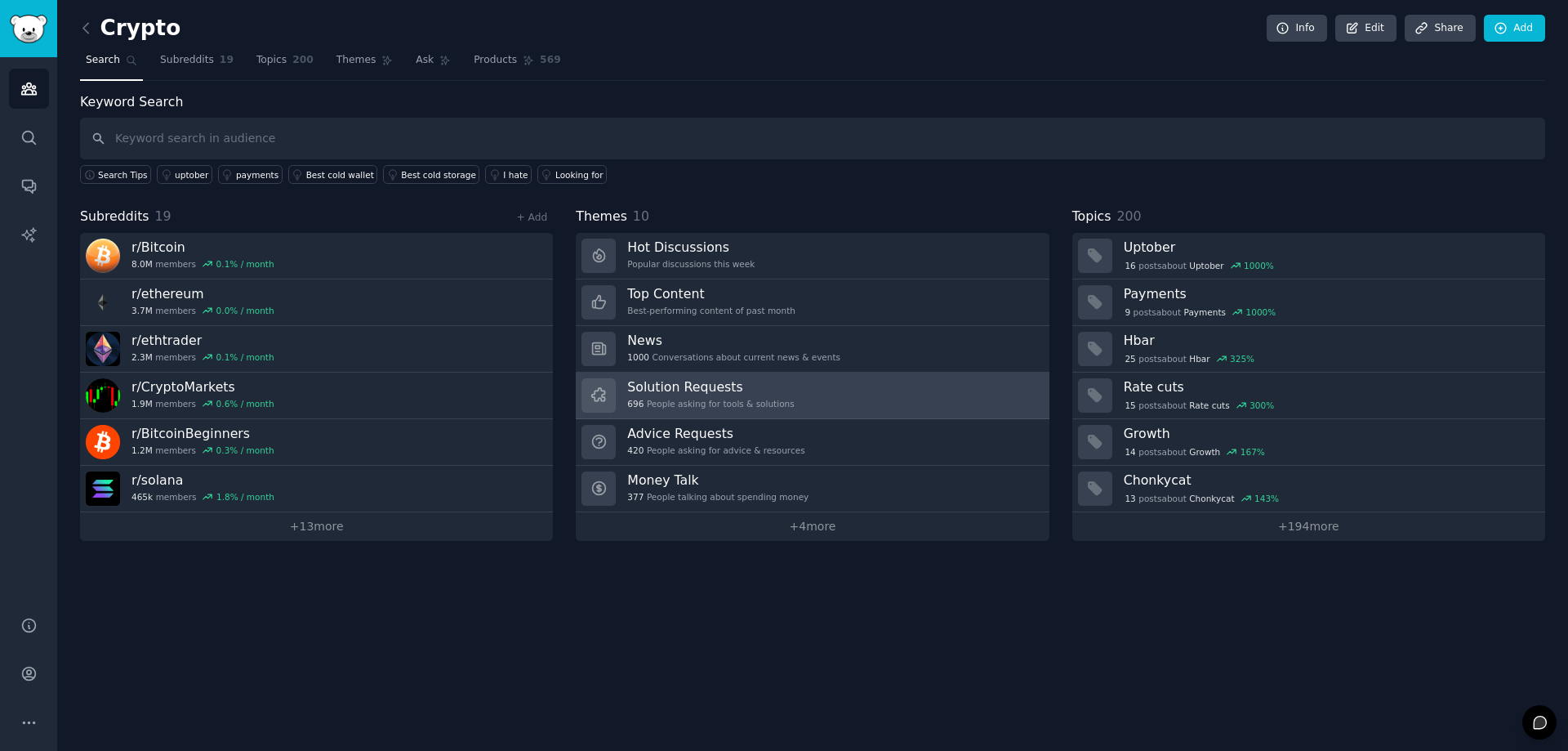
click at [711, 393] on h3 "Solution Requests" at bounding box center [710, 387] width 167 height 17
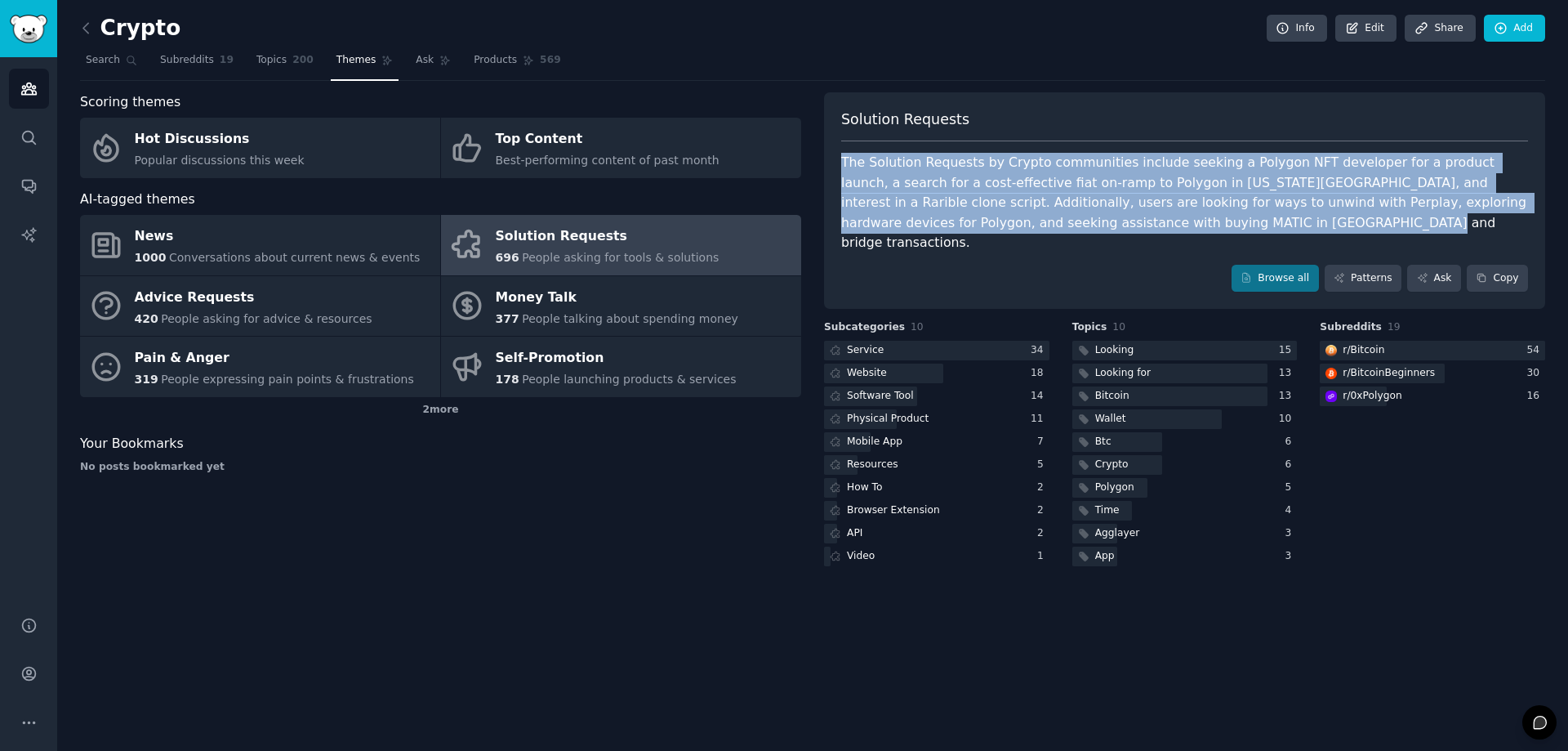
drag, startPoint x: 839, startPoint y: 162, endPoint x: 1107, endPoint y: 225, distance: 275.3
click at [1107, 225] on div "Solution Requests The Solution Requests by Crypto communities include seeking a…" at bounding box center [1184, 200] width 721 height 217
copy div "The Solution Requests by Crypto communities include seeking a Polygon NFT devel…"
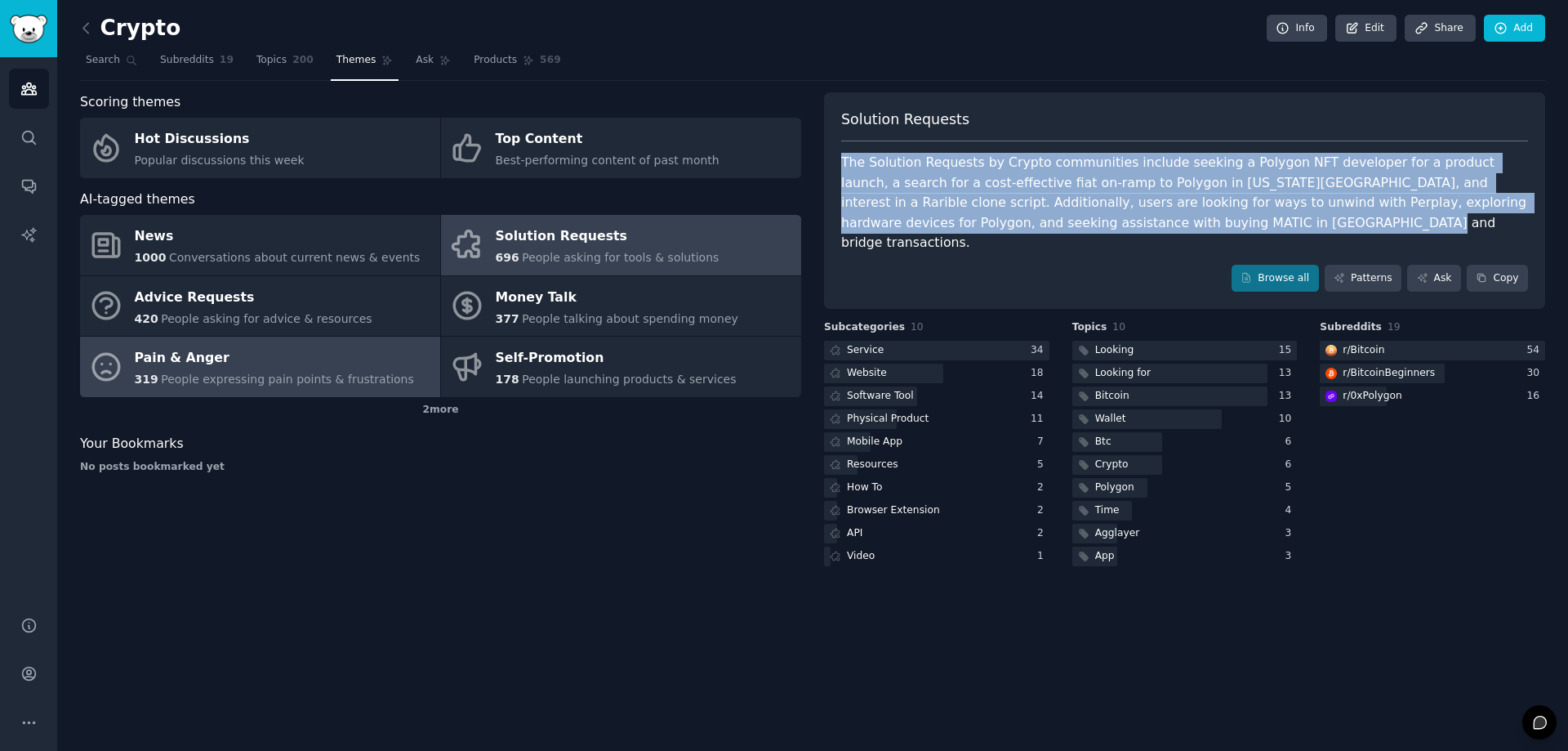
click at [292, 369] on div "Pain & Anger" at bounding box center [275, 359] width 280 height 26
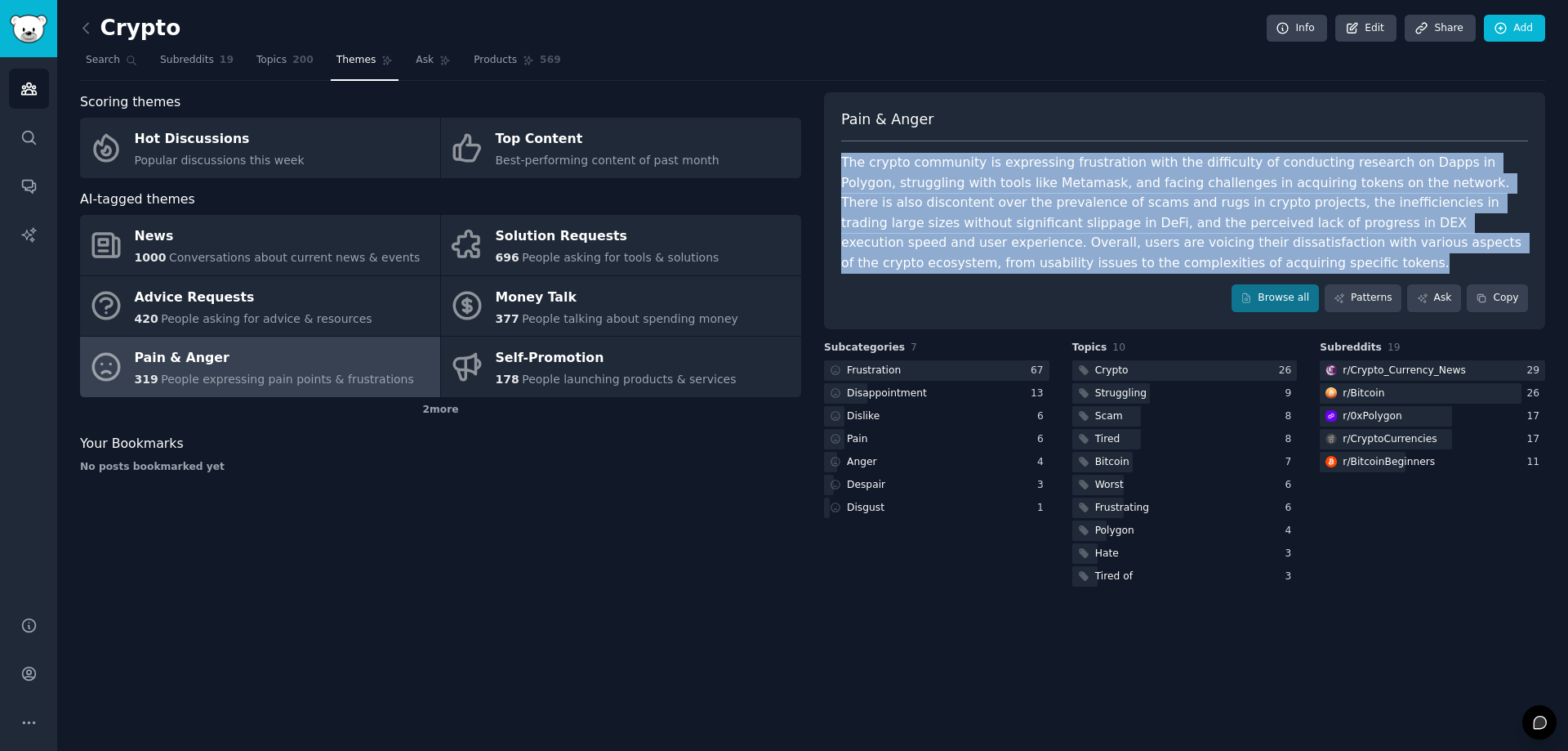
drag, startPoint x: 844, startPoint y: 162, endPoint x: 1014, endPoint y: 268, distance: 200.3
click at [1014, 268] on div "The crypto community is expressing frustration with the difficulty of conductin…" at bounding box center [1184, 212] width 687 height 120
copy div "The crypto community is expressing frustration with the difficulty of conductin…"
click at [29, 99] on link "Audiences" at bounding box center [29, 89] width 40 height 40
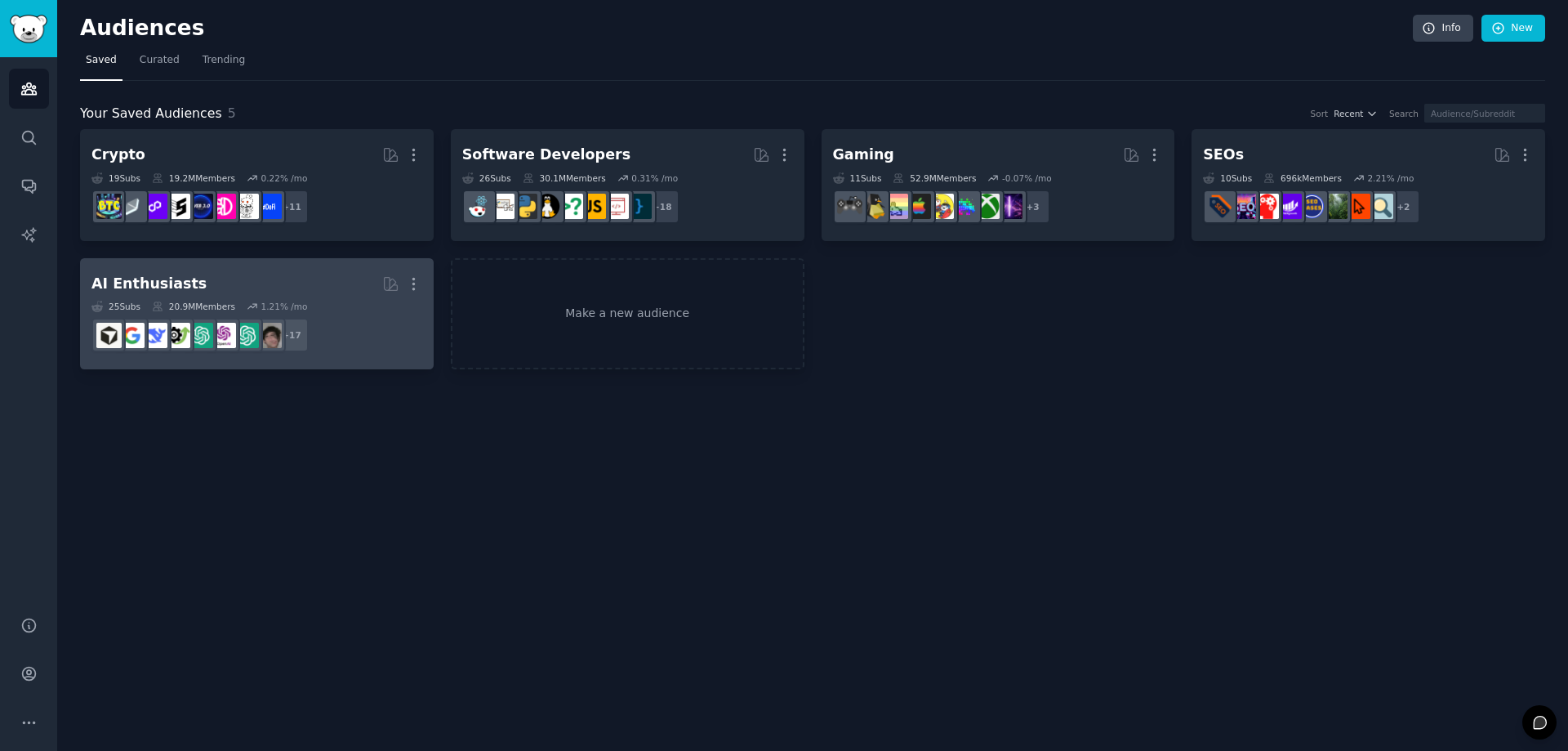
click at [323, 285] on h2 "AI Enthusiasts More" at bounding box center [256, 283] width 331 height 29
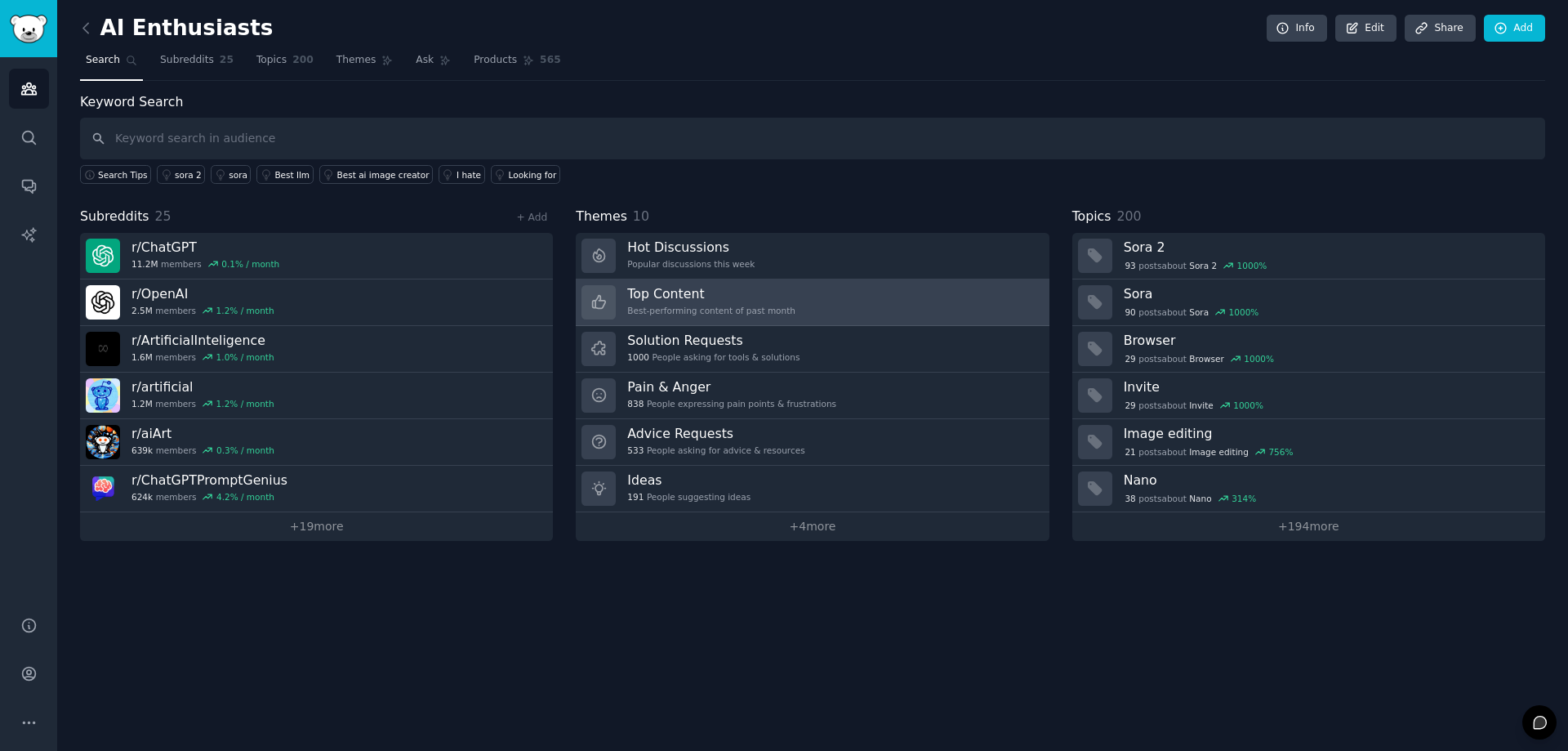
click at [689, 307] on div "Best-performing content of past month" at bounding box center [711, 310] width 169 height 11
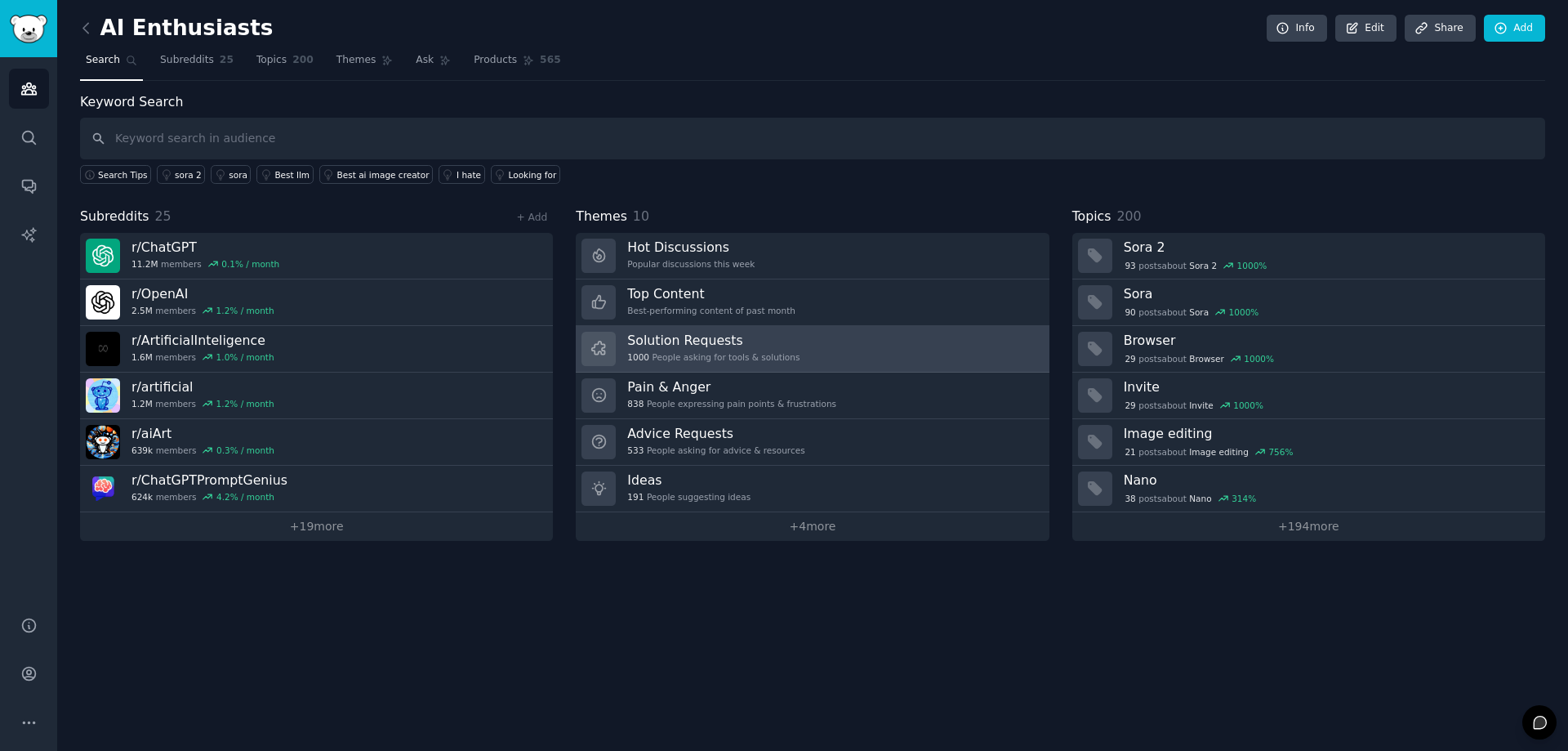
click at [712, 348] on div "Solution Requests 1000 People asking for tools & solutions" at bounding box center [713, 348] width 172 height 34
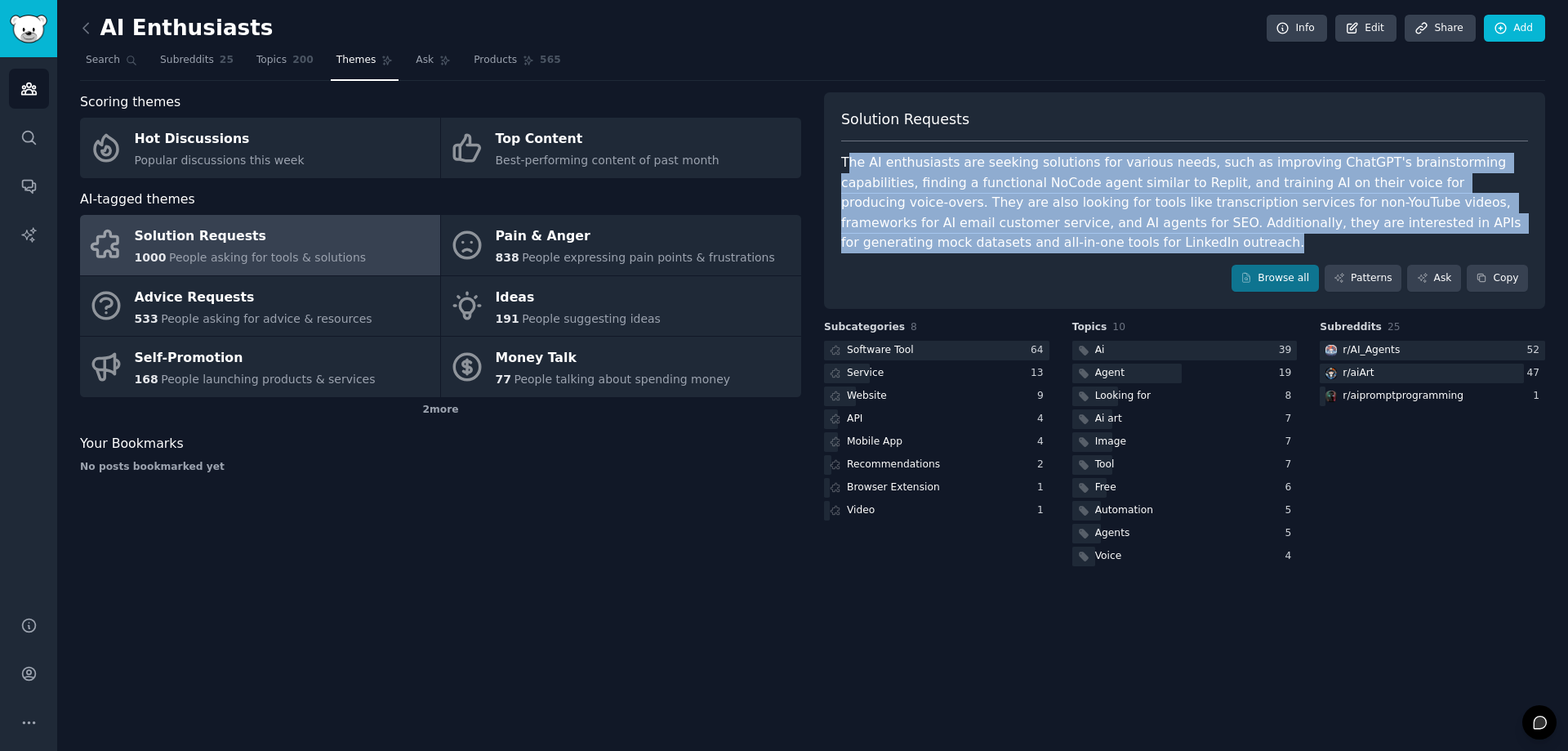
drag, startPoint x: 846, startPoint y: 163, endPoint x: 968, endPoint y: 243, distance: 145.9
click at [968, 243] on div "The AI enthusiasts are seeking solutions for various needs, such as improving C…" at bounding box center [1184, 203] width 687 height 101
copy div "he AI enthusiasts are seeking solutions for various needs, such as improving Ch…"
click at [29, 89] on icon "Sidebar" at bounding box center [29, 89] width 15 height 11
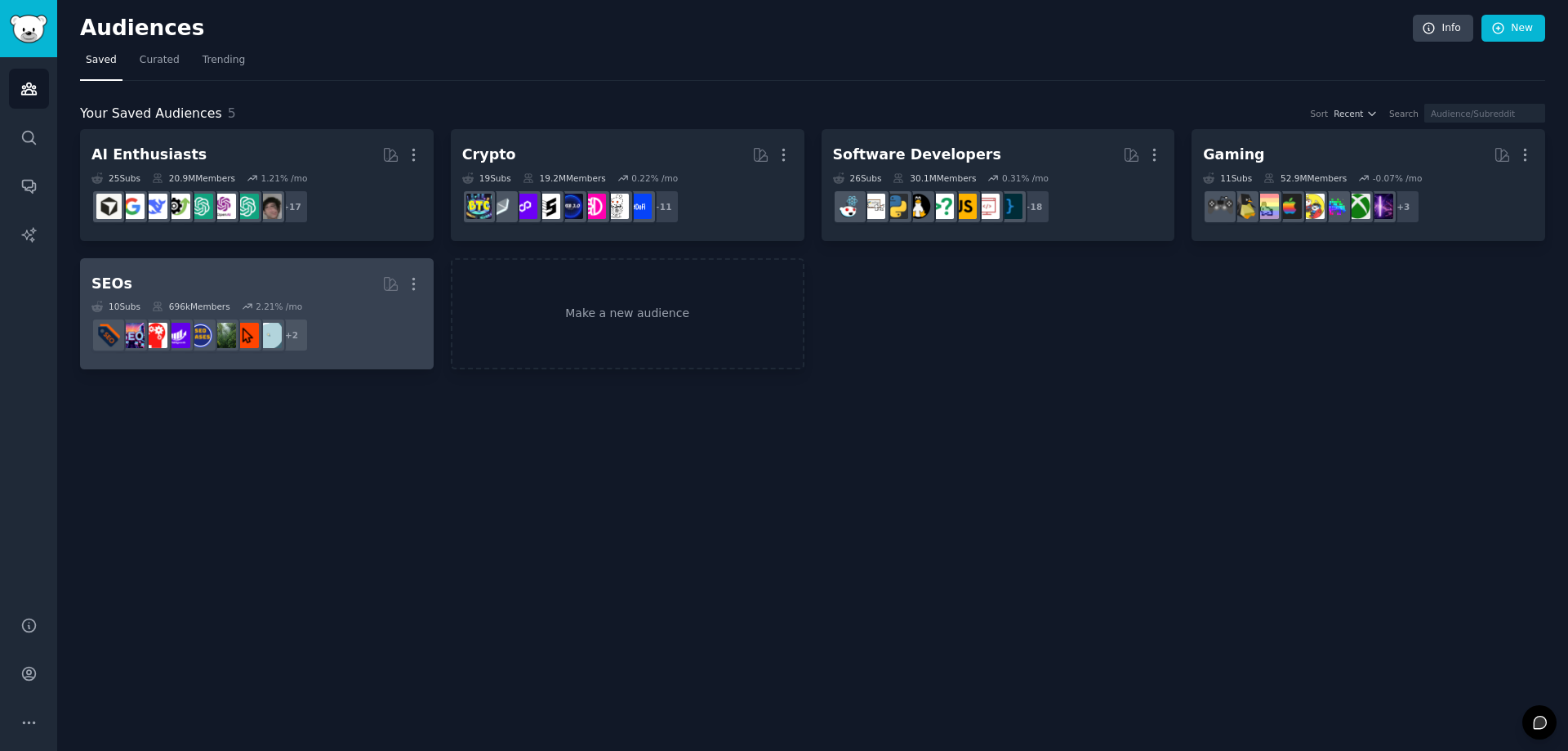
click at [305, 285] on h2 "SEOs More" at bounding box center [256, 283] width 331 height 29
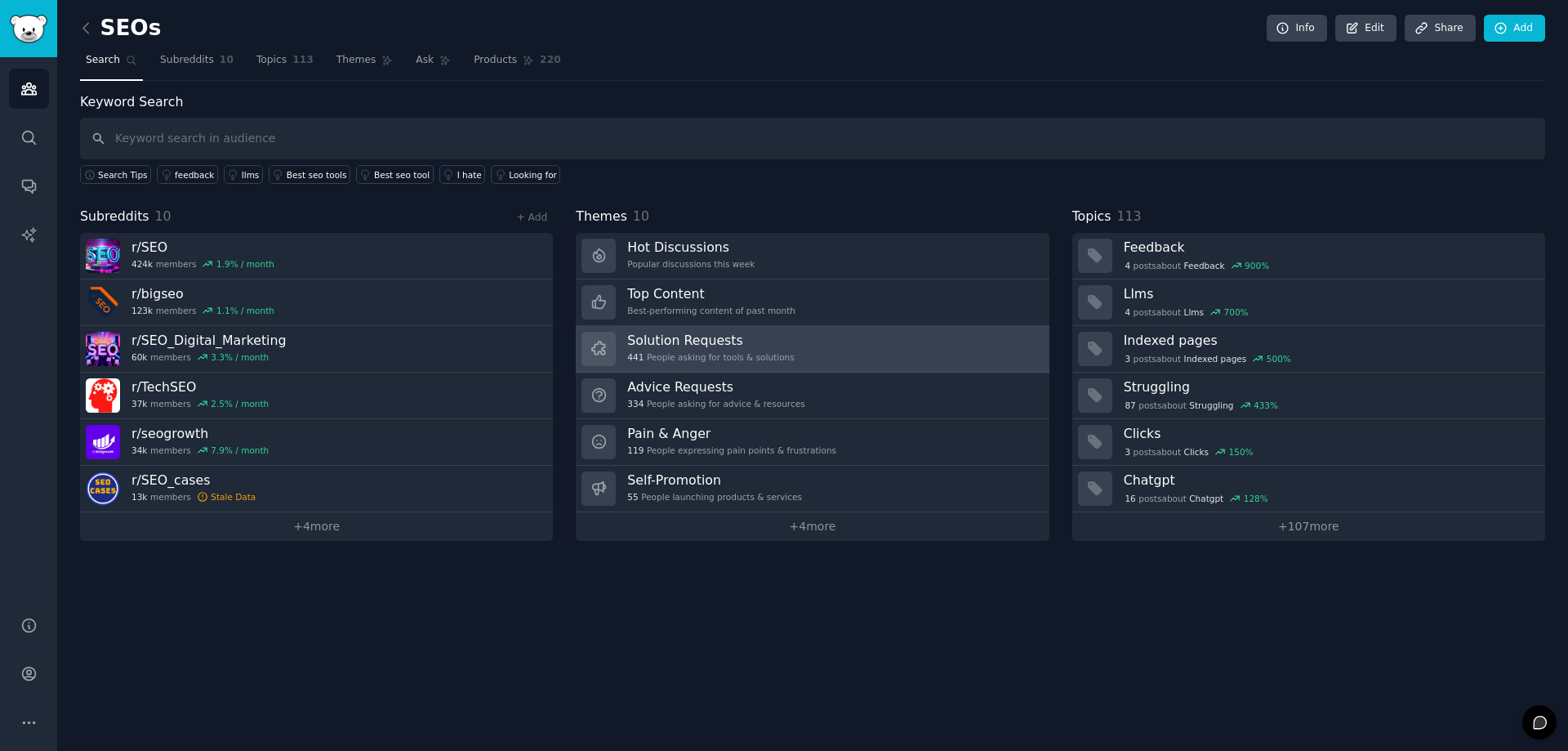
click at [723, 348] on div "Solution Requests 441 People asking for tools & solutions" at bounding box center [710, 348] width 167 height 34
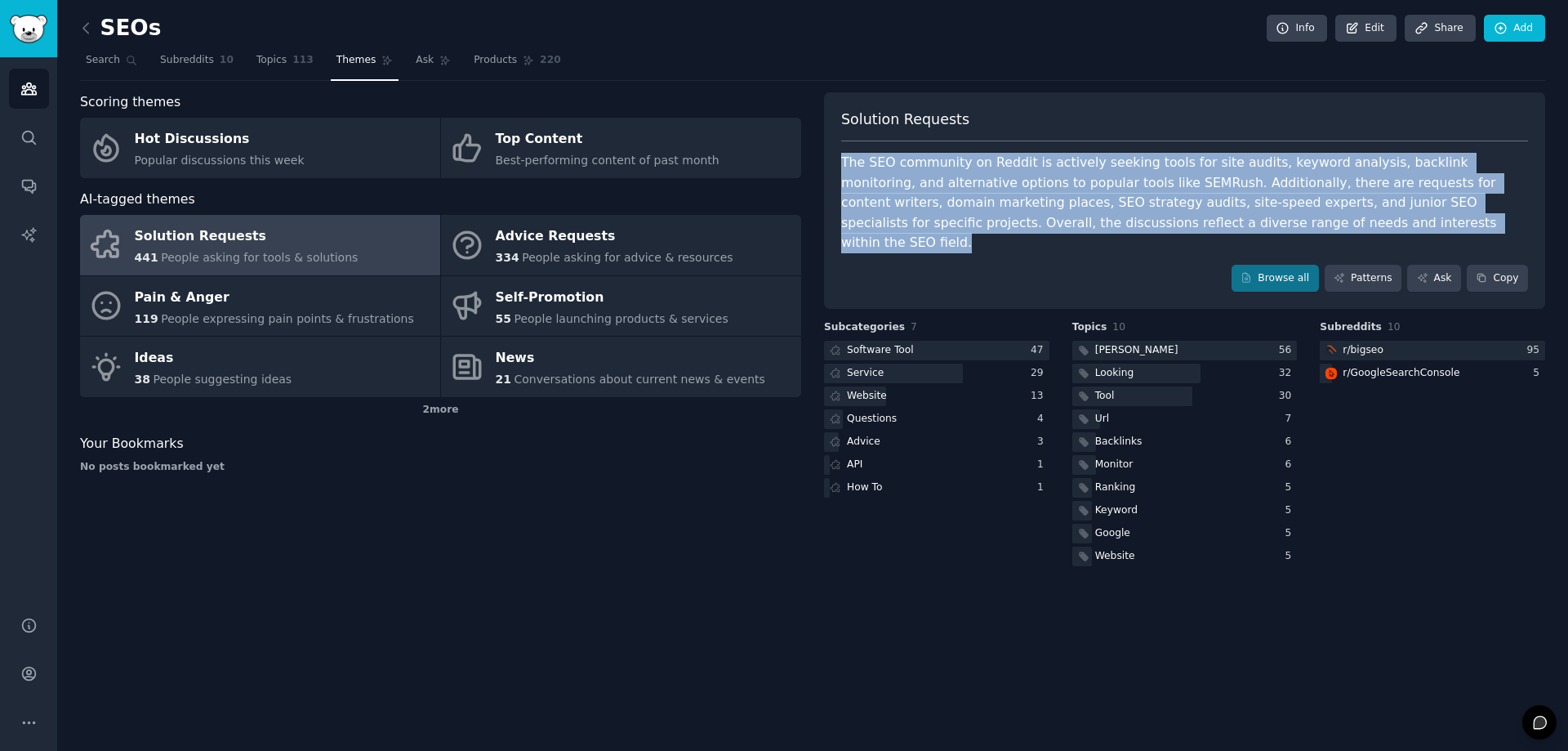
drag, startPoint x: 838, startPoint y: 162, endPoint x: 1292, endPoint y: 222, distance: 457.9
click at [1292, 222] on div "Solution Requests The SEO community on Reddit is actively seeking tools for sit…" at bounding box center [1184, 200] width 721 height 217
copy div "The SEO community on Reddit is actively seeking tools for site audits, keyword …"
click at [30, 92] on icon "Sidebar" at bounding box center [29, 89] width 17 height 17
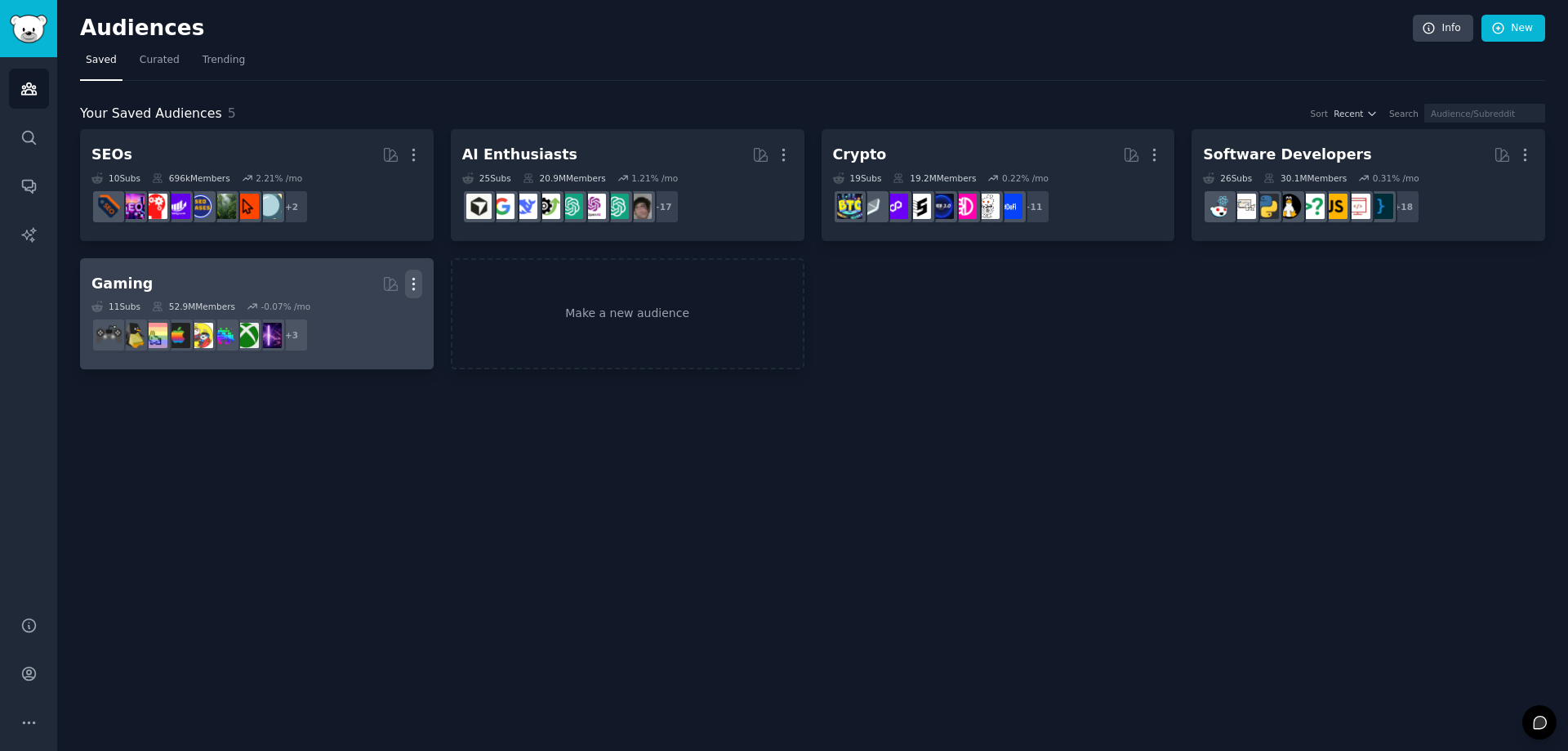
click at [411, 280] on icon "button" at bounding box center [414, 283] width 17 height 17
click at [370, 321] on p "Delete" at bounding box center [369, 318] width 37 height 17
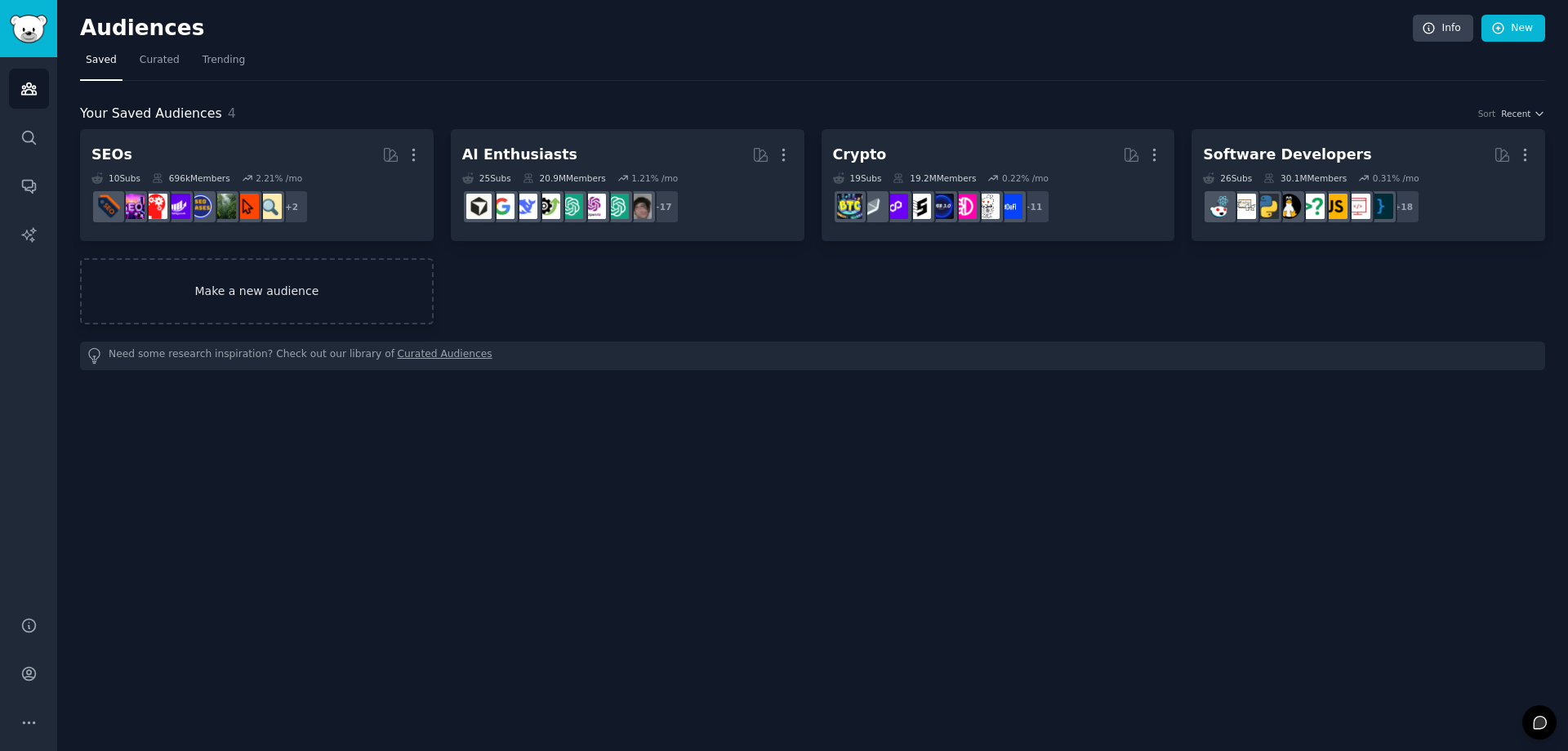
click at [284, 307] on link "Make a new audience" at bounding box center [257, 291] width 354 height 66
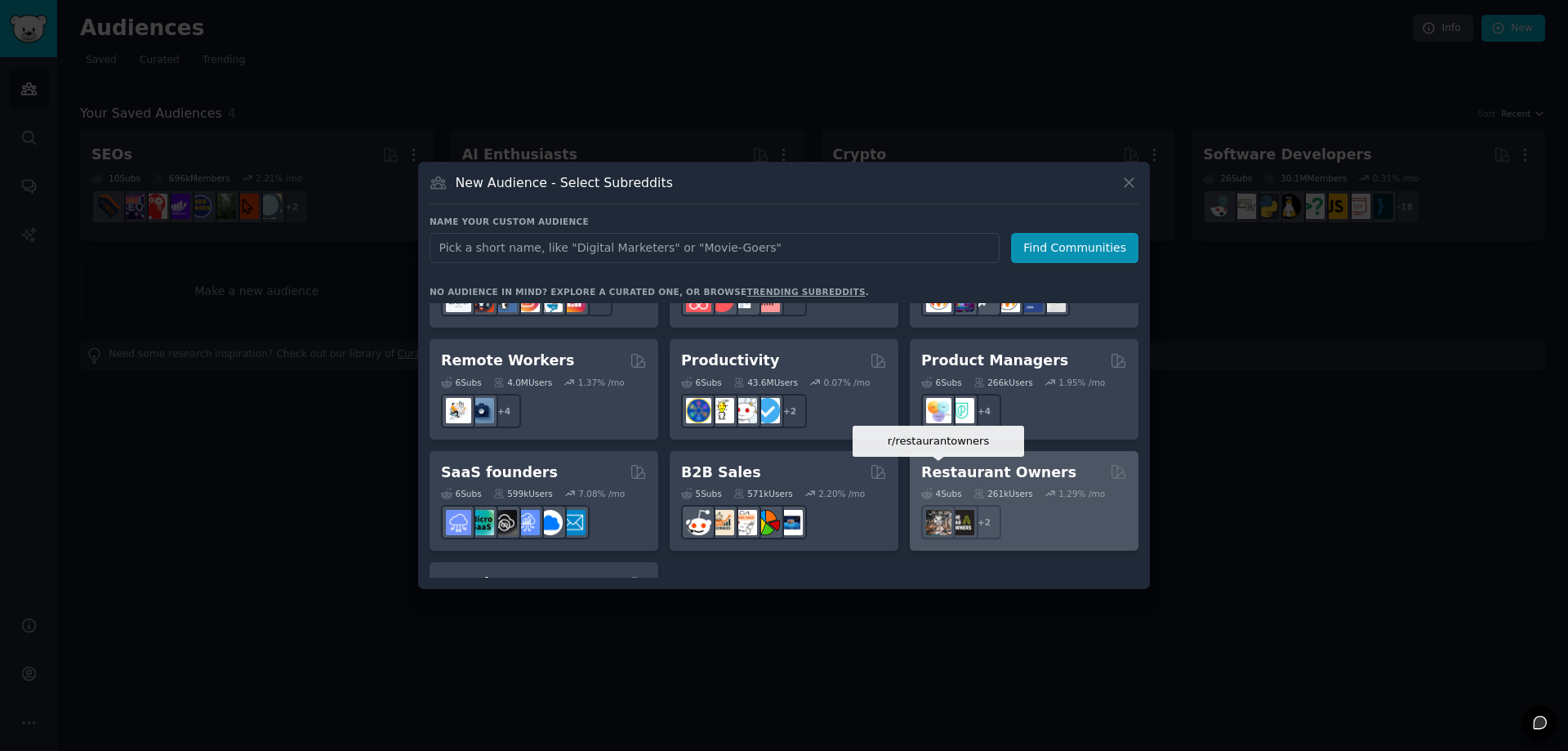
scroll to position [1275, 0]
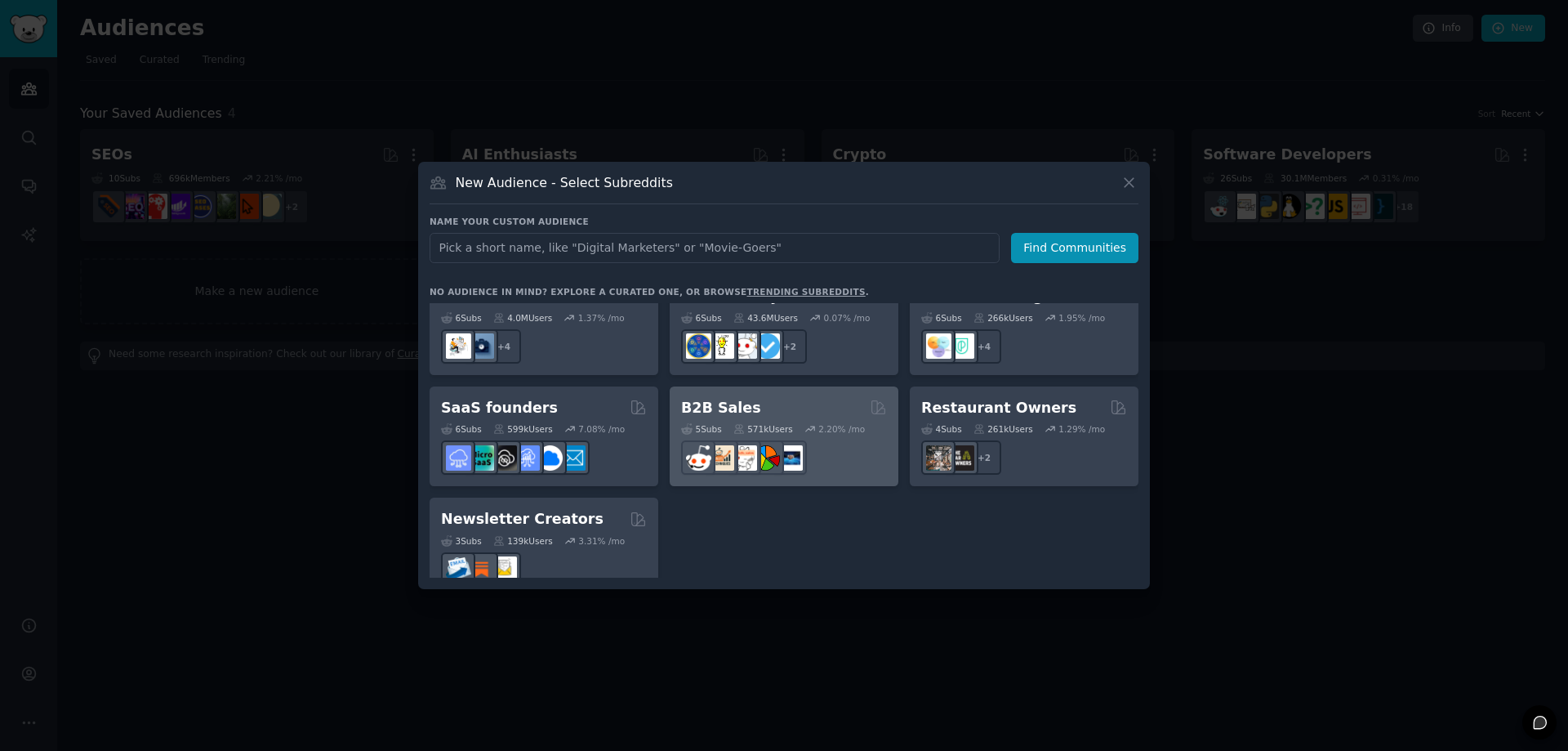
click at [804, 398] on div "B2B Sales" at bounding box center [784, 408] width 206 height 20
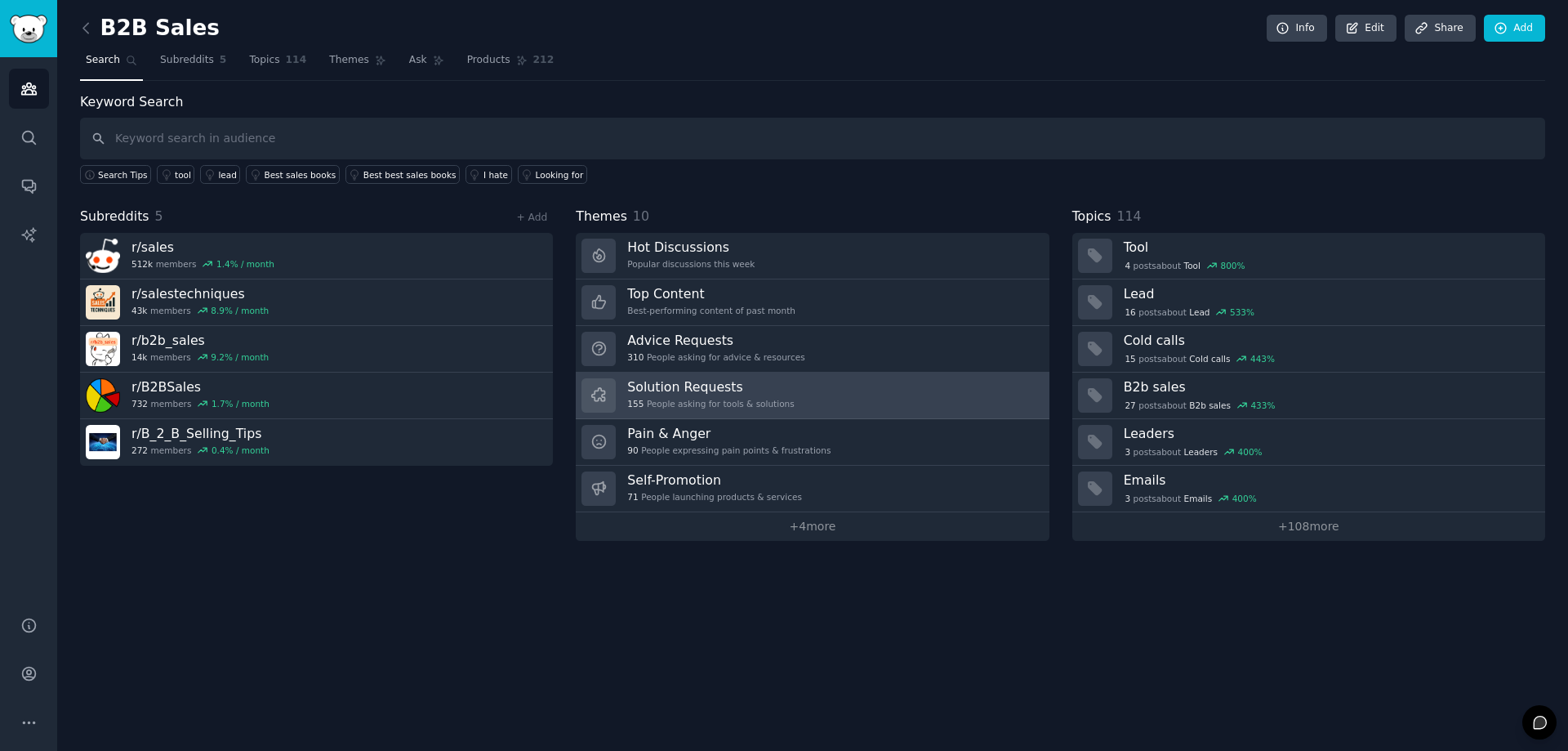
click at [709, 392] on h3 "Solution Requests" at bounding box center [710, 387] width 167 height 17
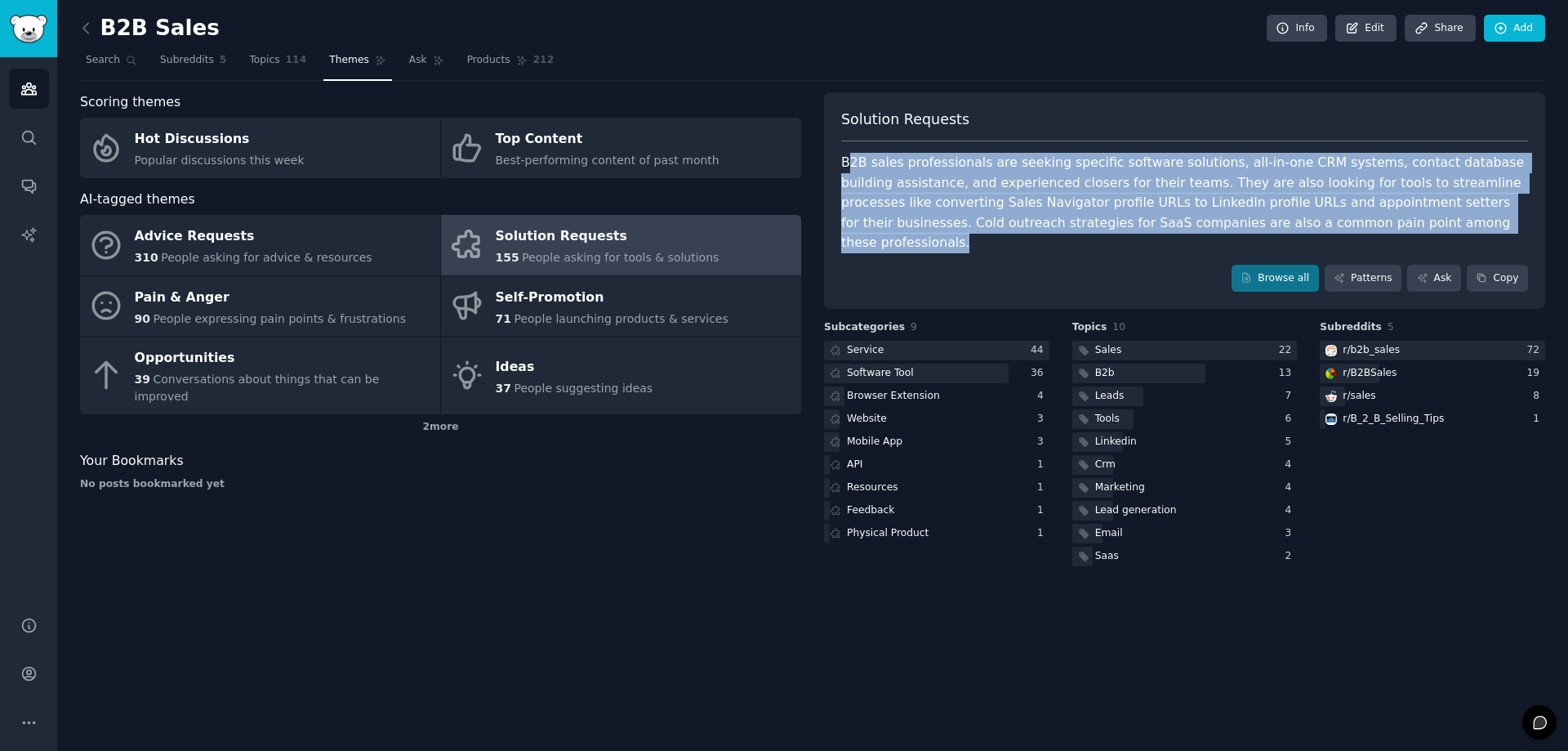
drag, startPoint x: 846, startPoint y: 158, endPoint x: 1433, endPoint y: 215, distance: 589.8
click at [1433, 215] on div "B2B sales professionals are seeking specific software solutions, all-in-one CRM…" at bounding box center [1184, 203] width 687 height 101
copy div "2B sales professionals are seeking specific software solutions, all-in-one CRM …"
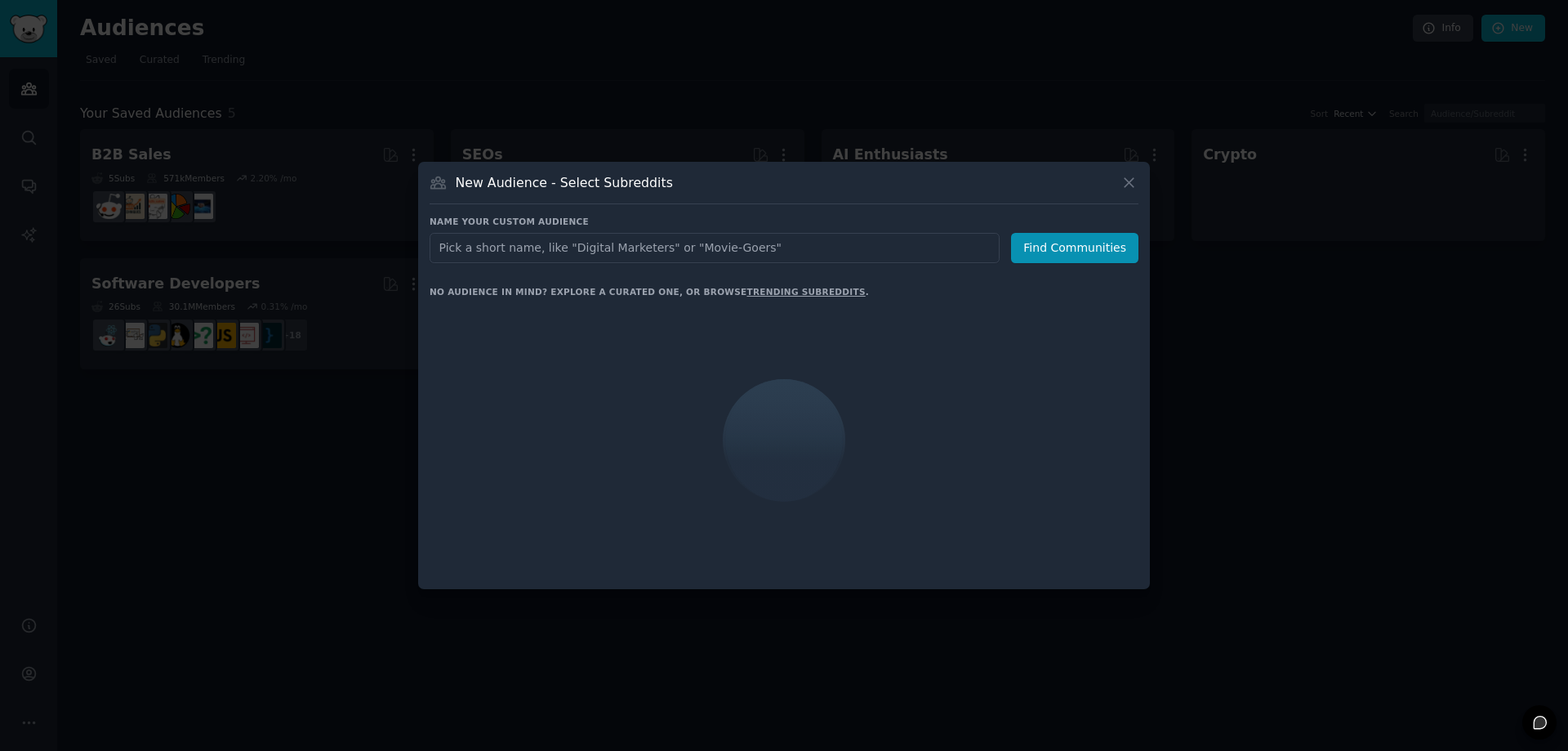
click at [126, 482] on div at bounding box center [784, 376] width 1568 height 751
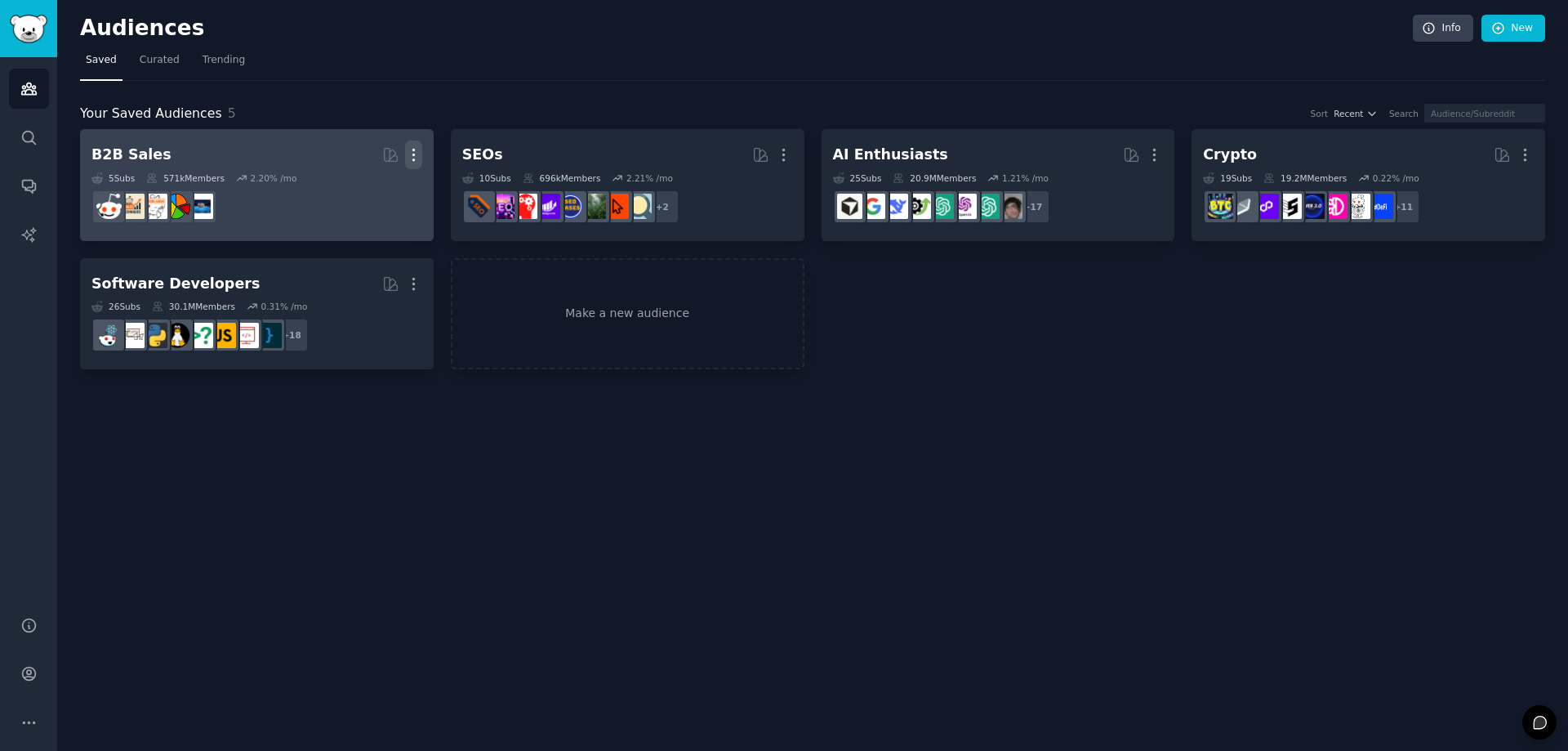
click at [414, 149] on icon "button" at bounding box center [414, 155] width 2 height 11
click at [366, 190] on p "Delete" at bounding box center [369, 189] width 37 height 17
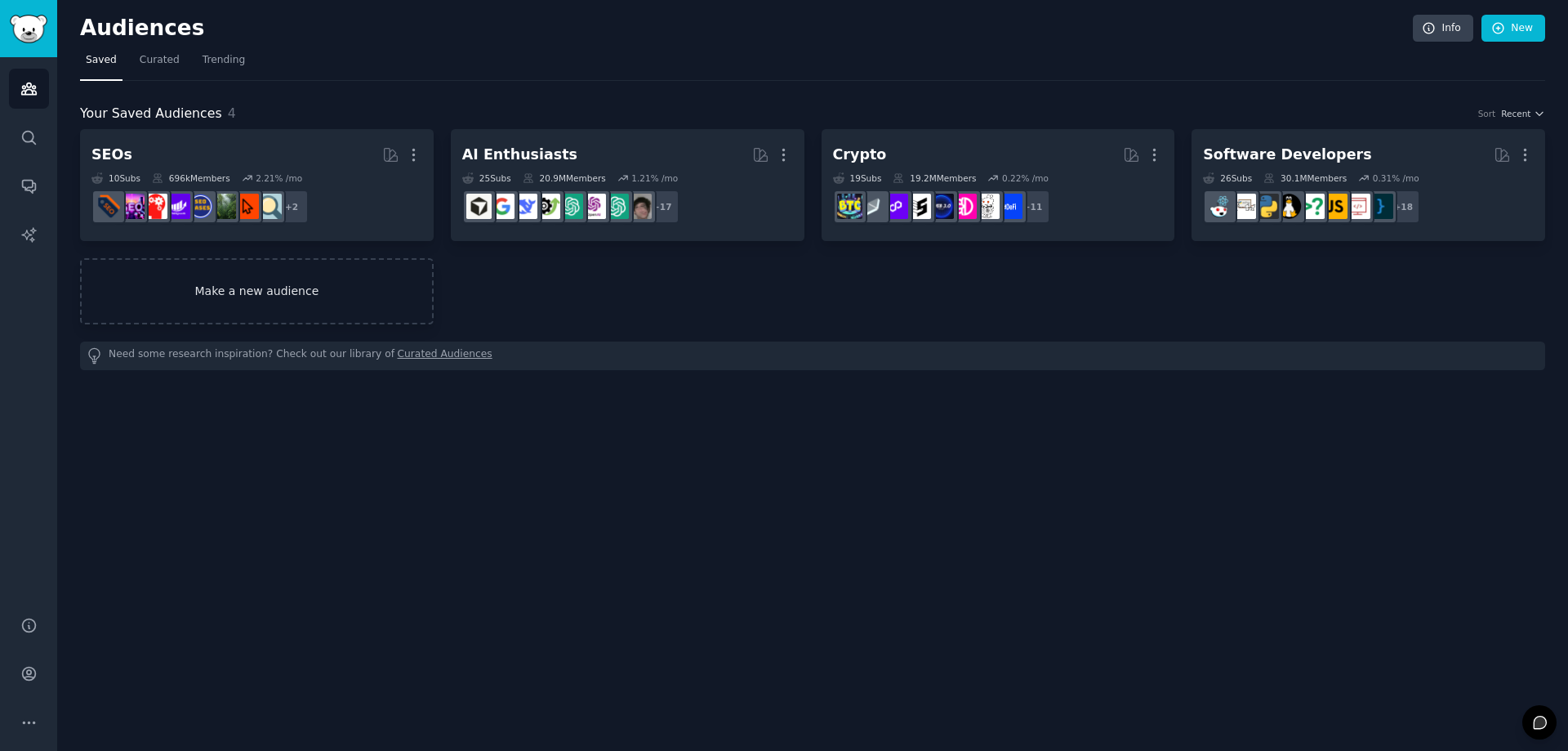
click at [235, 284] on link "Make a new audience" at bounding box center [257, 291] width 354 height 66
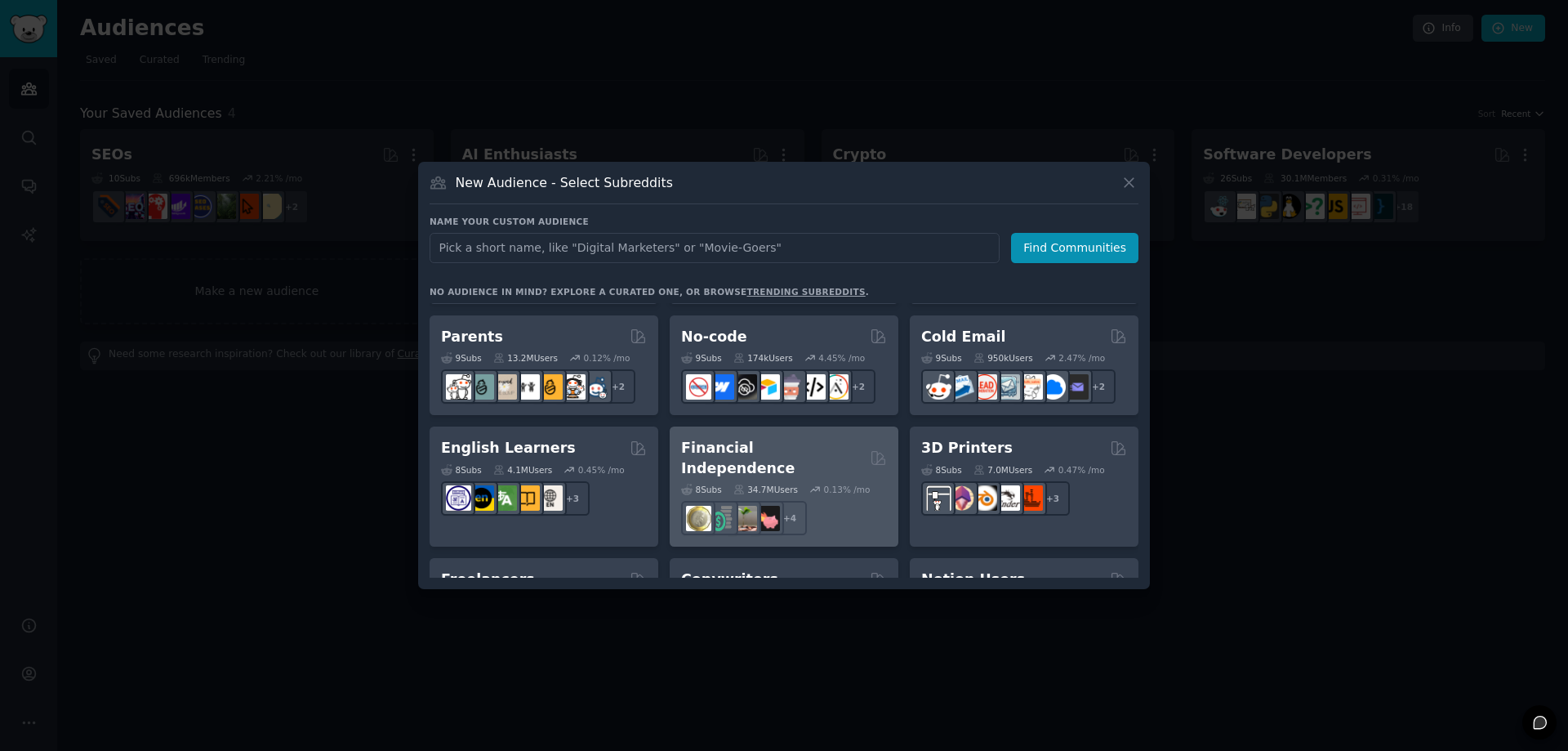
scroll to position [838, 0]
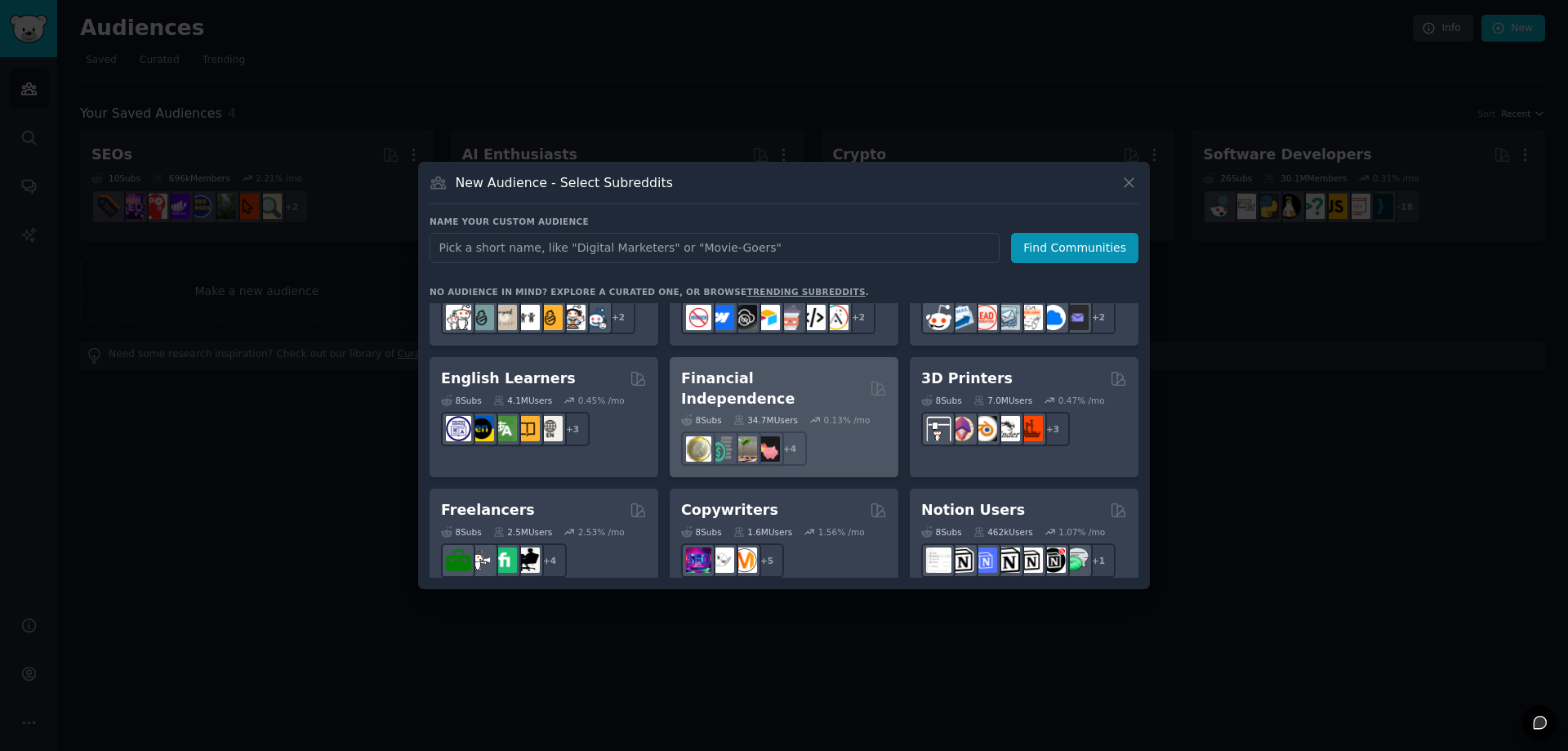
click at [743, 376] on h2 "Financial Independence" at bounding box center [772, 388] width 183 height 40
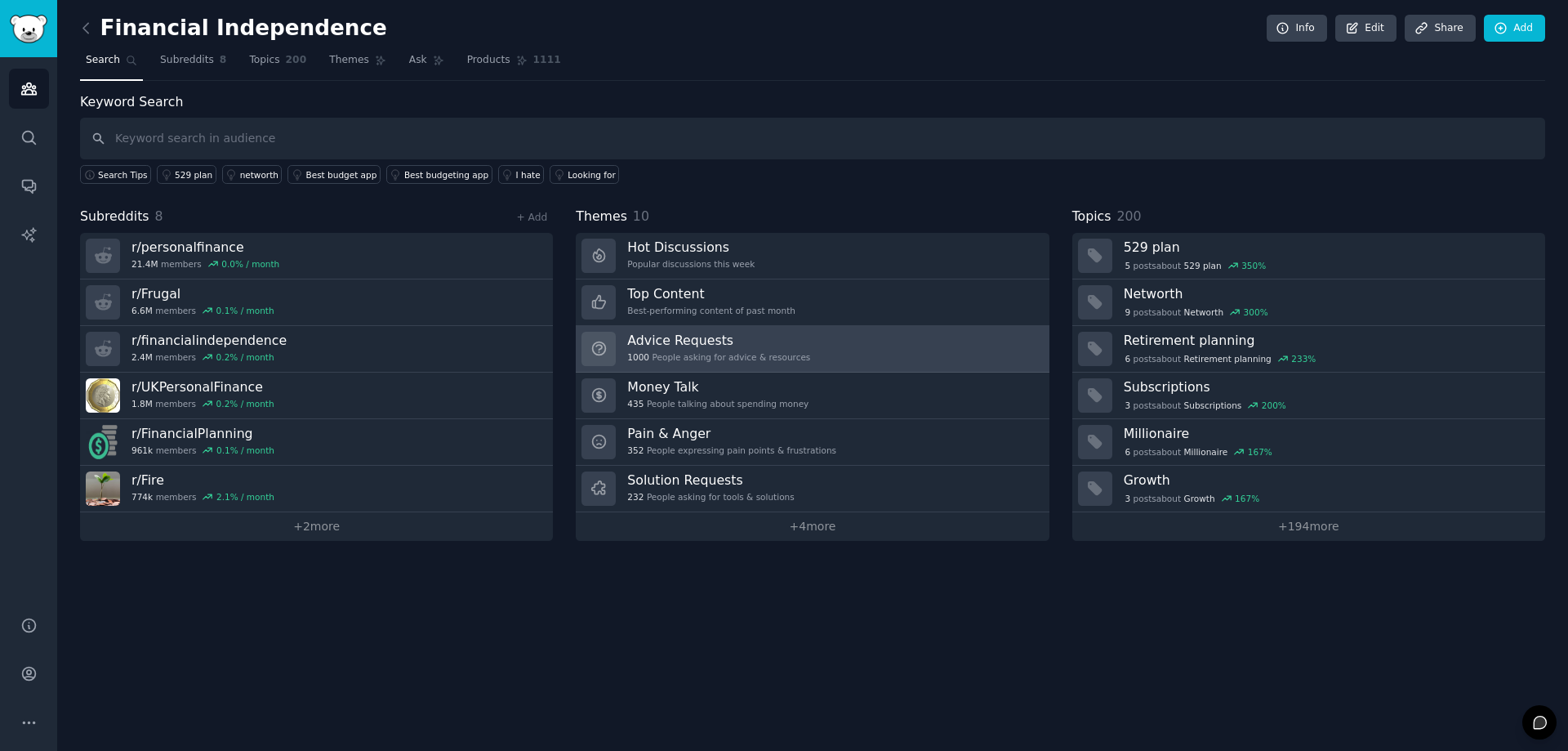
click at [715, 347] on h3 "Advice Requests" at bounding box center [718, 340] width 183 height 17
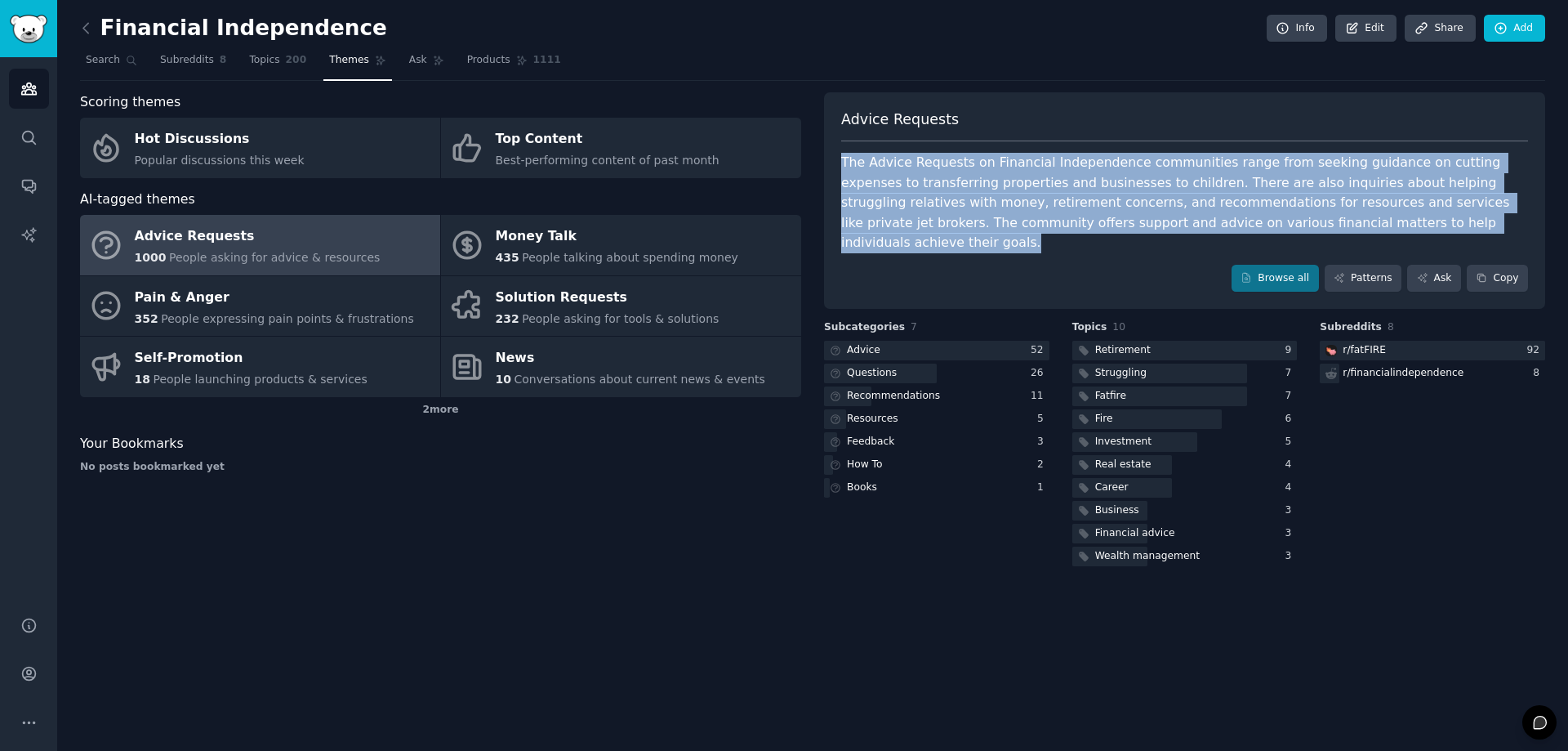
drag, startPoint x: 839, startPoint y: 164, endPoint x: 1346, endPoint y: 228, distance: 511.0
click at [1346, 228] on div "Advice Requests The Advice Requests on Financial Independence communities range…" at bounding box center [1184, 200] width 721 height 217
copy div "The Advice Requests on Financial Independence communities range from seeking gu…"
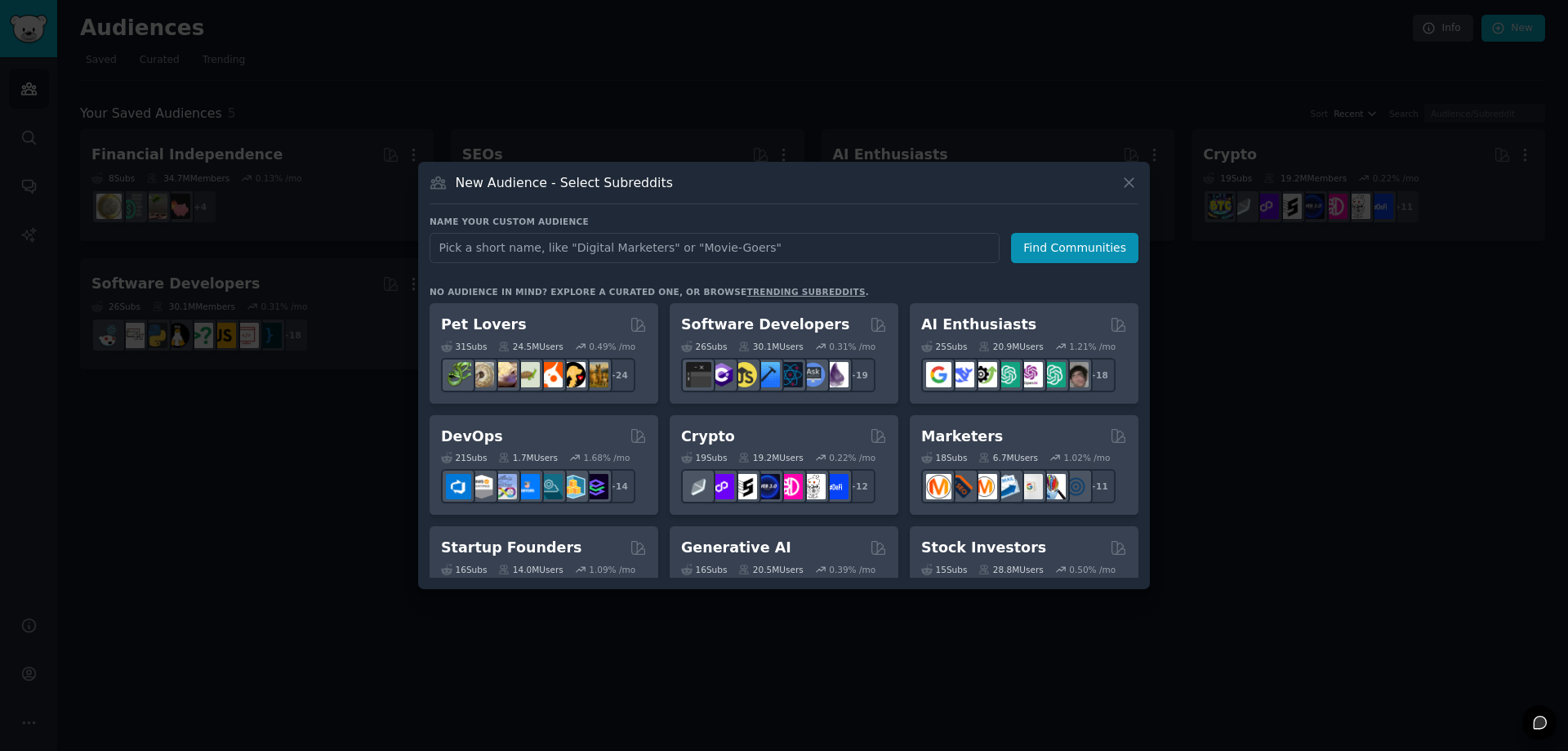
click at [291, 471] on div at bounding box center [784, 376] width 1568 height 751
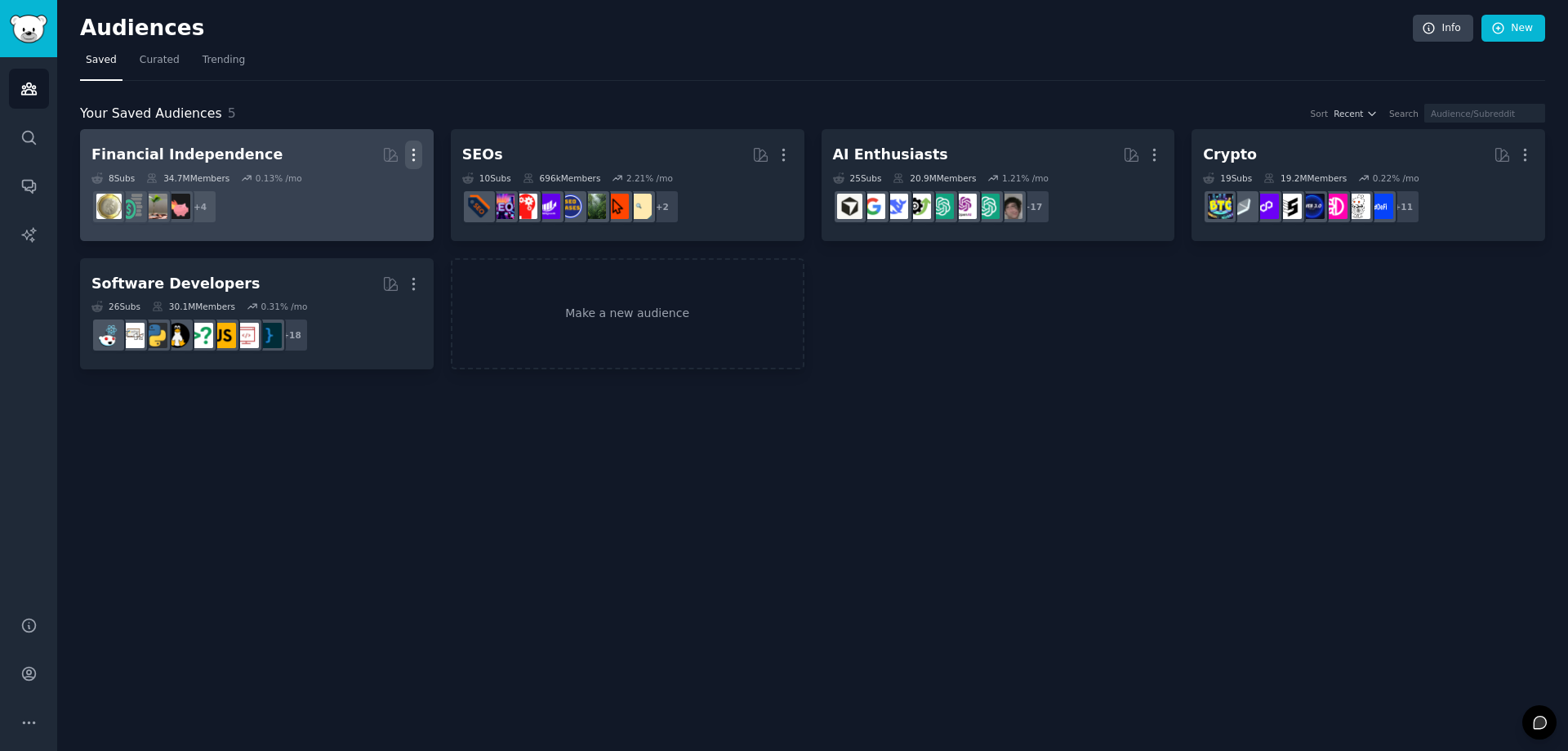
click at [414, 156] on icon "button" at bounding box center [414, 155] width 2 height 11
click at [365, 192] on p "Delete" at bounding box center [369, 189] width 37 height 17
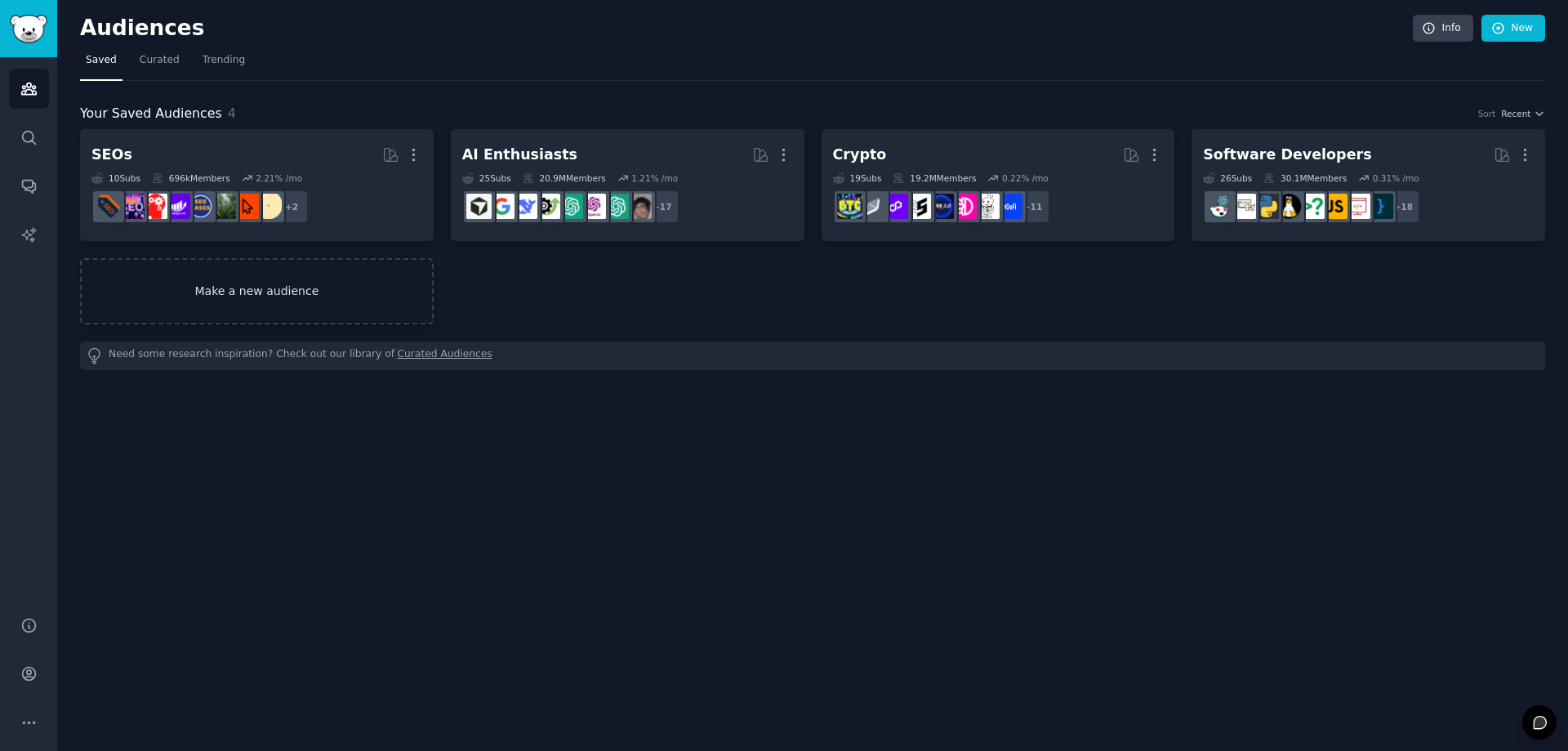
click at [288, 297] on link "Make a new audience" at bounding box center [257, 291] width 354 height 66
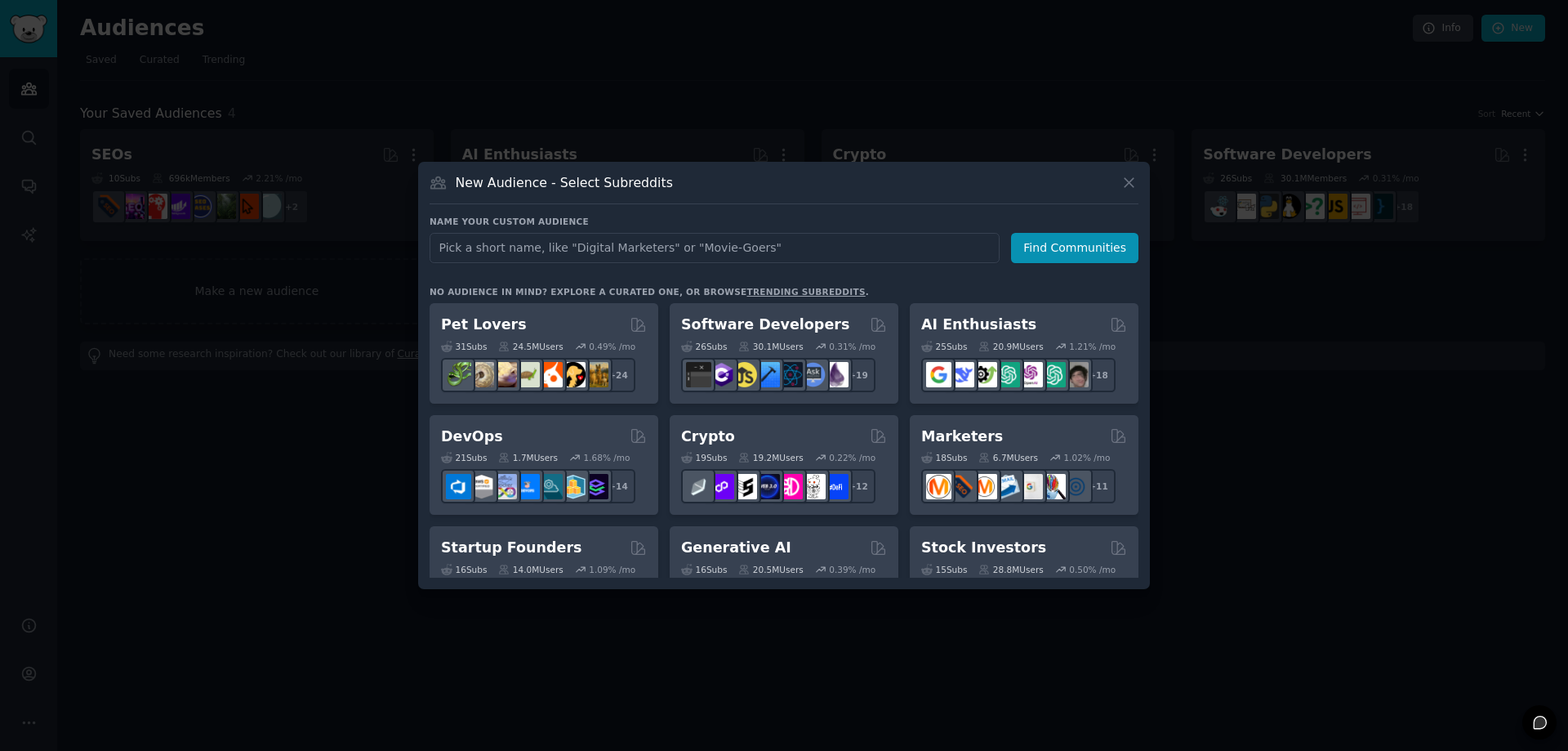
click at [668, 248] on input "text" at bounding box center [715, 248] width 570 height 30
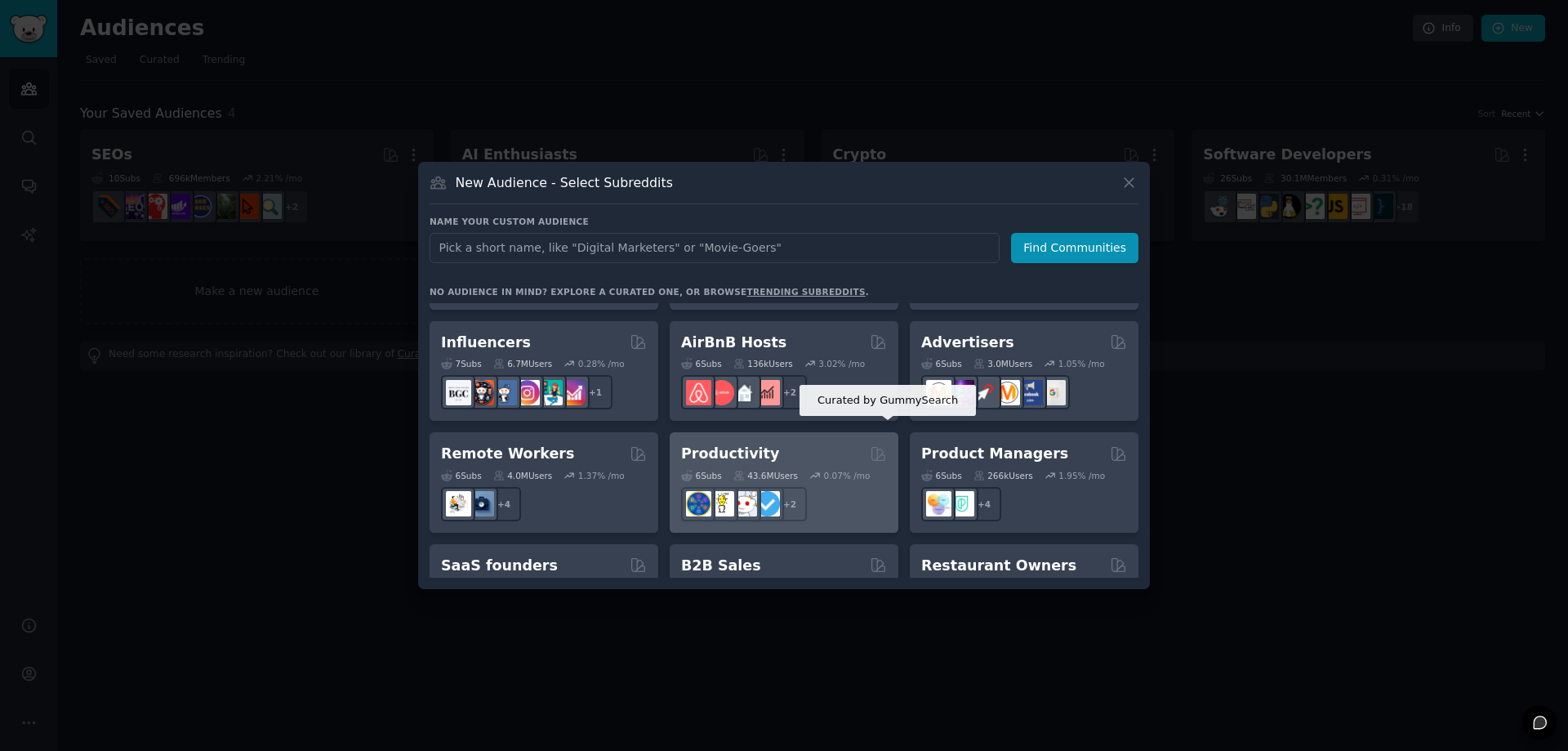
scroll to position [1275, 0]
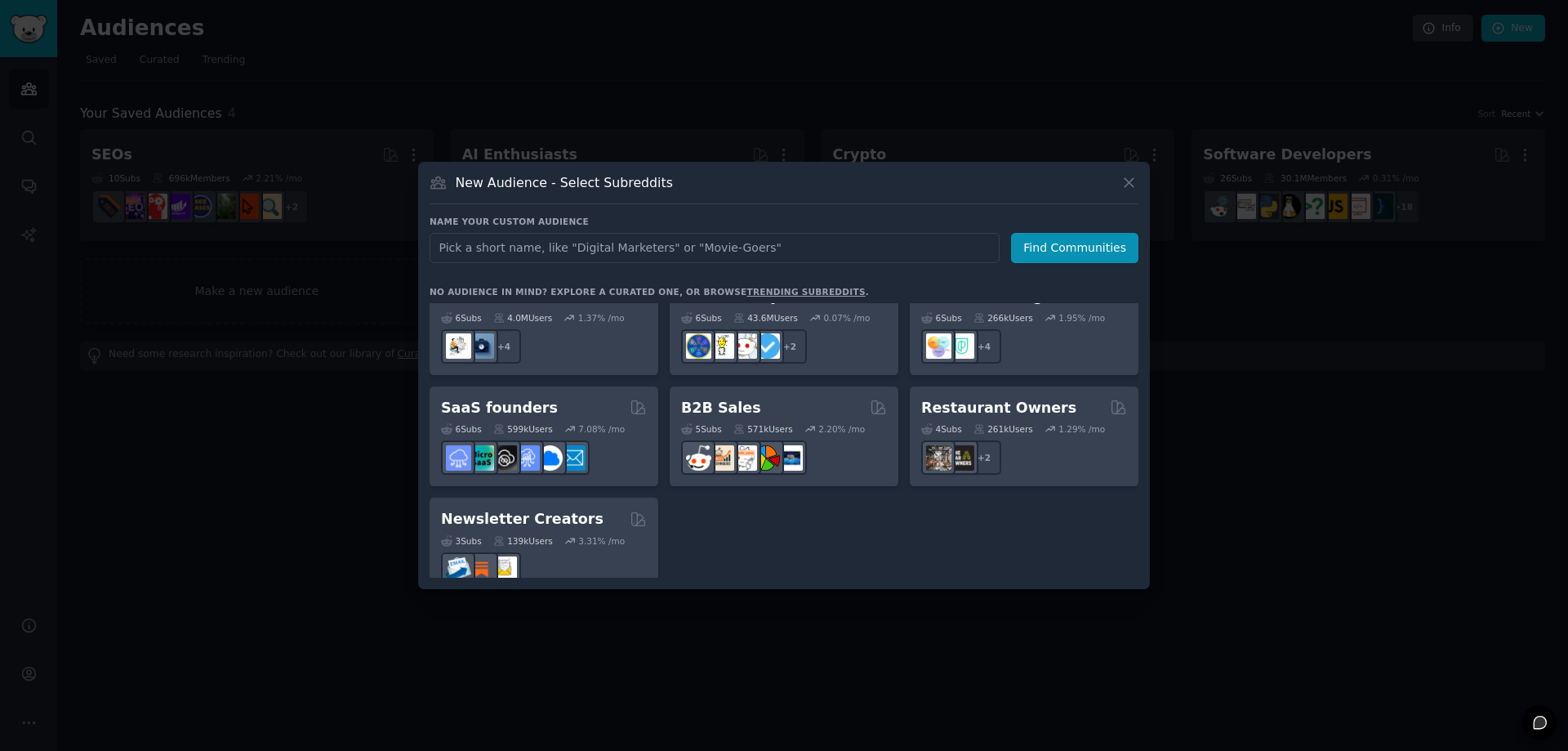
click at [847, 247] on input "text" at bounding box center [715, 248] width 570 height 30
type input "soccer"
click button "Find Communities" at bounding box center [1074, 248] width 128 height 30
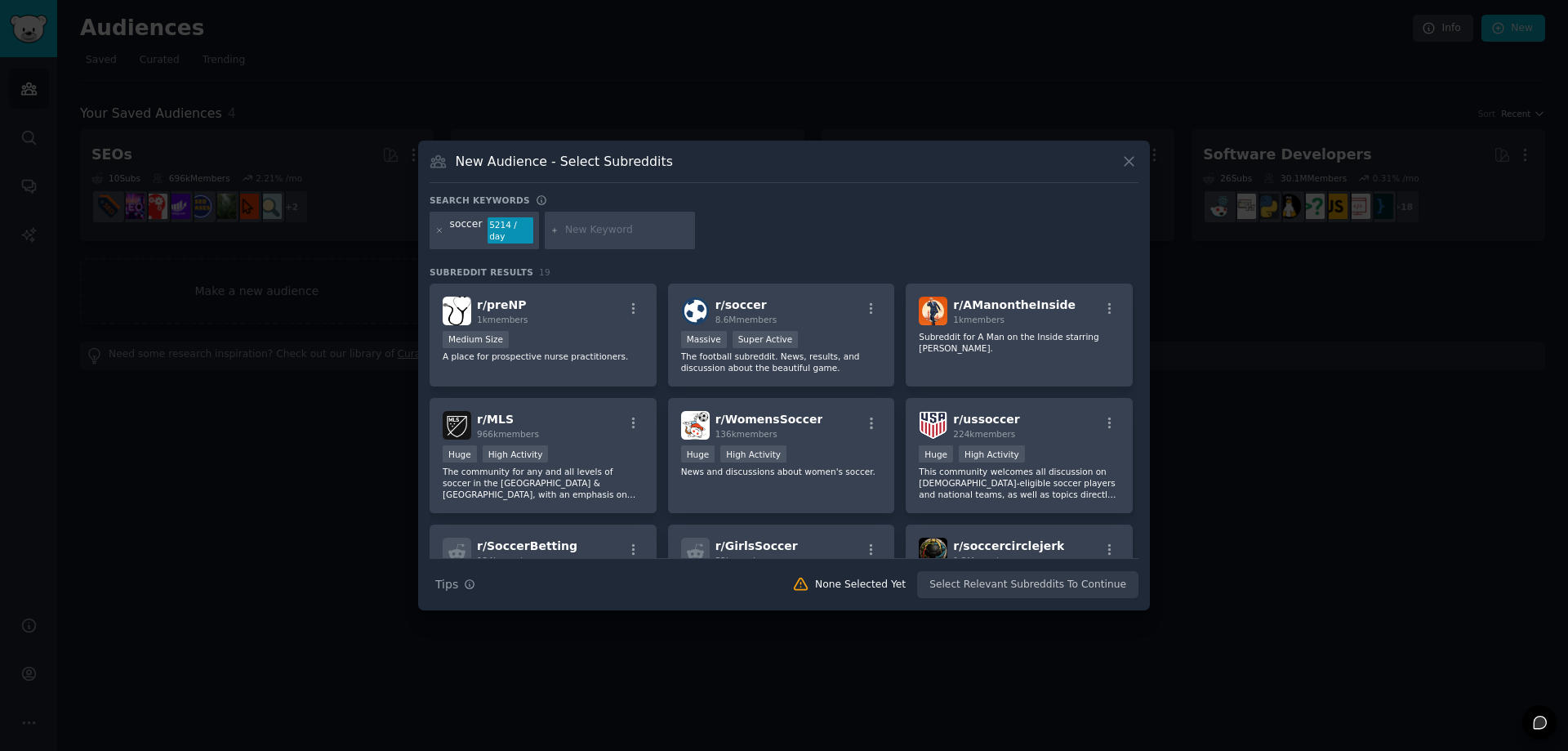
click at [598, 234] on input "text" at bounding box center [627, 230] width 124 height 15
type input "bet"
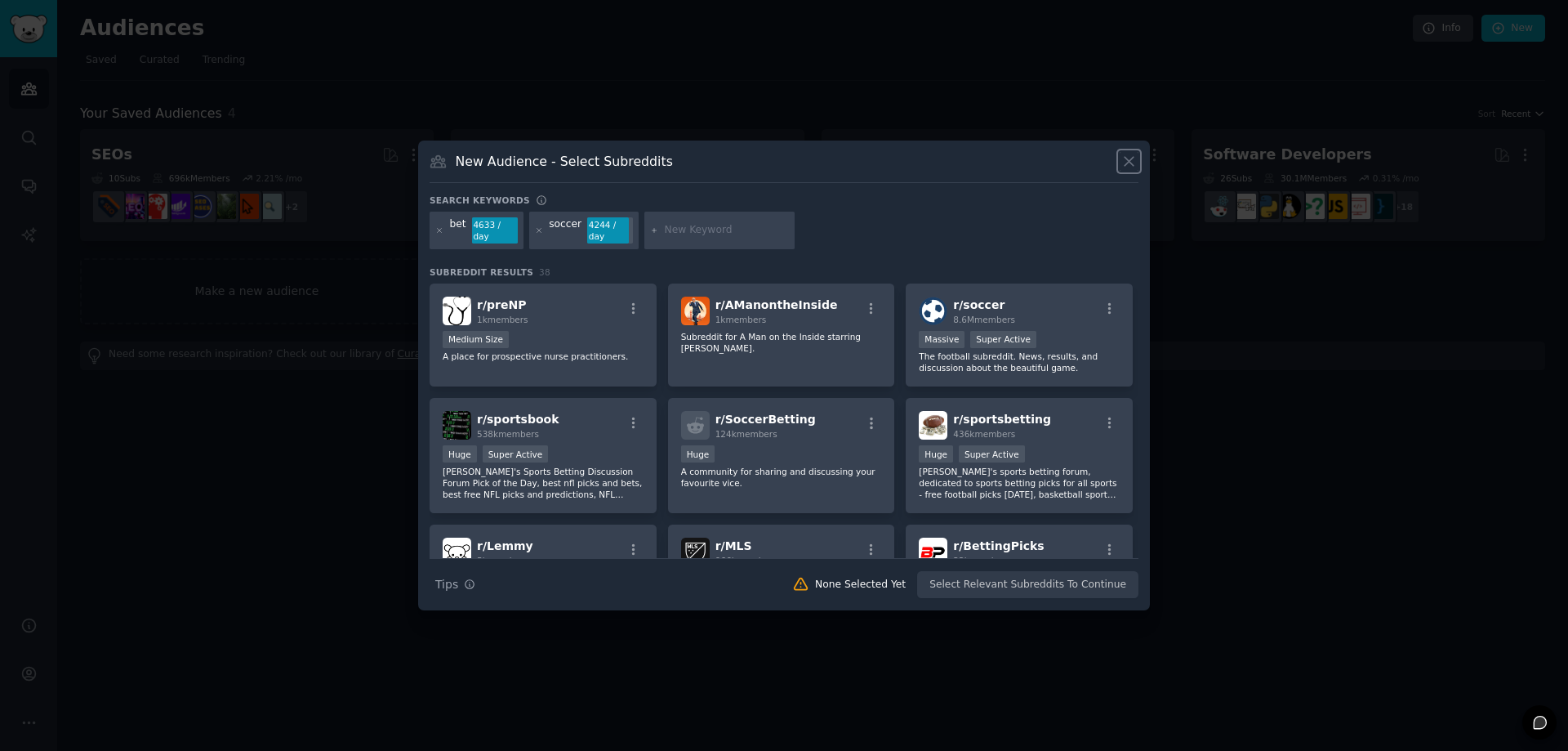
click at [1134, 162] on icon at bounding box center [1129, 161] width 17 height 17
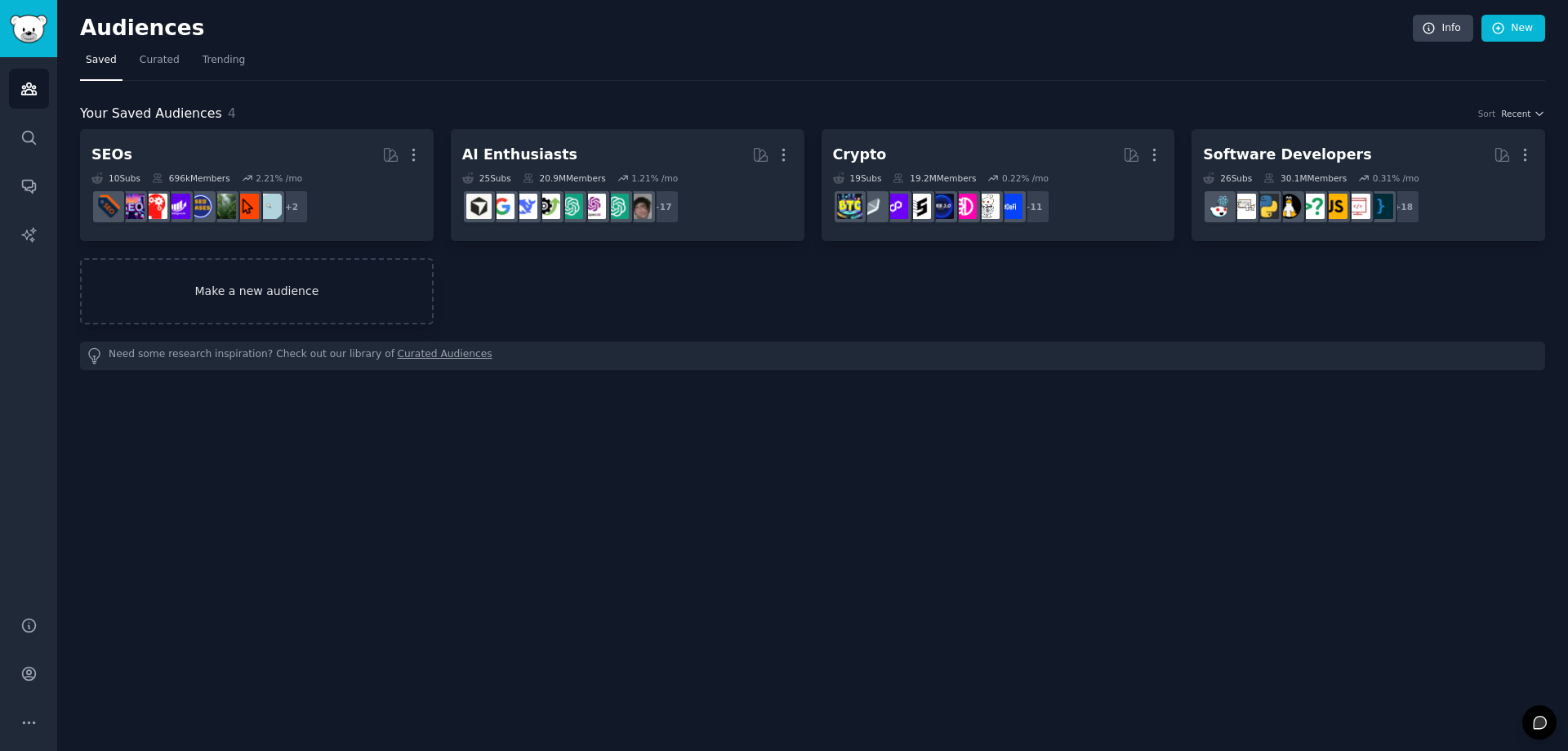
click at [275, 299] on link "Make a new audience" at bounding box center [257, 291] width 354 height 66
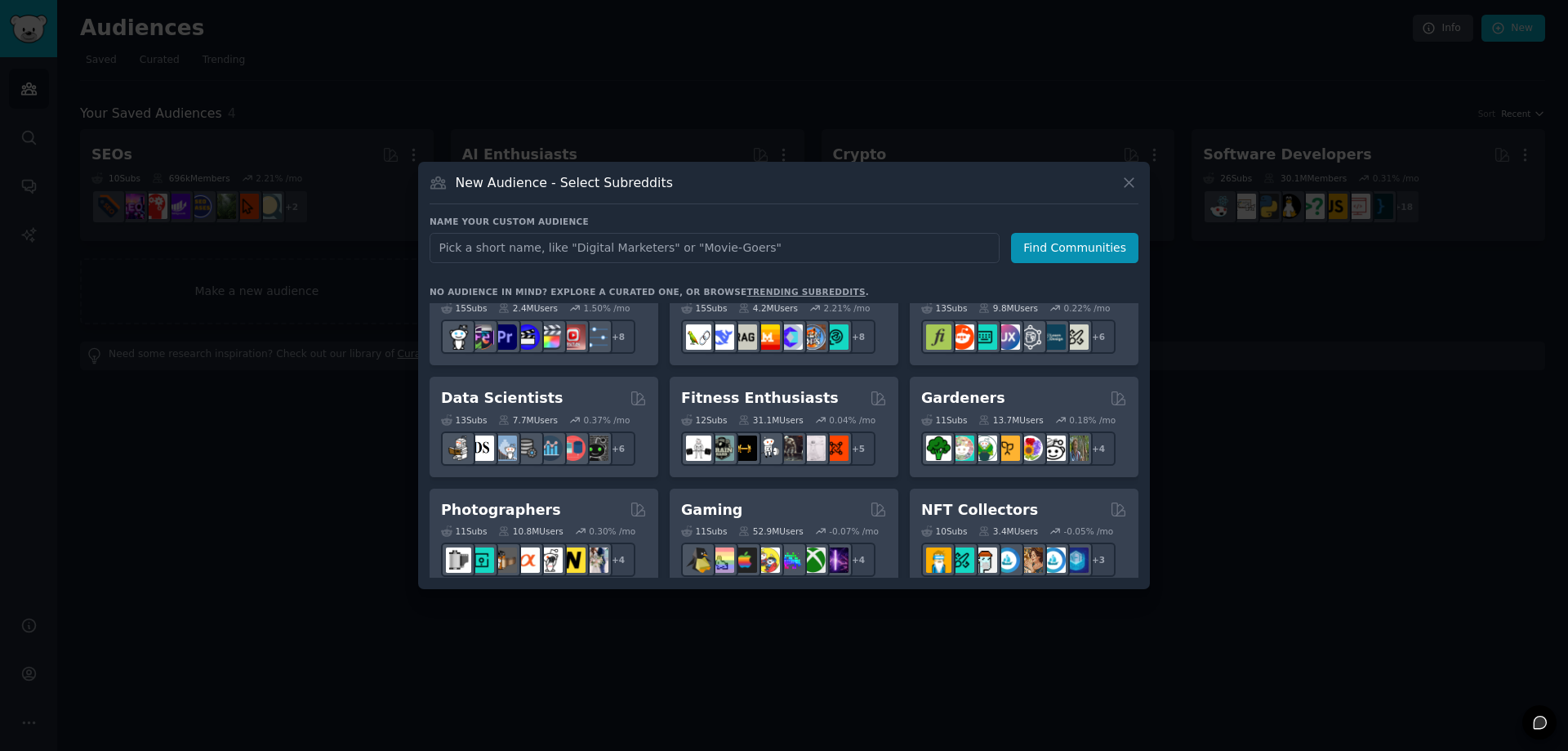
scroll to position [344, 0]
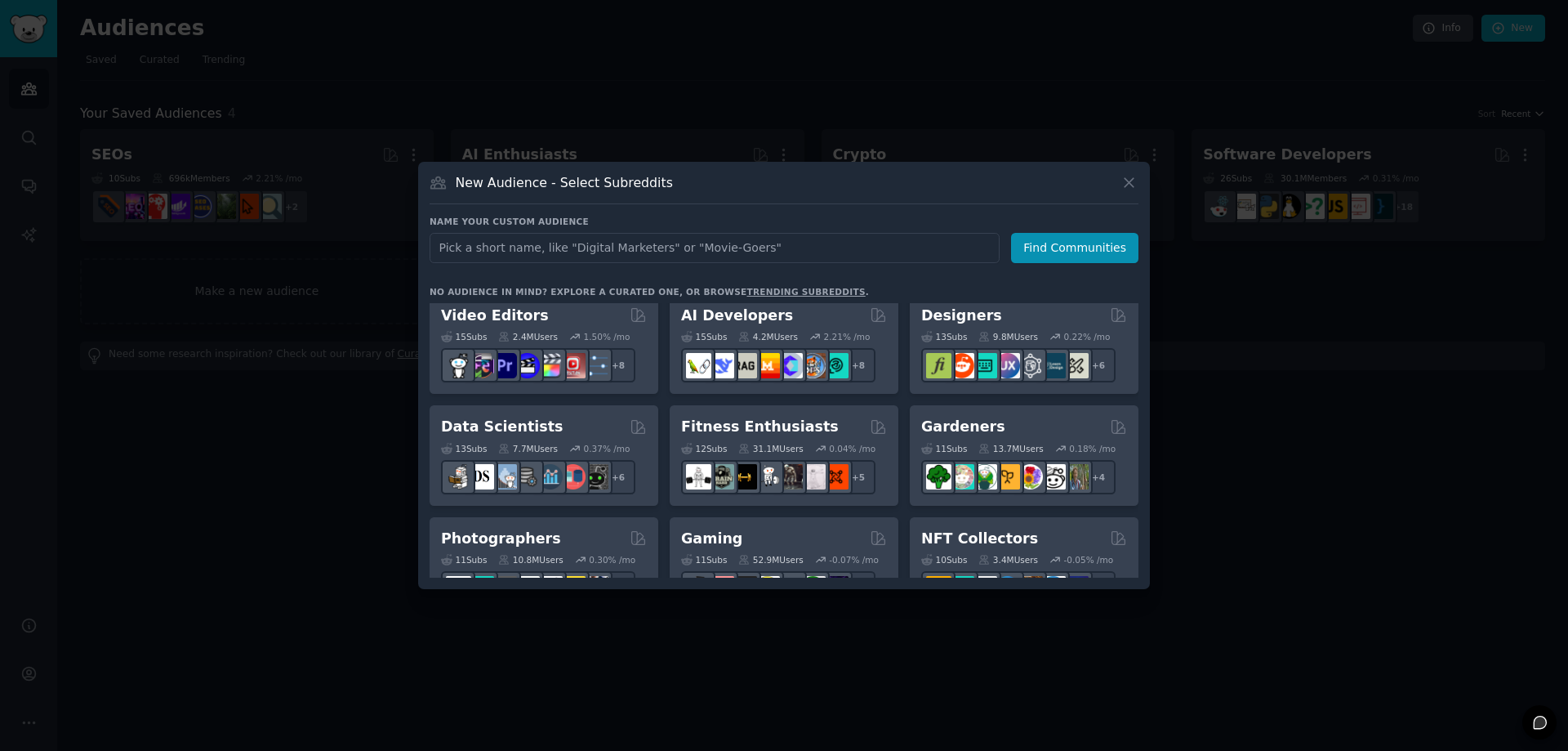
click at [702, 250] on input "text" at bounding box center [715, 248] width 570 height 30
type input "soccer bet"
click button "Find Communities" at bounding box center [1074, 248] width 128 height 30
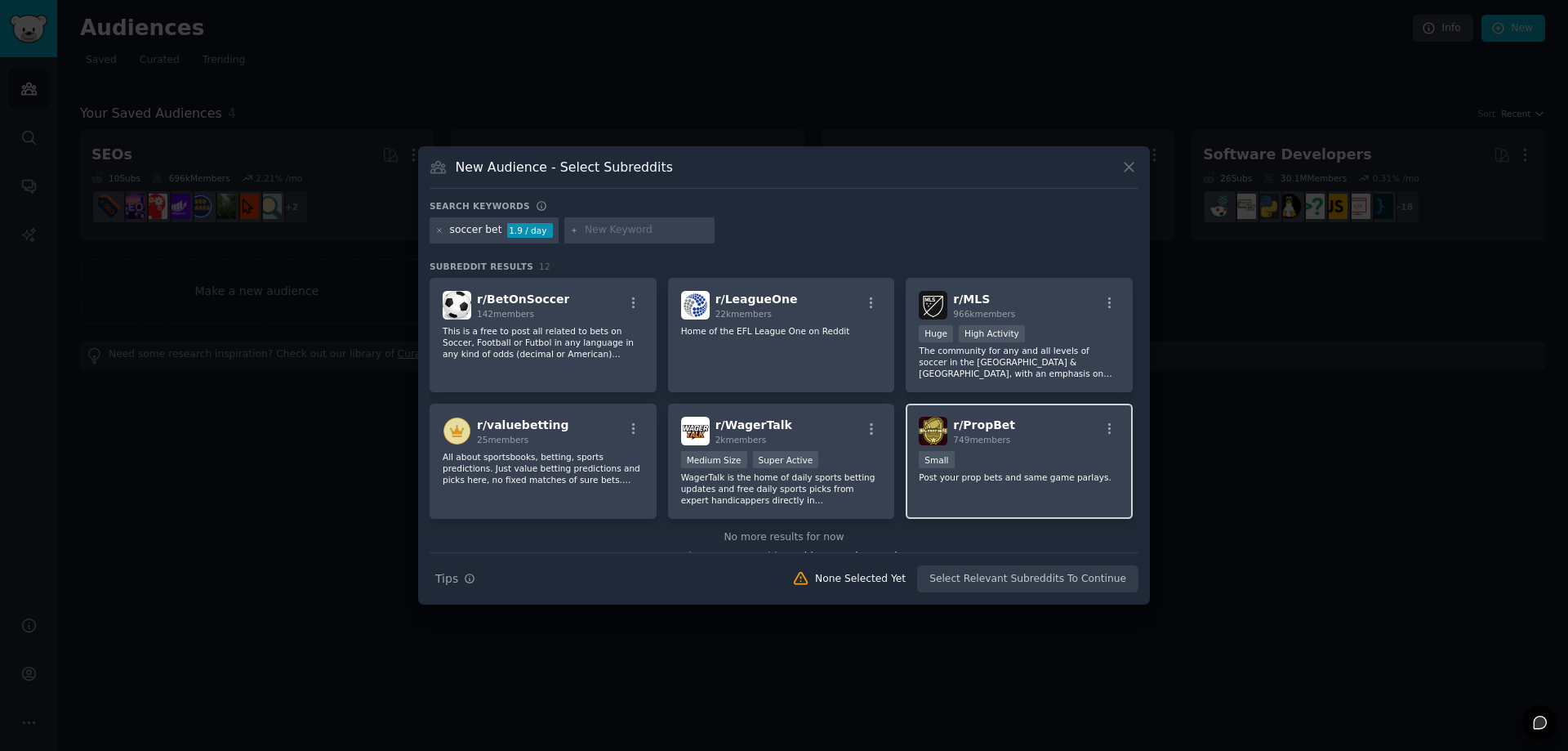
scroll to position [265, 0]
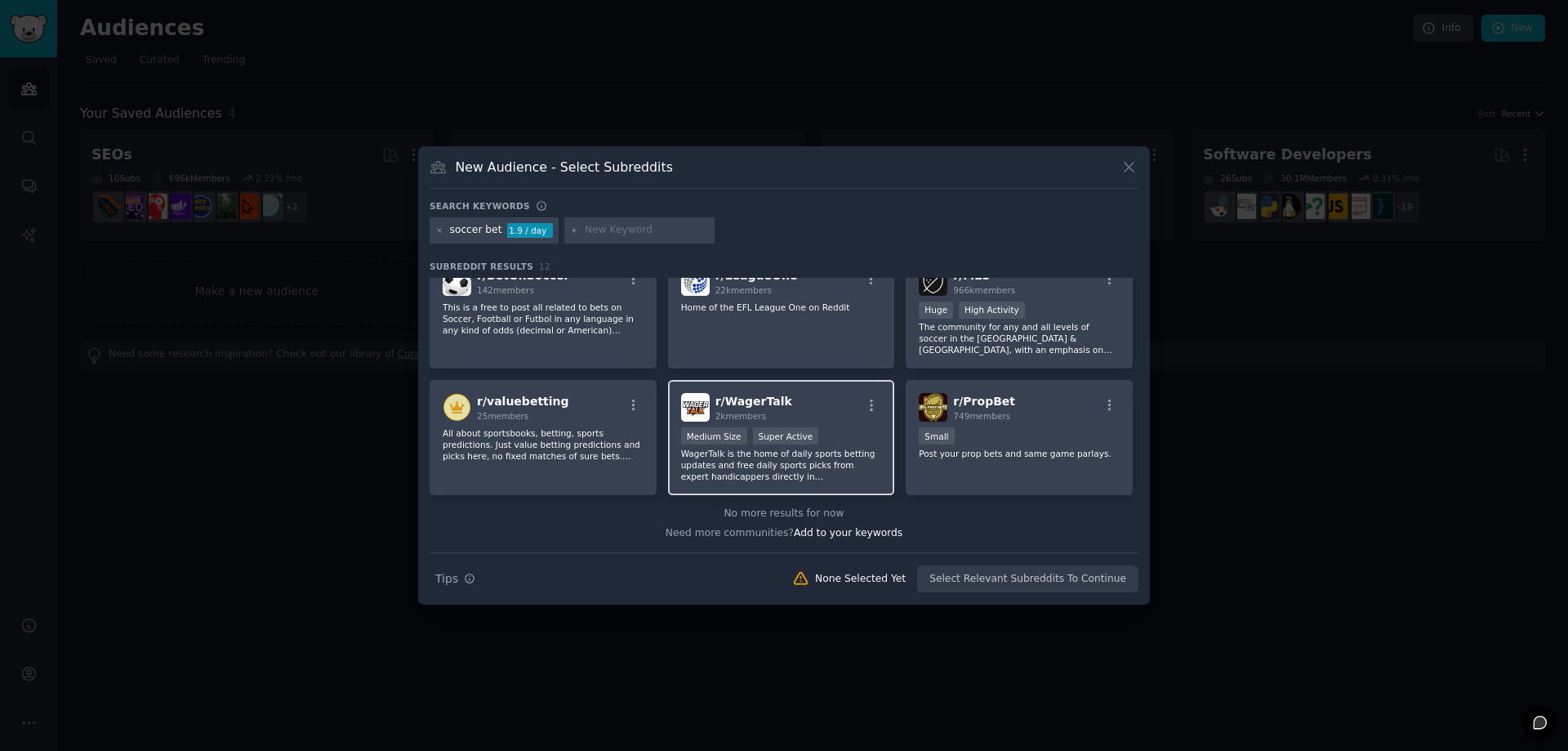
click at [714, 465] on p "WagerTalk is the home of daily sports betting updates and free daily sports pic…" at bounding box center [782, 464] width 201 height 34
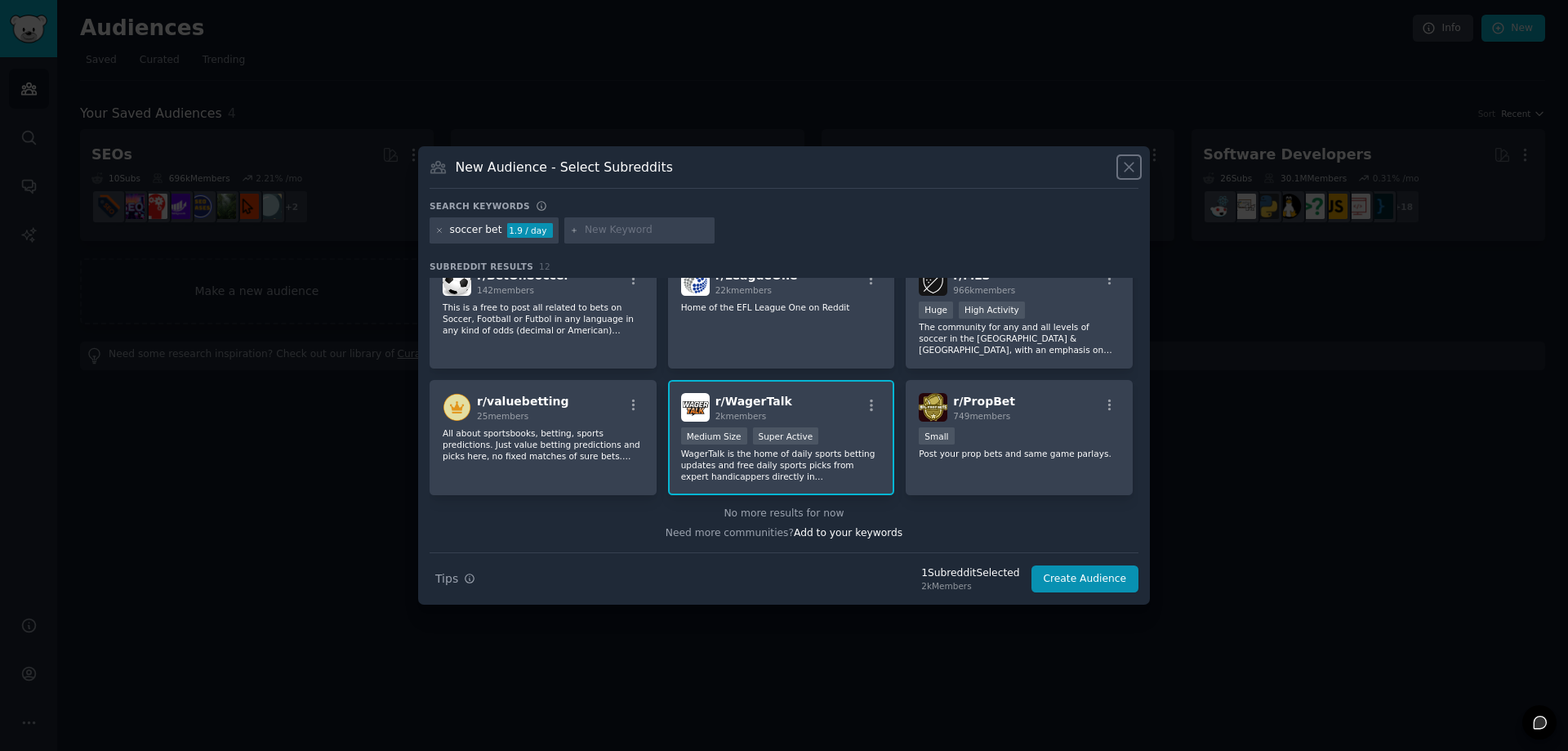
click at [1129, 167] on icon at bounding box center [1129, 168] width 9 height 9
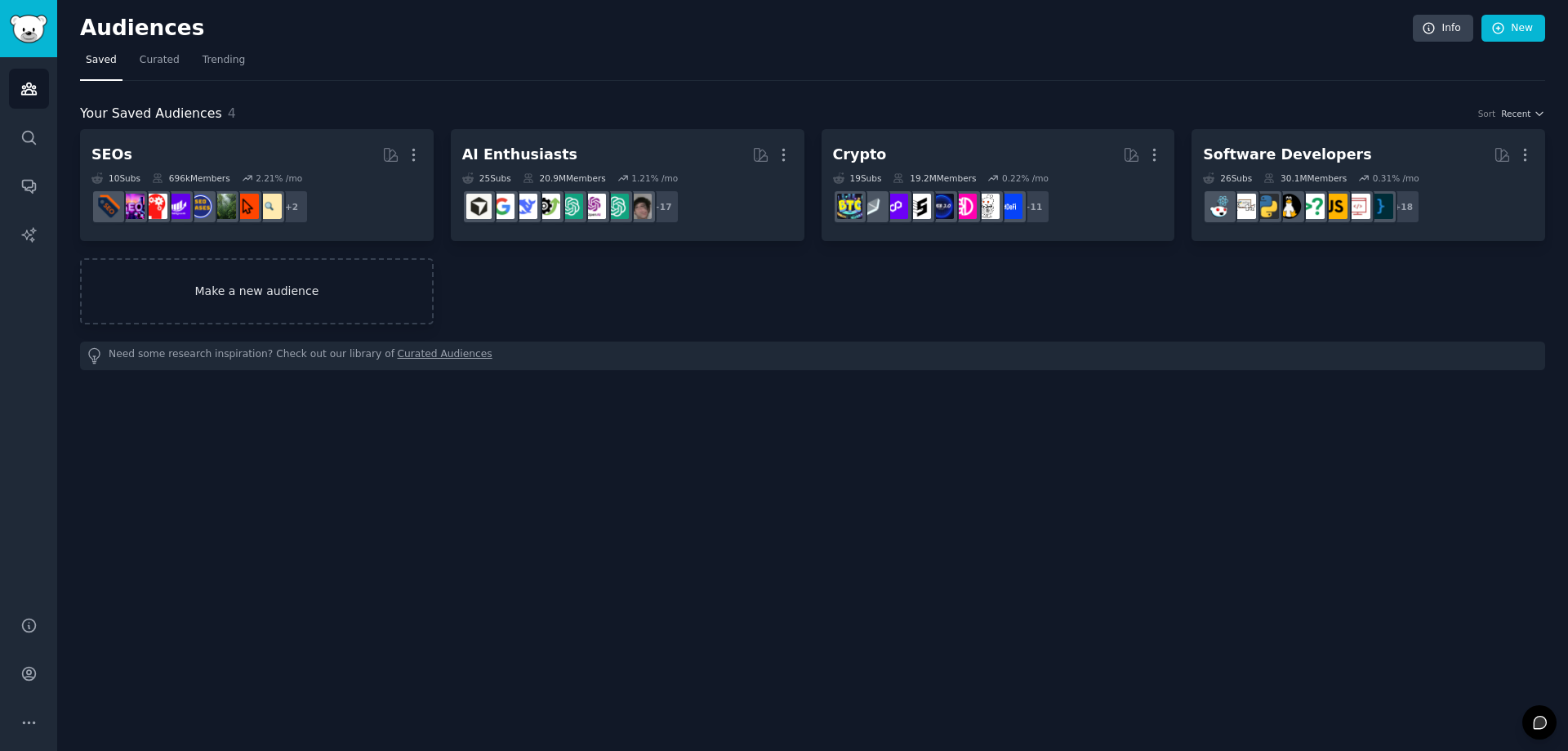
click at [293, 304] on link "Make a new audience" at bounding box center [257, 291] width 354 height 66
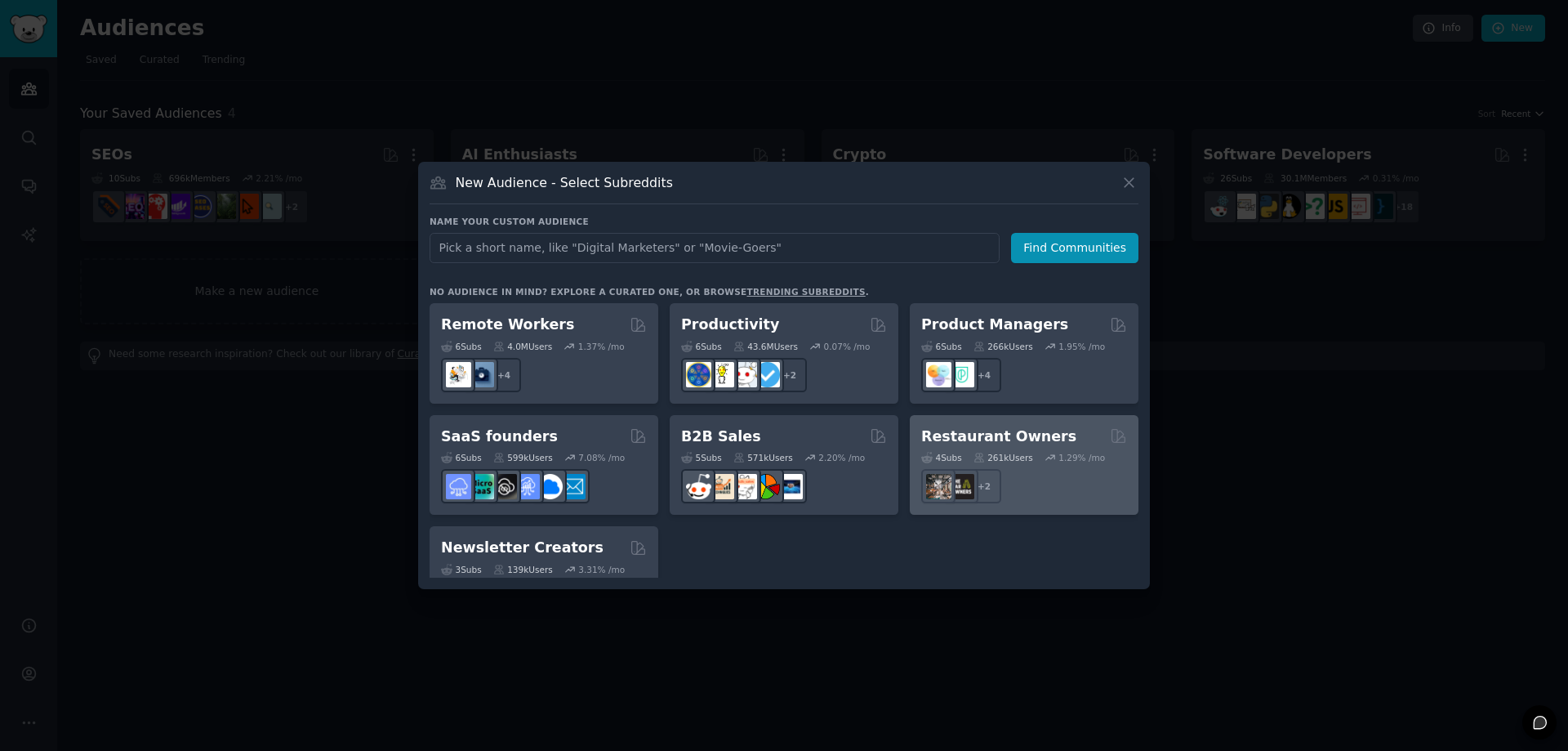
scroll to position [1275, 0]
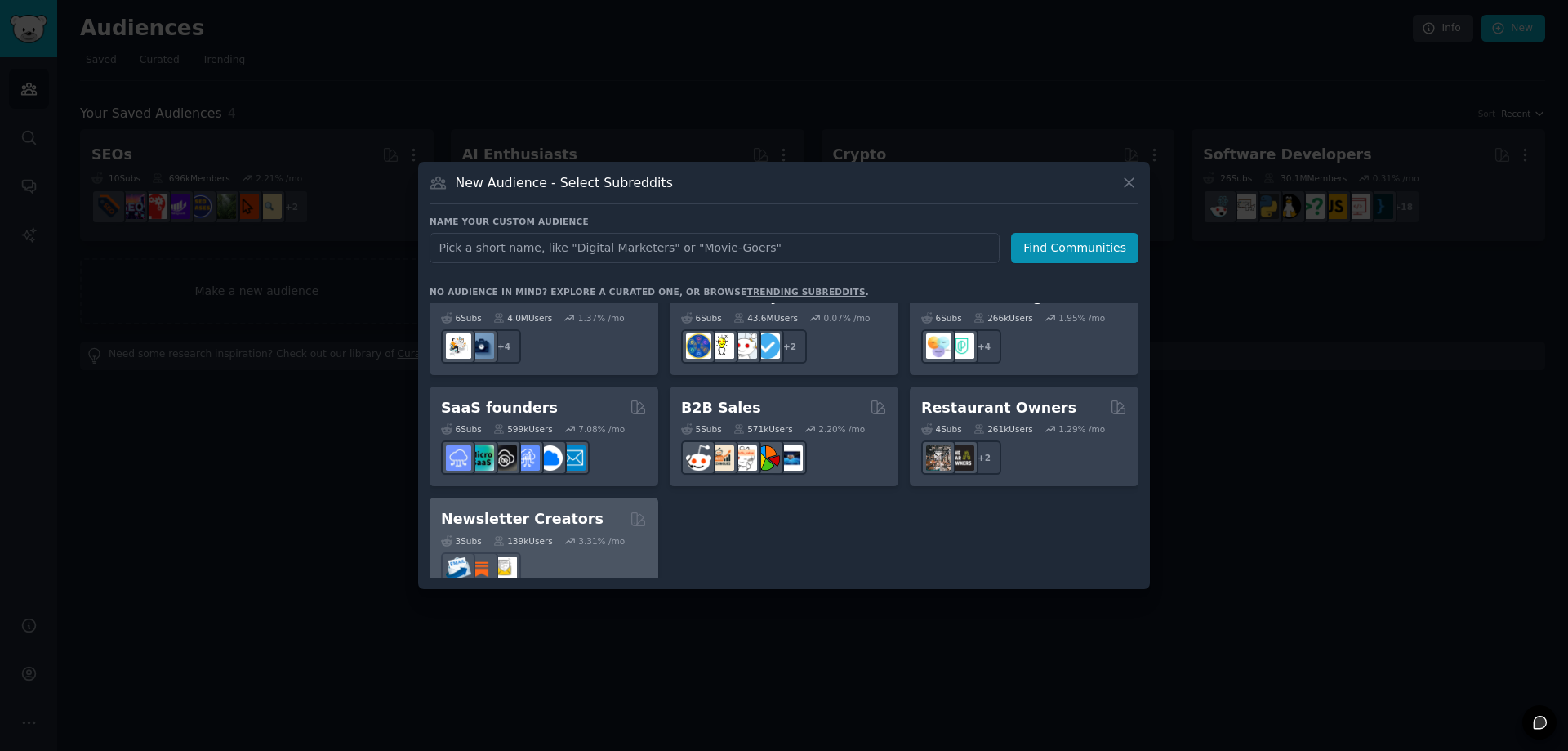
click at [570, 553] on div at bounding box center [543, 569] width 206 height 34
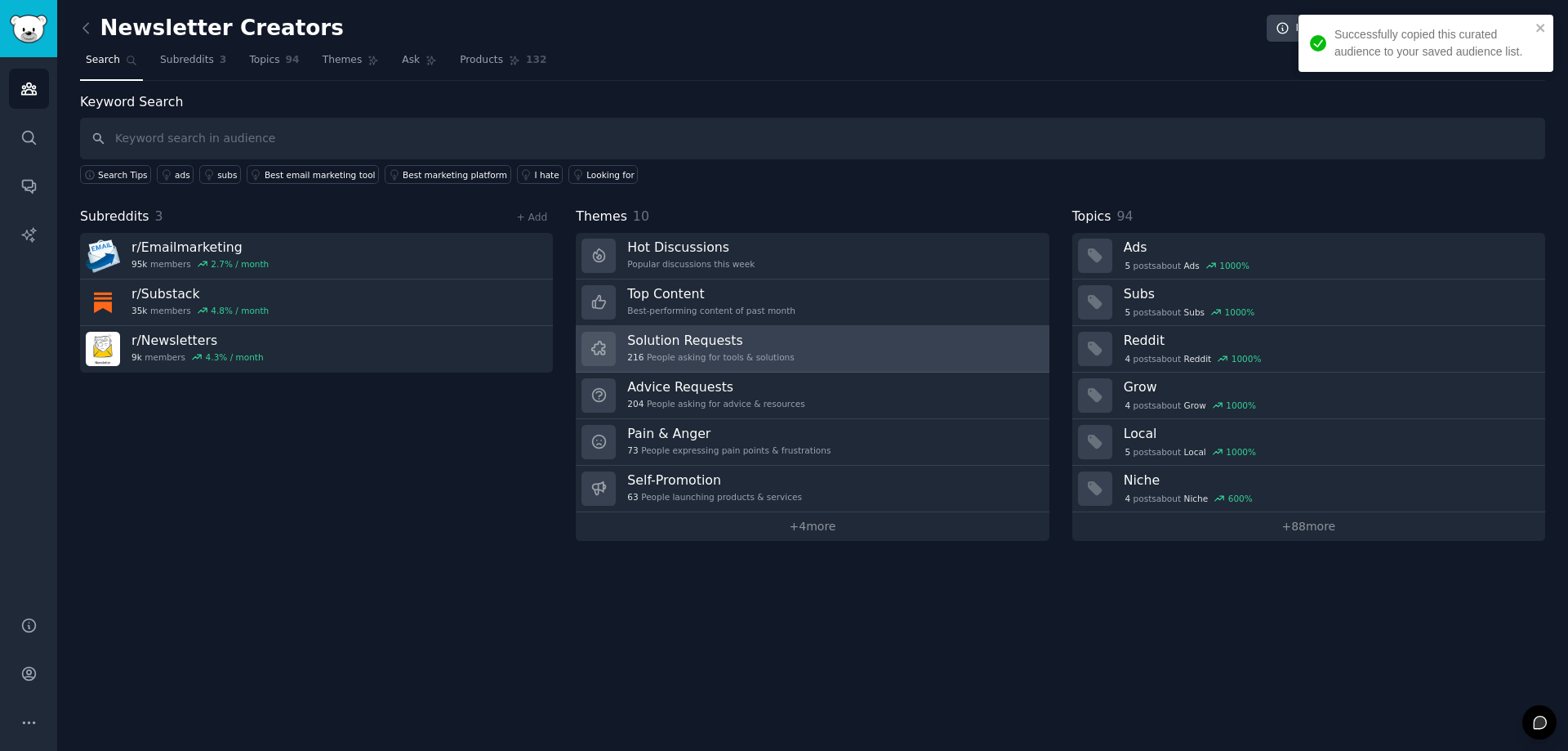
click at [703, 345] on h3 "Solution Requests" at bounding box center [710, 340] width 167 height 17
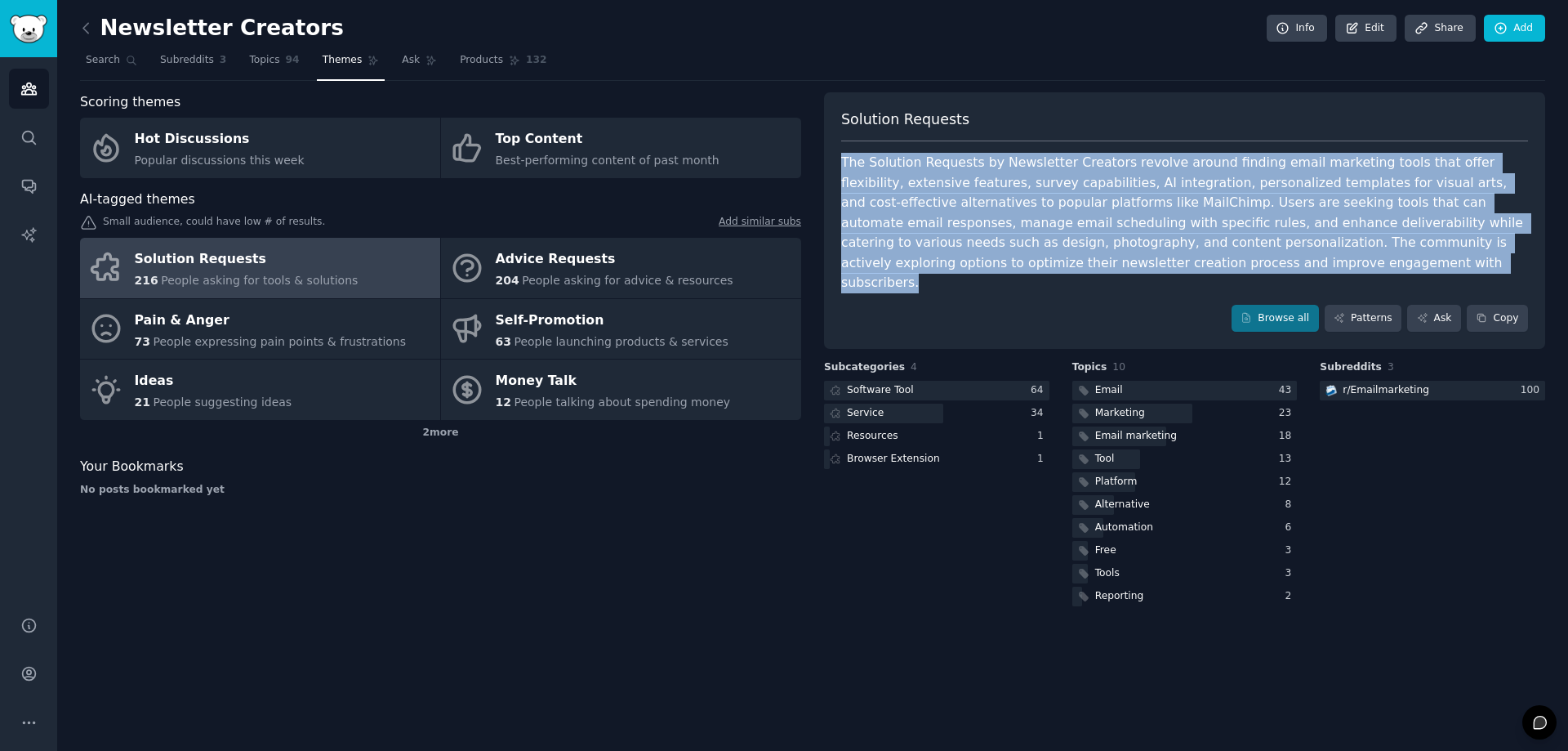
drag, startPoint x: 837, startPoint y: 162, endPoint x: 1016, endPoint y: 284, distance: 216.6
click at [1016, 284] on div "Solution Requests The Solution Requests by Newsletter Creators revolve around f…" at bounding box center [1184, 221] width 721 height 257
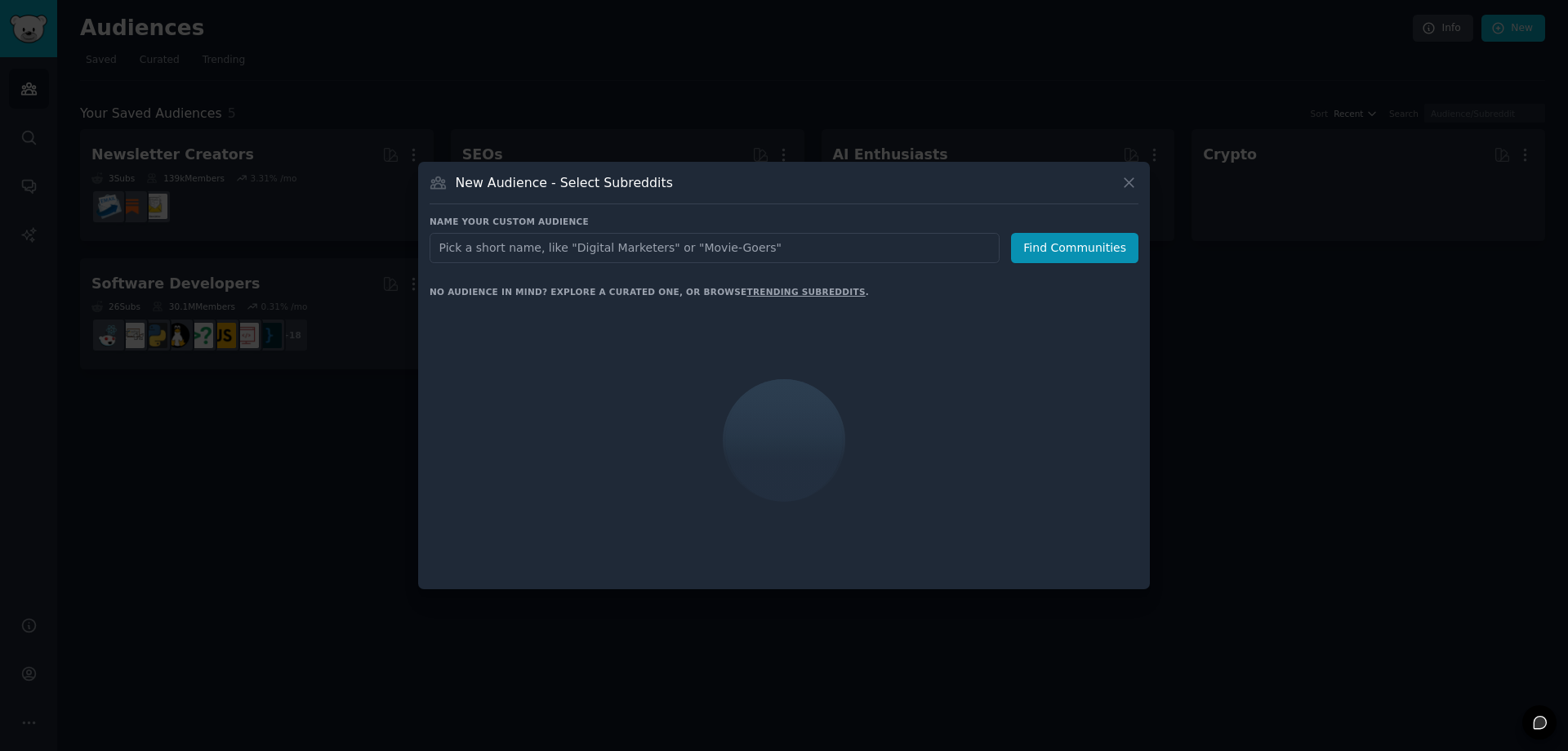
click at [320, 555] on div at bounding box center [784, 376] width 1568 height 751
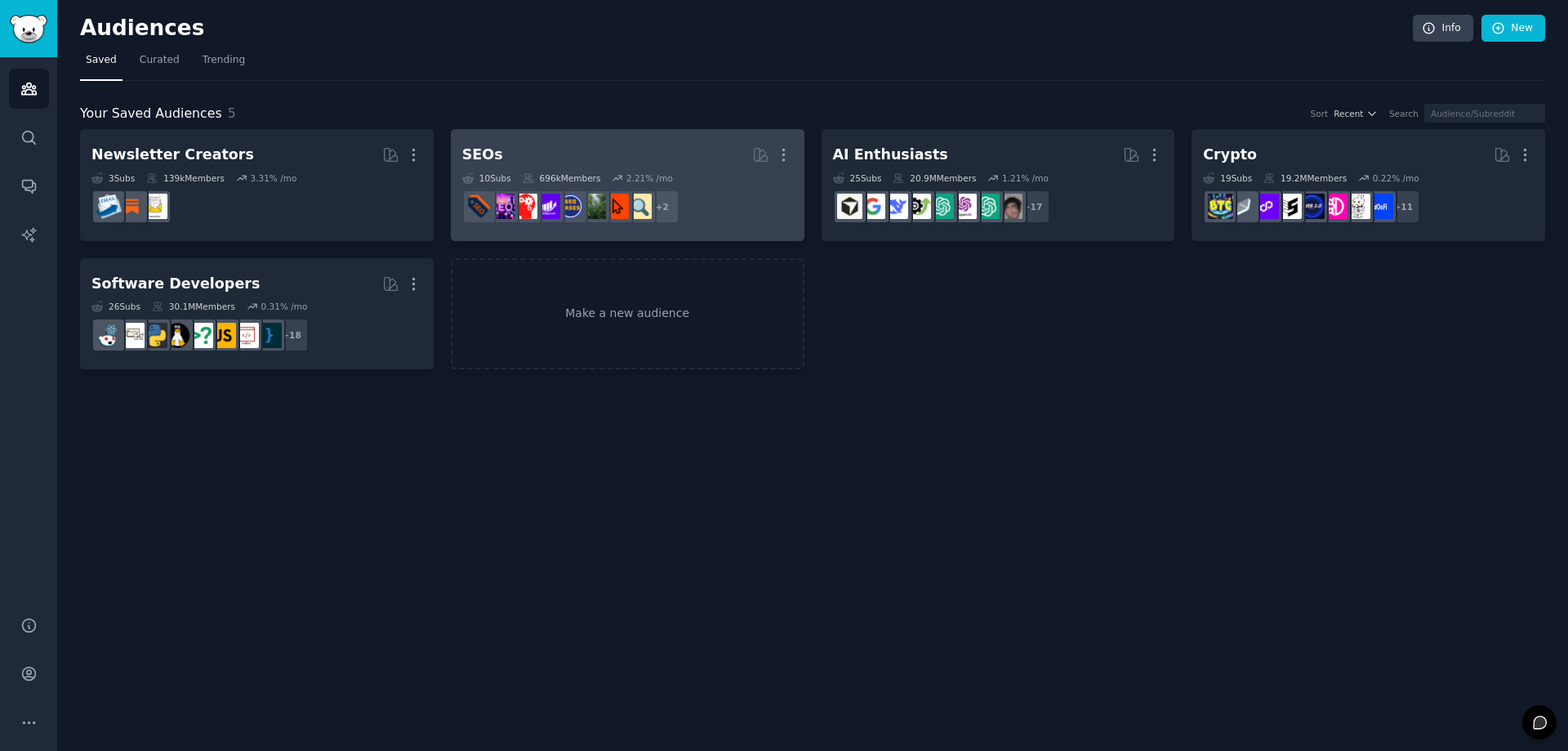
click at [690, 163] on h2 "SEOs More" at bounding box center [627, 155] width 331 height 29
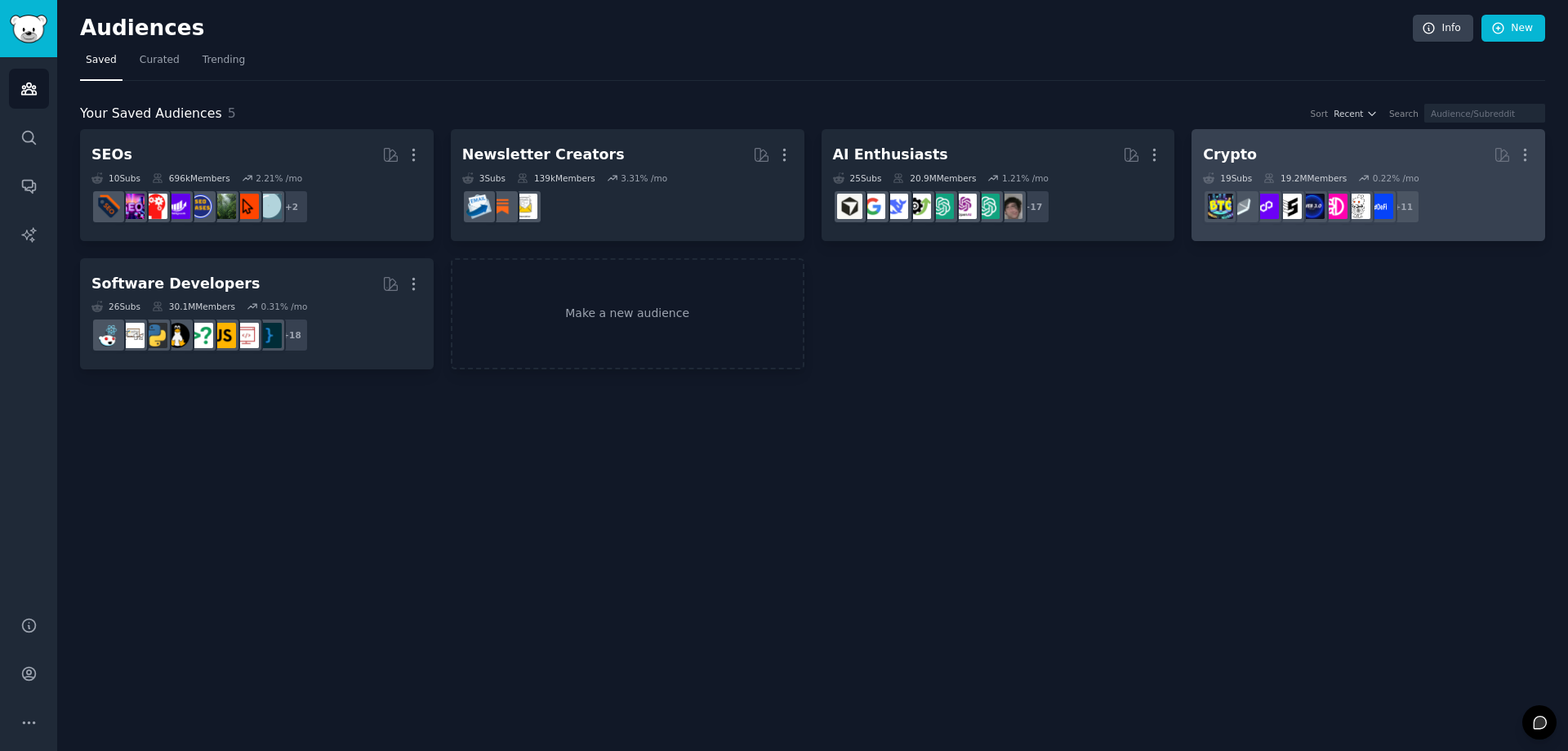
click at [1366, 149] on h2 "Crypto More" at bounding box center [1368, 155] width 331 height 29
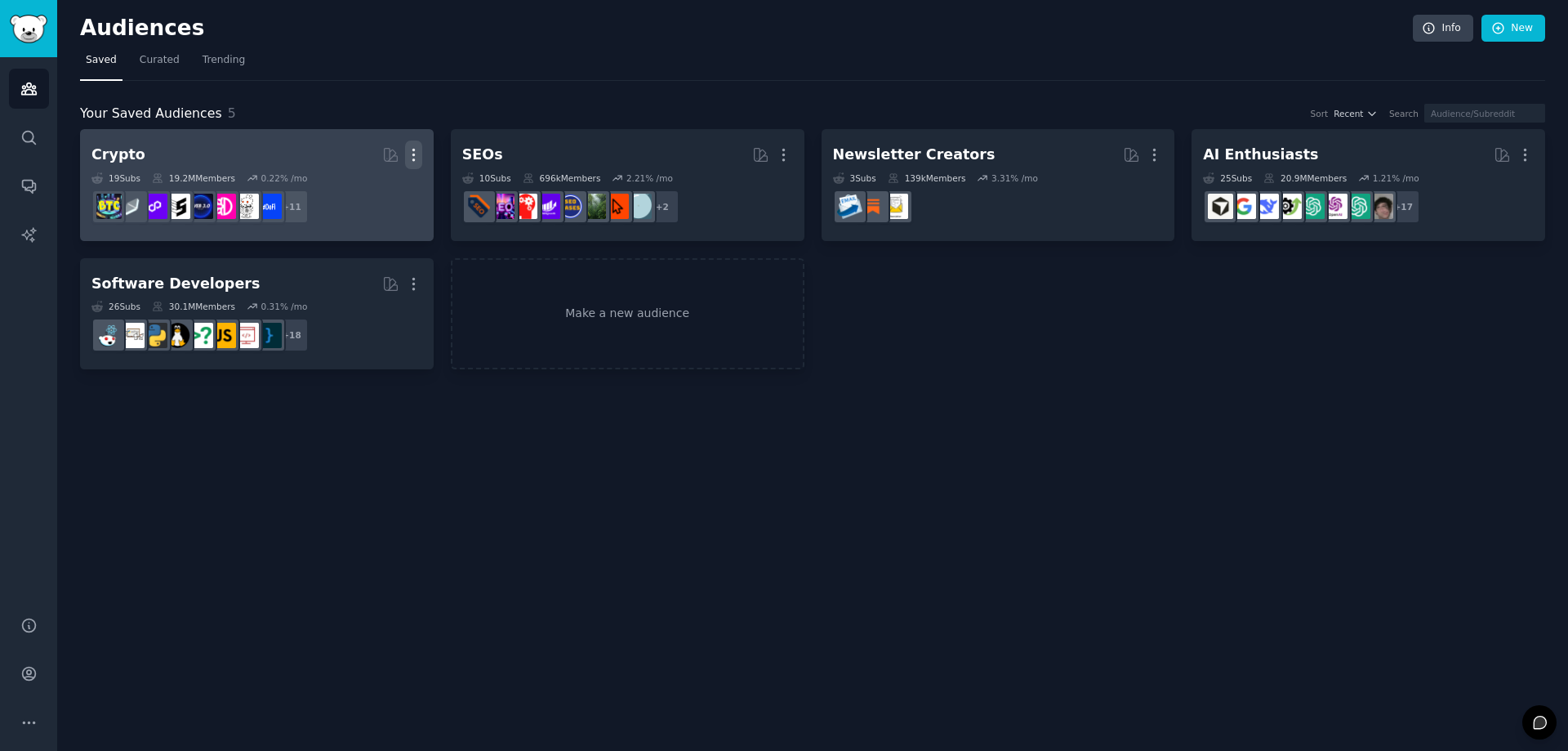
click at [414, 151] on icon "button" at bounding box center [414, 155] width 2 height 11
click at [377, 188] on p "Delete" at bounding box center [369, 189] width 37 height 17
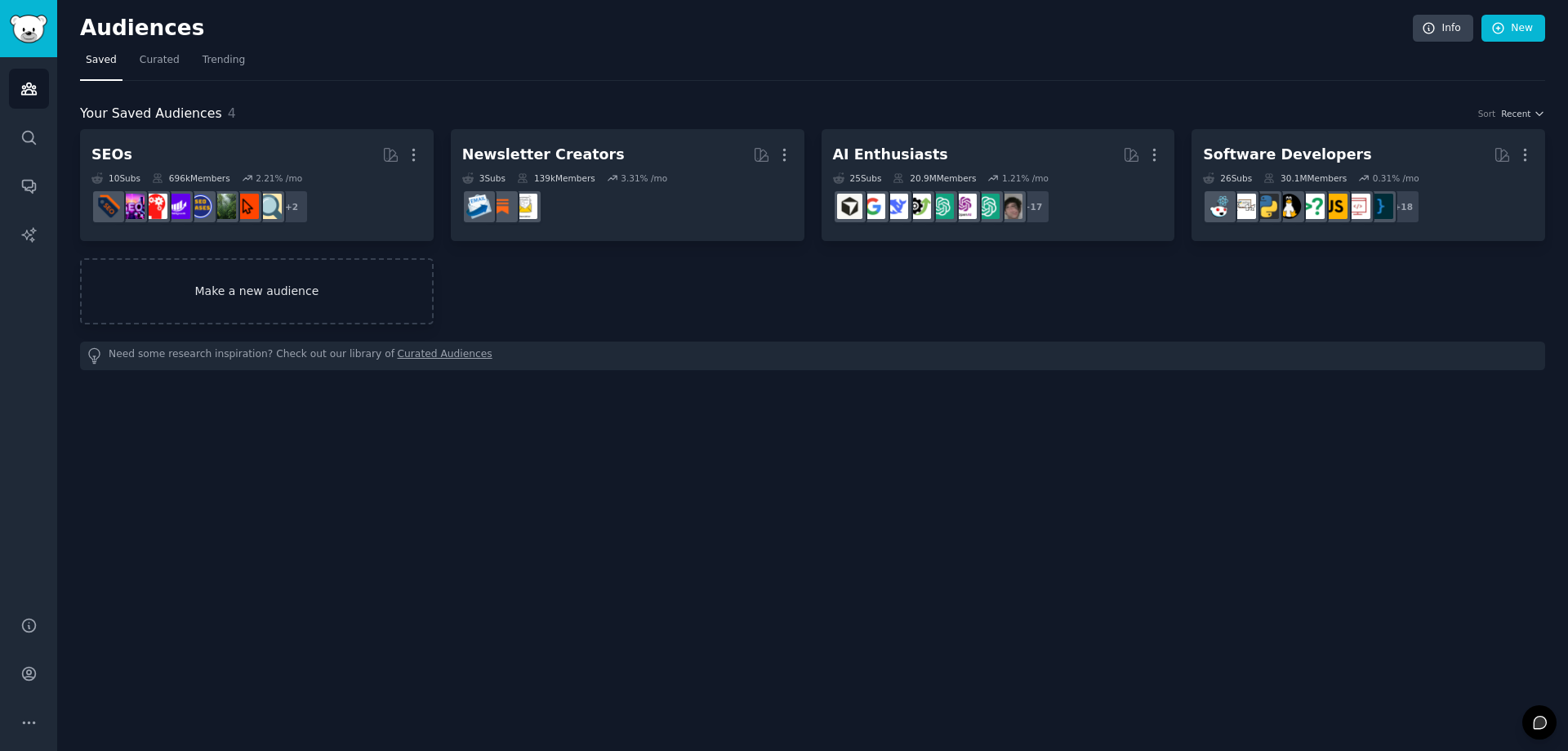
click at [287, 281] on link "Make a new audience" at bounding box center [257, 291] width 354 height 66
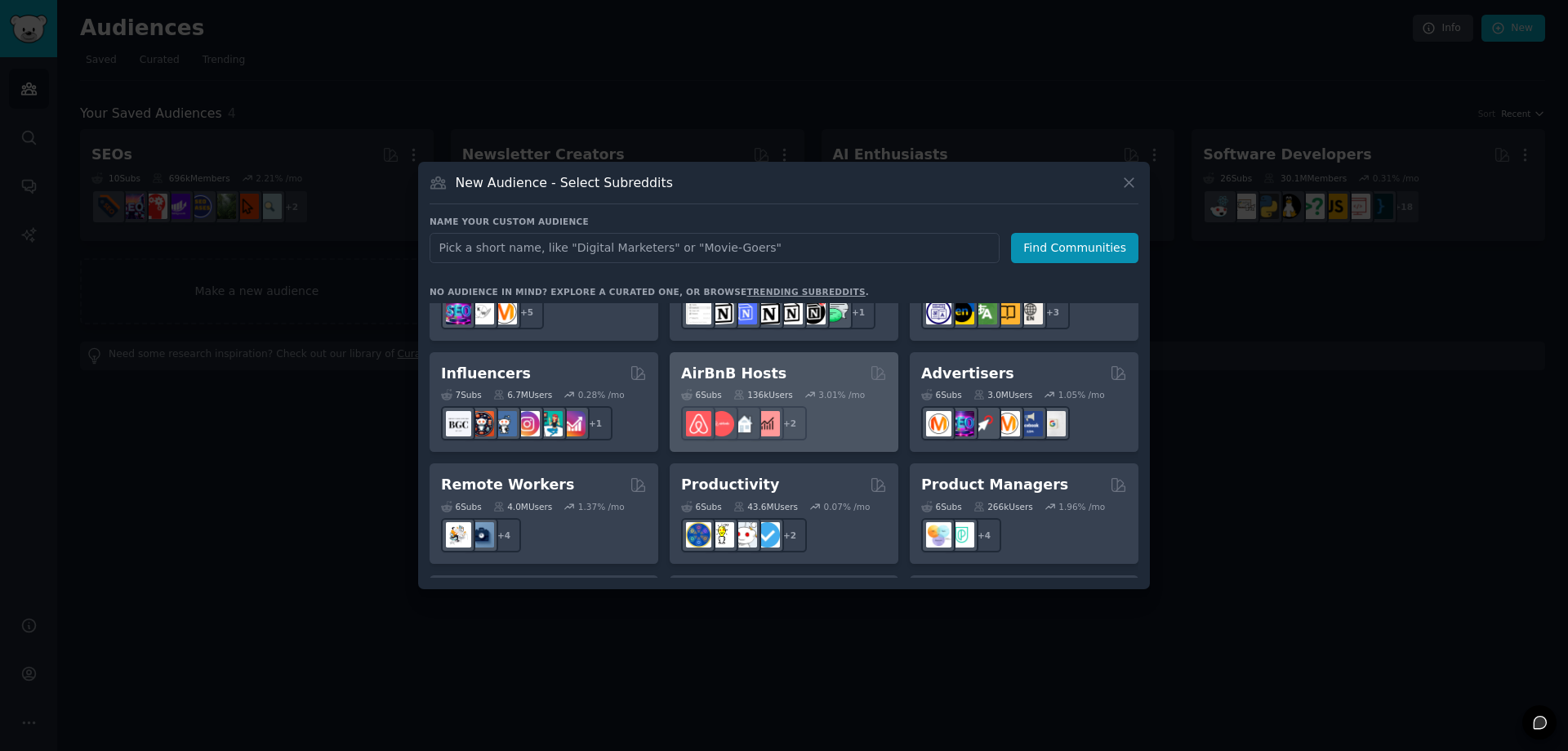
scroll to position [1117, 0]
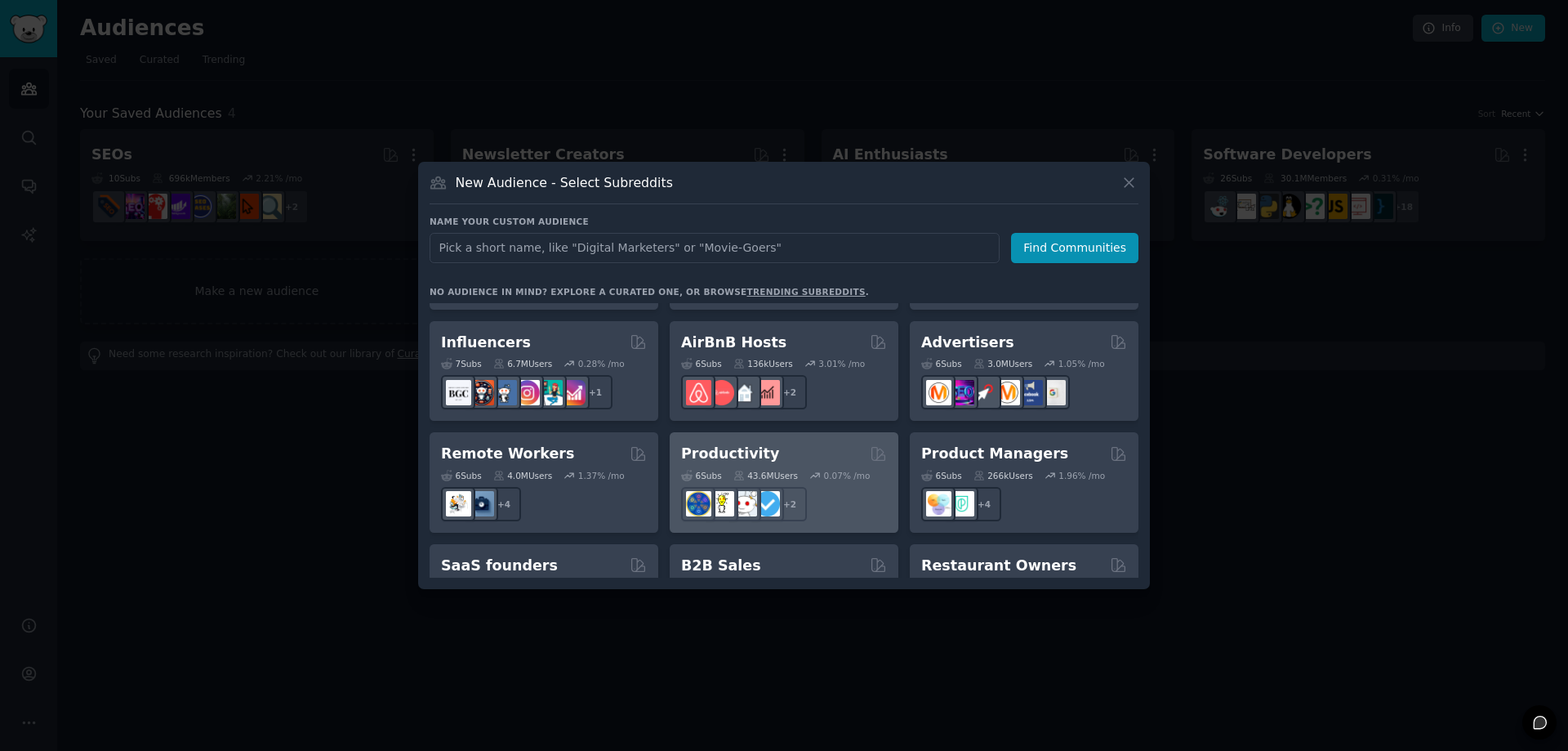
click at [788, 444] on div "Productivity" at bounding box center [784, 454] width 206 height 20
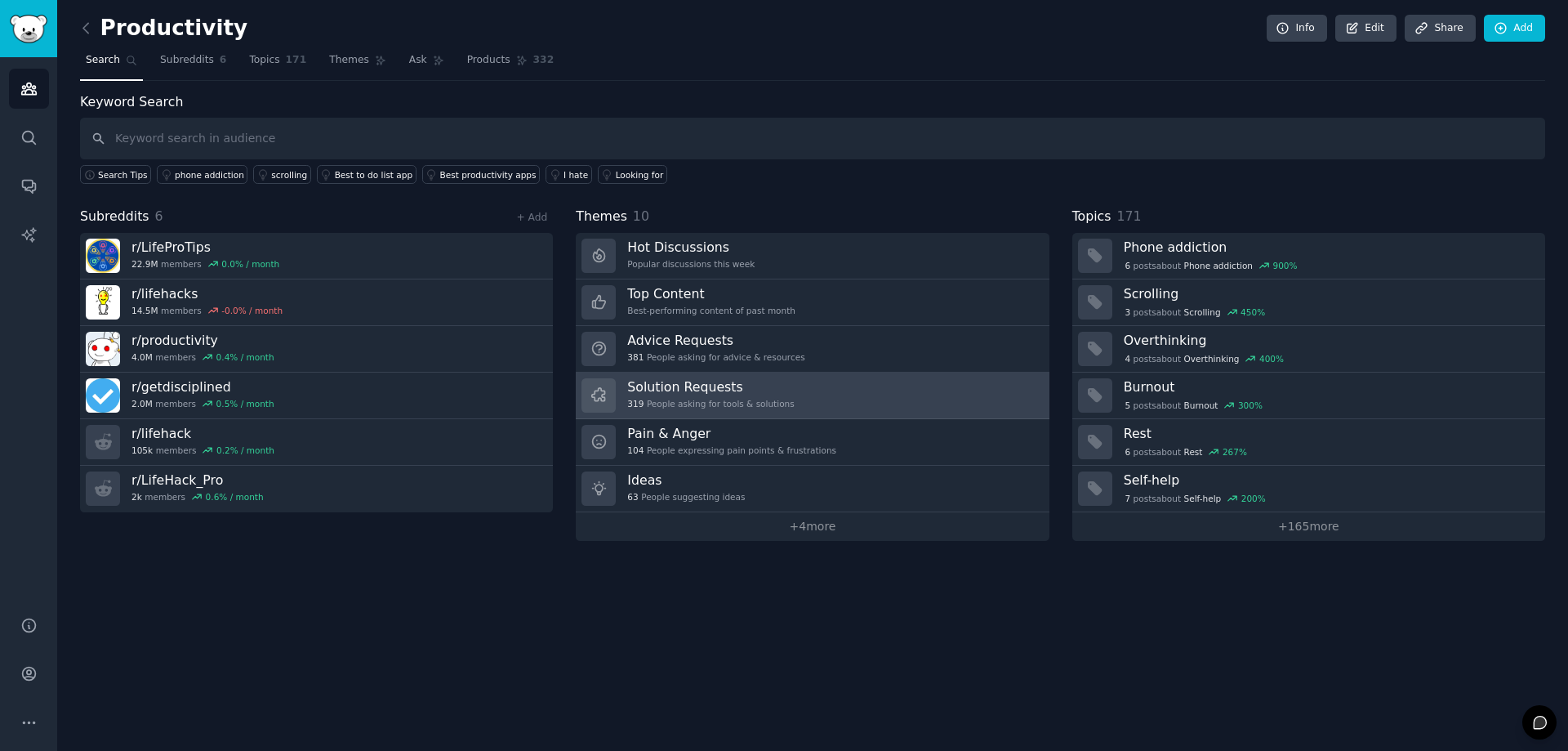
click at [718, 387] on h3 "Solution Requests" at bounding box center [710, 387] width 167 height 17
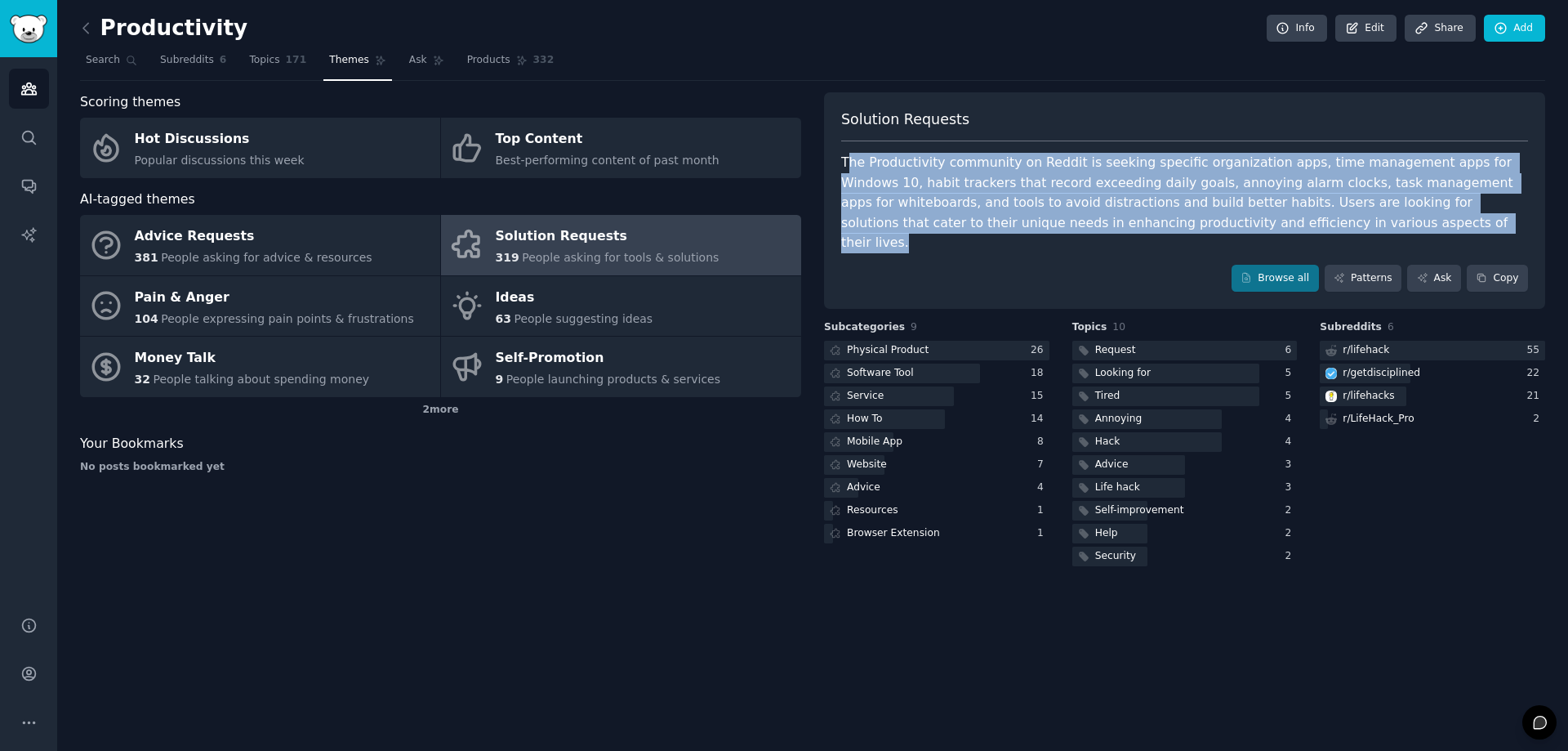
drag, startPoint x: 846, startPoint y: 165, endPoint x: 1235, endPoint y: 230, distance: 394.4
click at [1235, 230] on div "The Productivity community on Reddit is seeking specific organization apps, tim…" at bounding box center [1184, 203] width 687 height 101
